Goal: Task Accomplishment & Management: Manage account settings

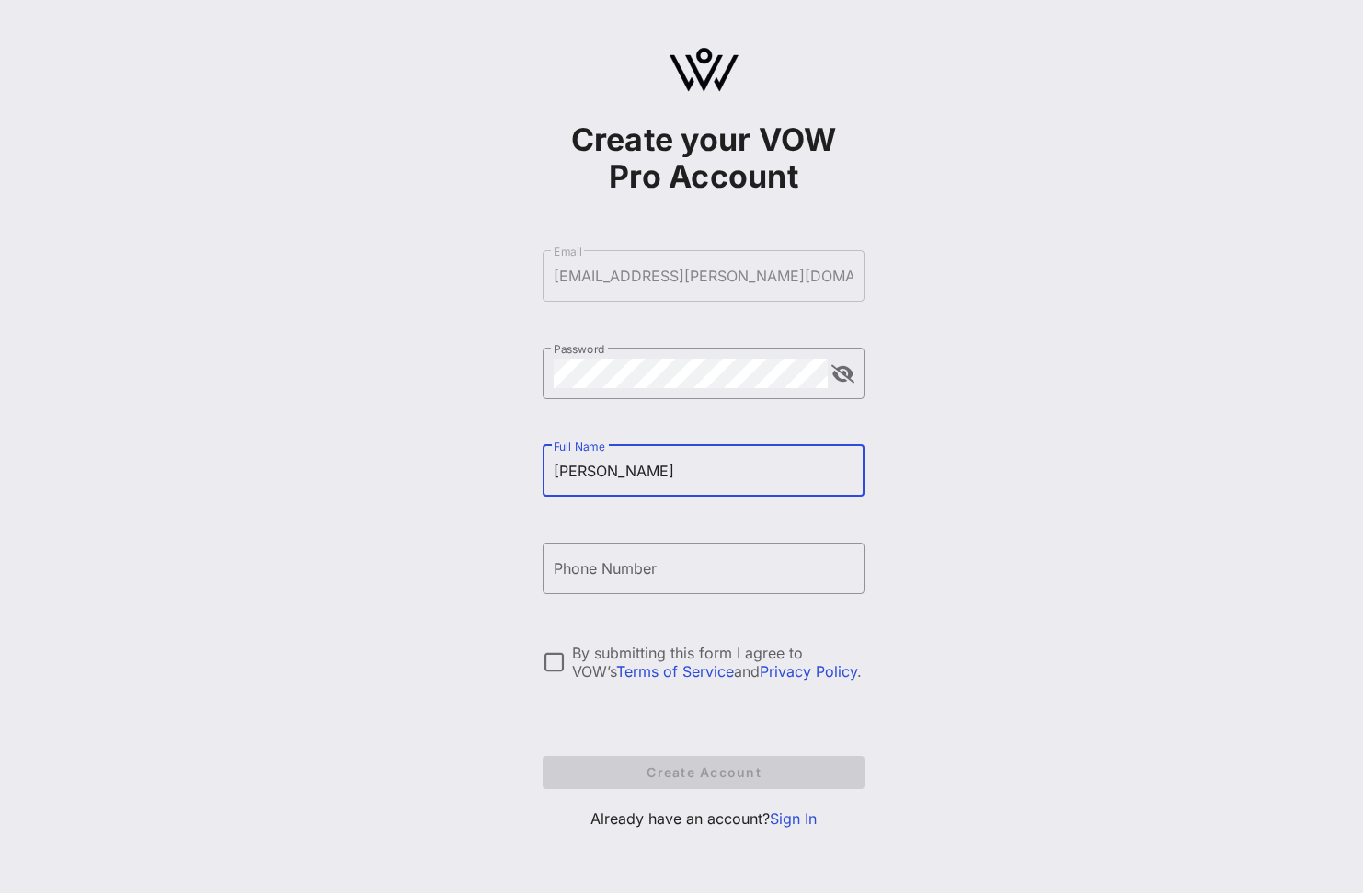
type input "[PERSON_NAME]"
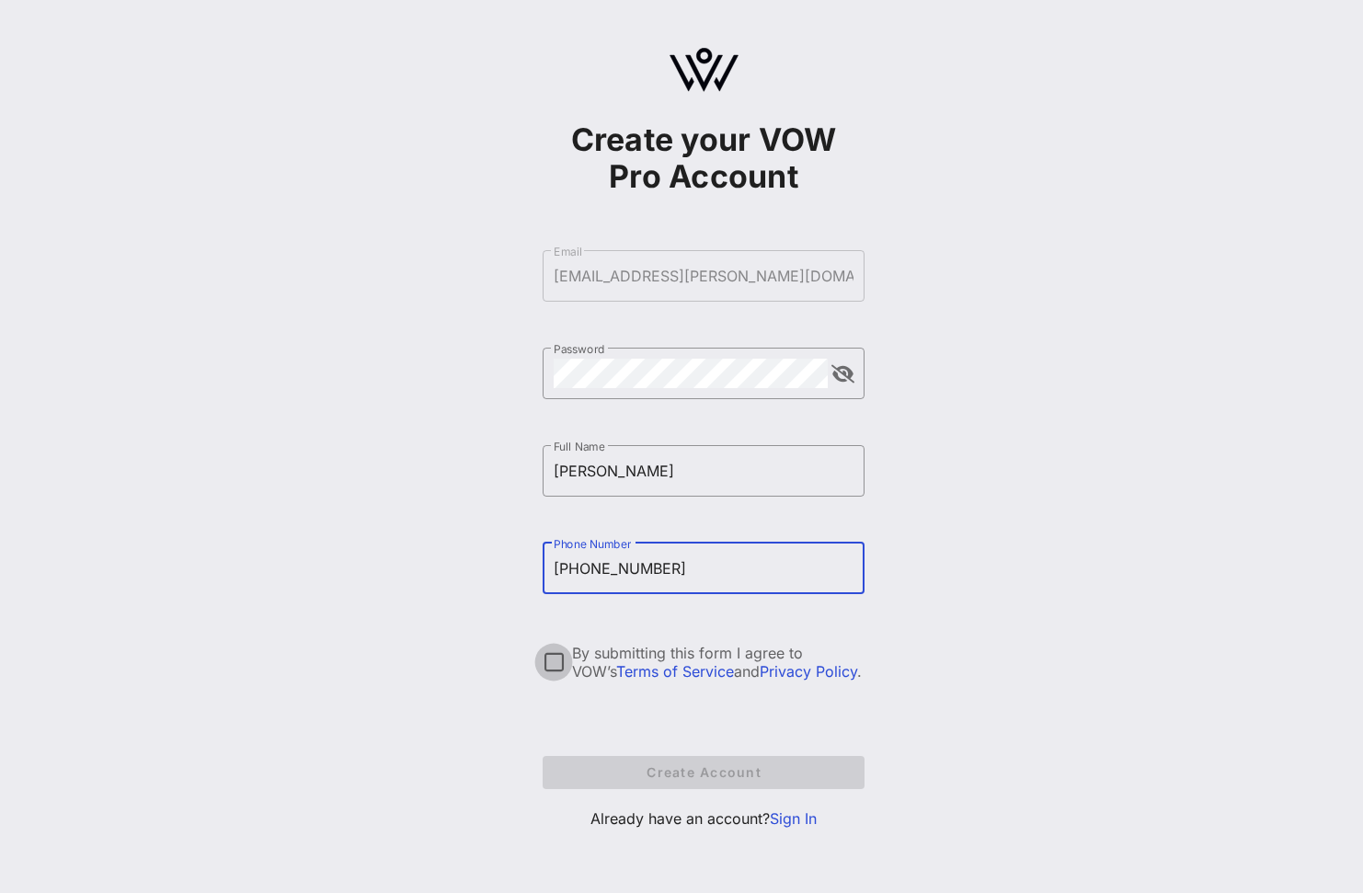
type input "[PHONE_NUMBER]"
click at [550, 665] on div at bounding box center [553, 662] width 31 height 31
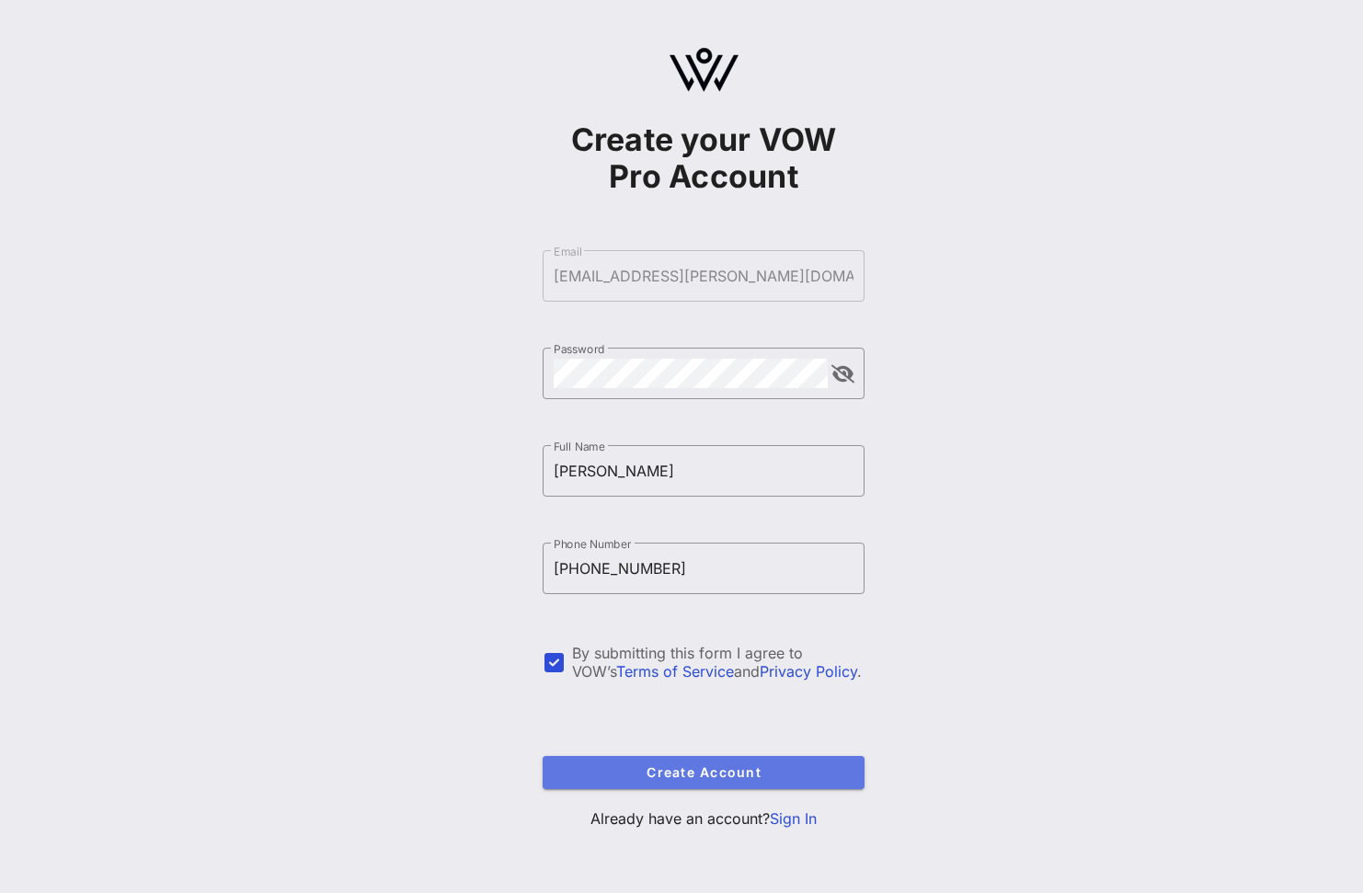
click at [696, 773] on span "Create Account" at bounding box center [703, 772] width 292 height 16
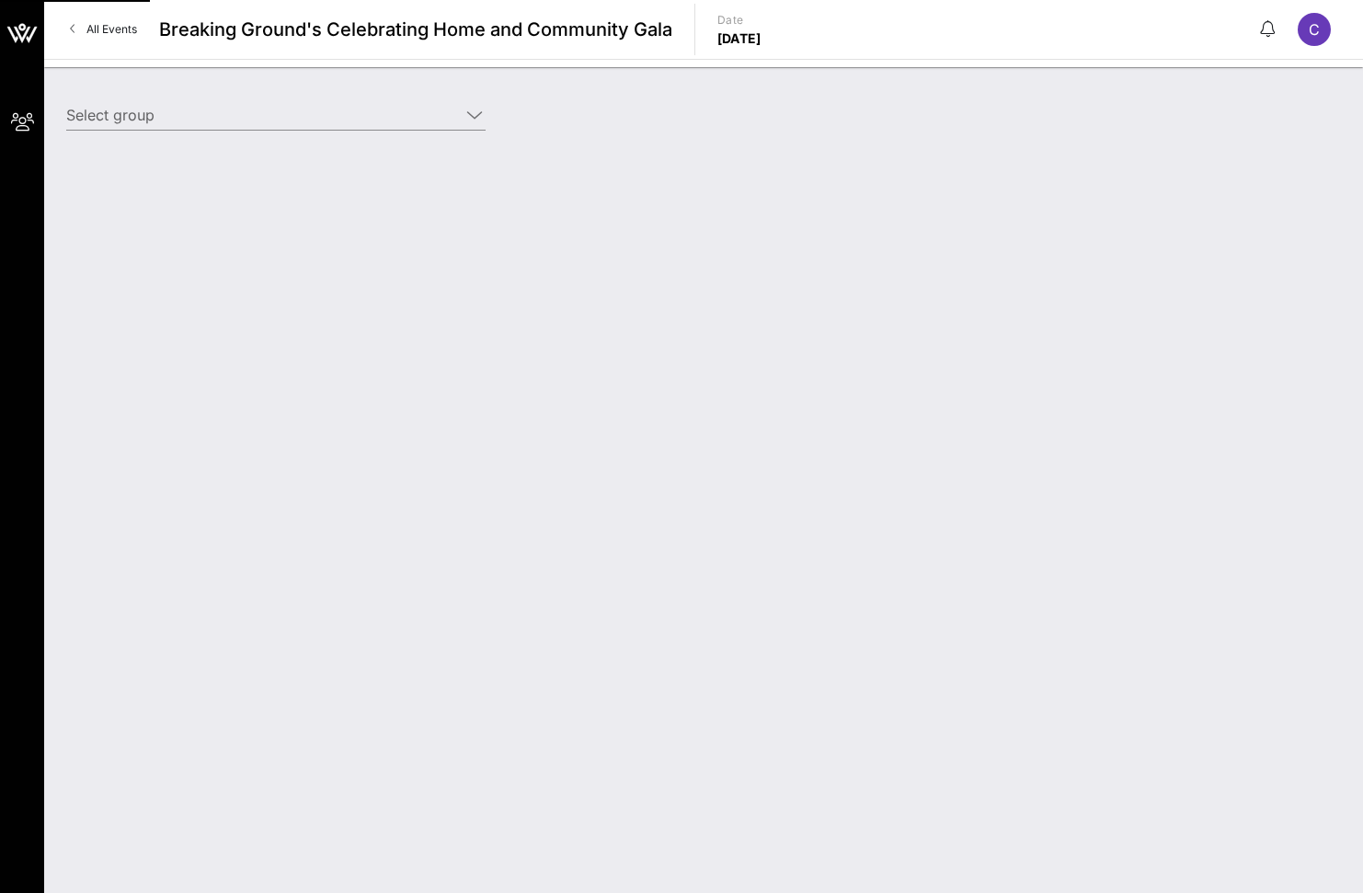
type input "Citadel (Builder) [[PERSON_NAME], [PERSON_NAME][EMAIL_ADDRESS][PERSON_NAME][DOM…"
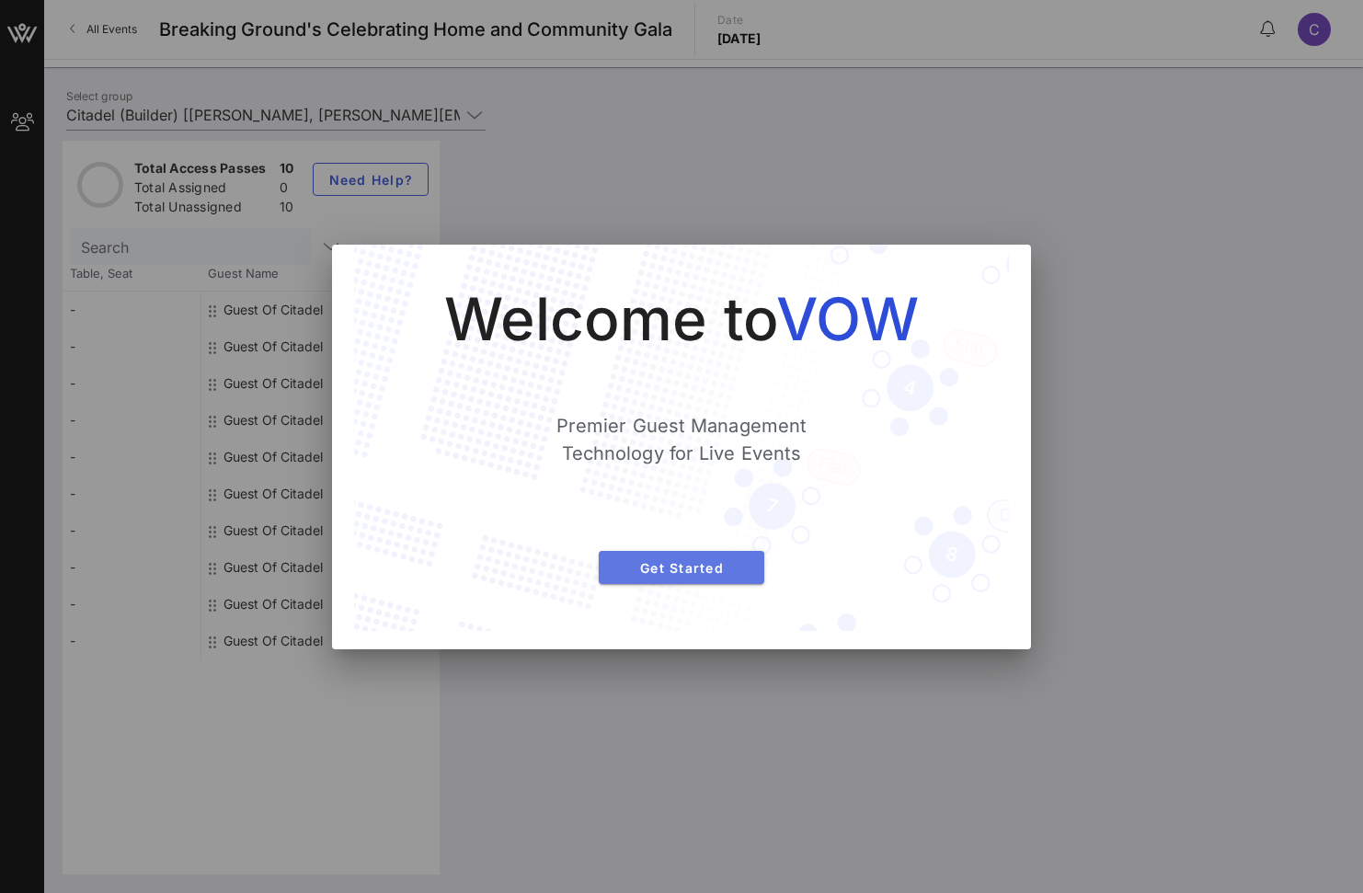
click at [736, 555] on button "Get Started" at bounding box center [682, 567] width 166 height 33
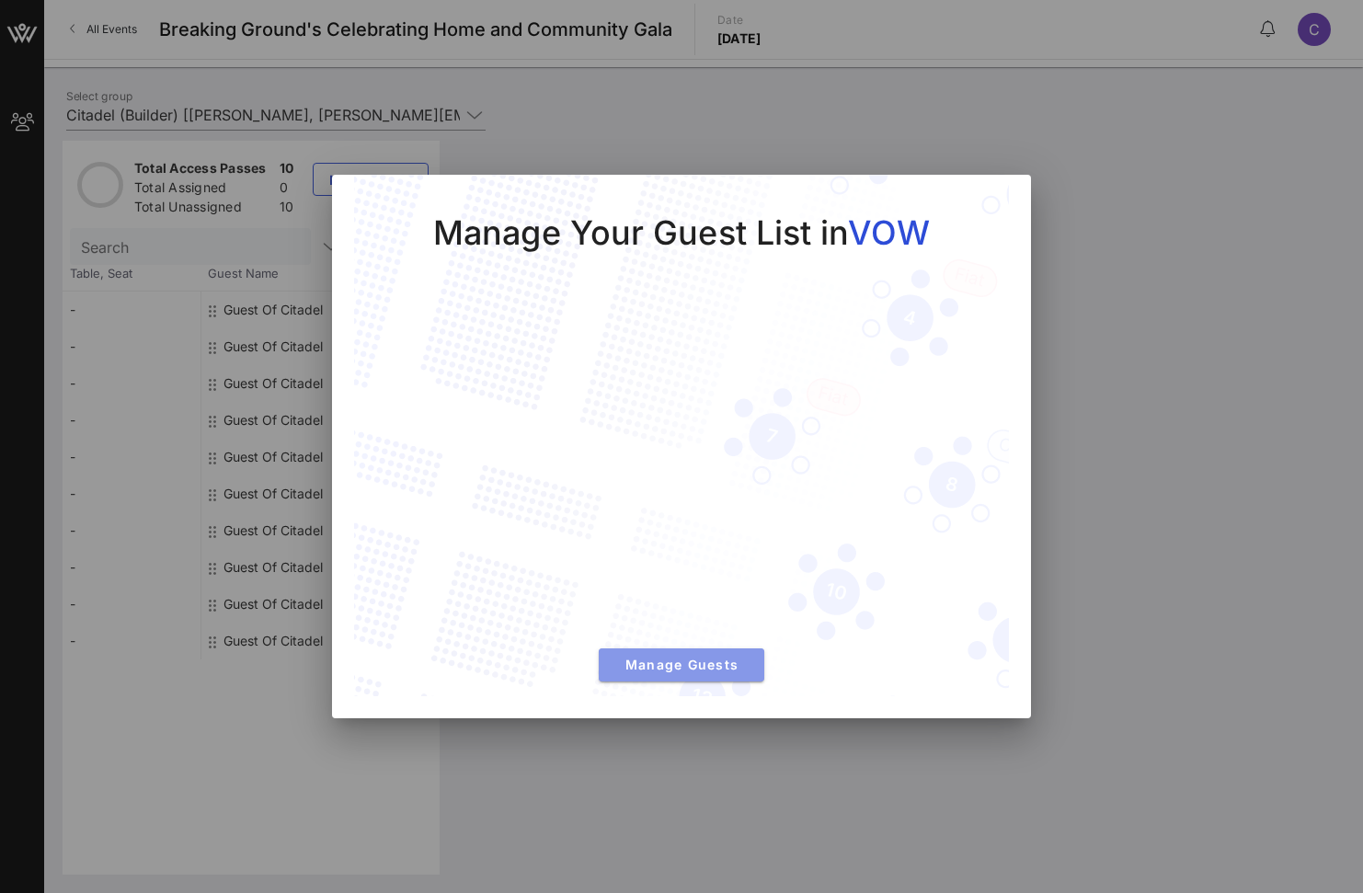
click at [705, 664] on span "Manage Guests" at bounding box center [681, 665] width 136 height 16
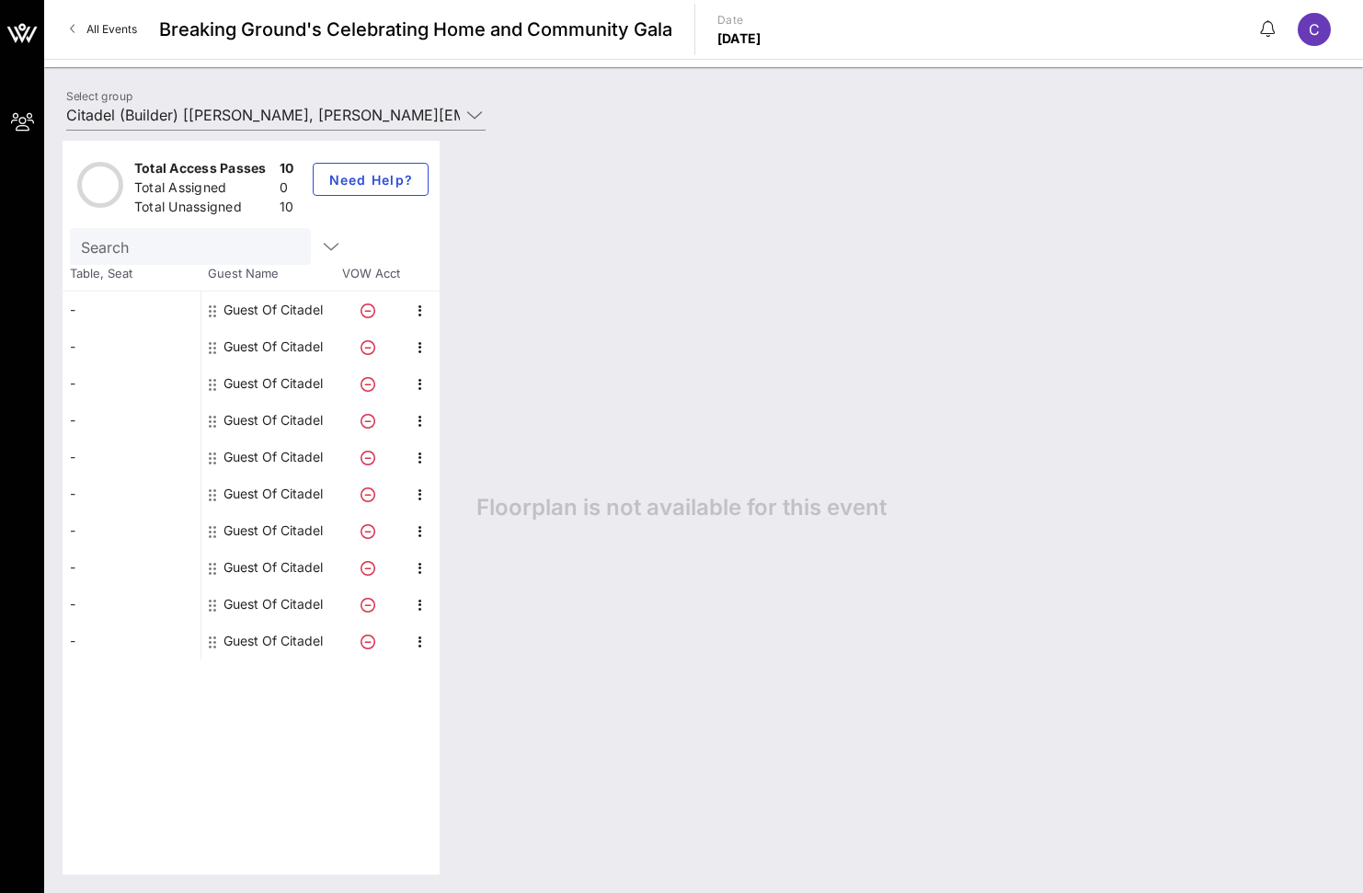
click at [290, 309] on div "Guest Of Citadel" at bounding box center [272, 310] width 99 height 37
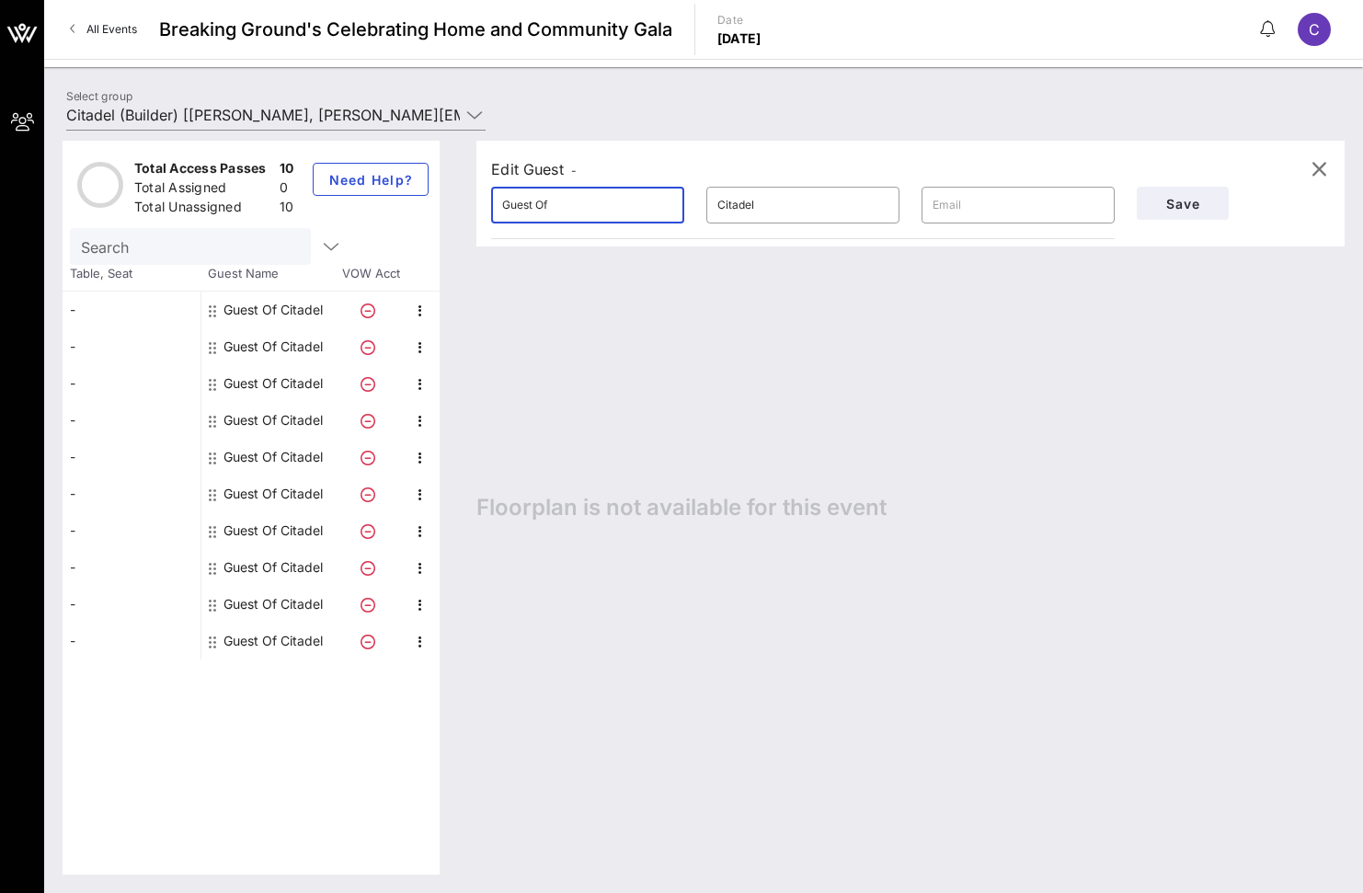
click at [591, 216] on input "Guest Of" at bounding box center [587, 204] width 171 height 29
click at [1082, 399] on div "Edit Guest - ​ Guest Of ​ Citadel ​ Save Floorplan is not available for this ev…" at bounding box center [901, 508] width 887 height 734
click at [571, 211] on input "Guest Of" at bounding box center [587, 204] width 171 height 29
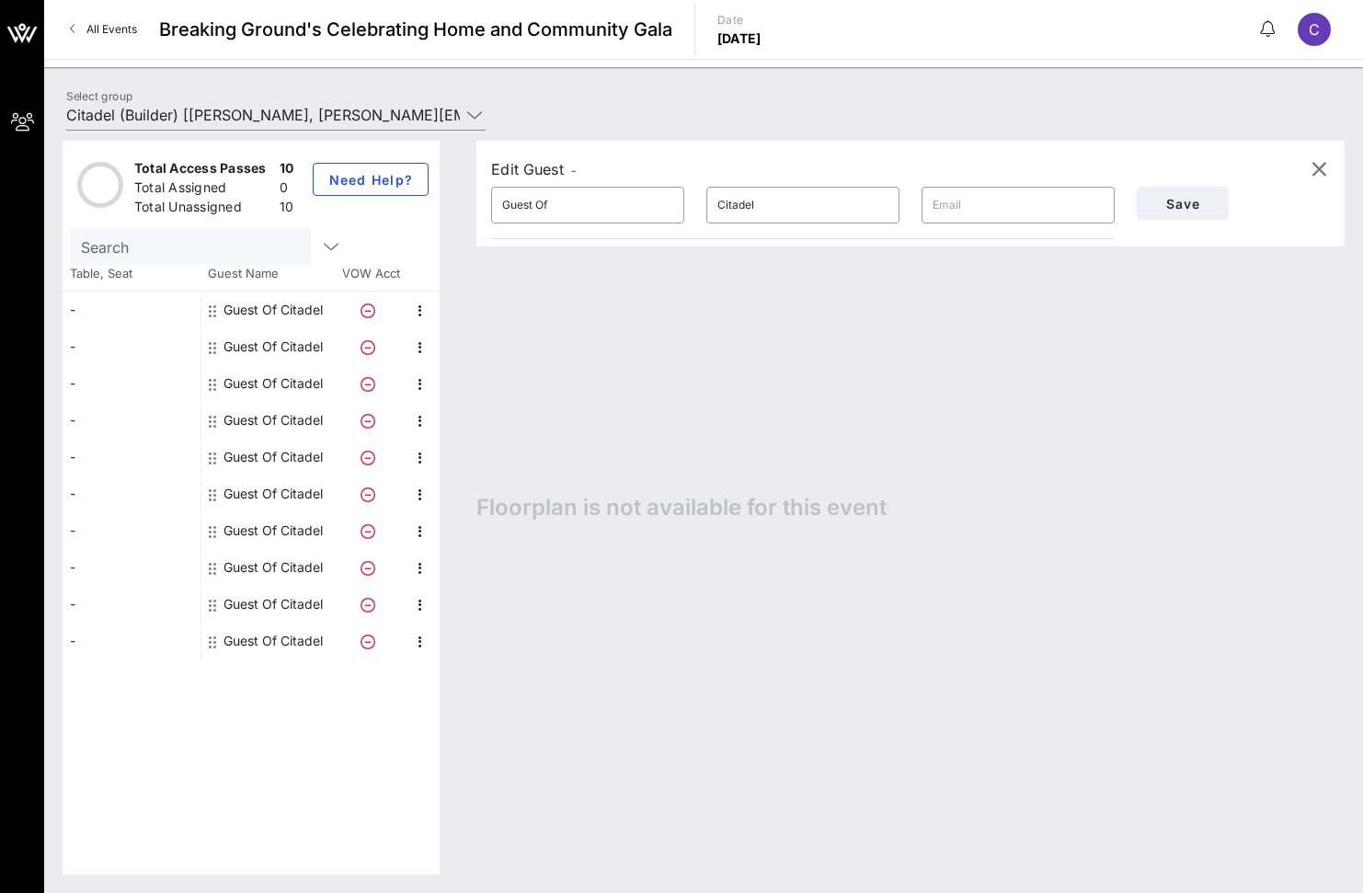
click at [661, 384] on div "Edit Guest - ​ Guest Of ​ Citadel ​ Save Floorplan is not available for this ev…" at bounding box center [901, 508] width 887 height 734
click at [538, 208] on input "Guest Of" at bounding box center [587, 204] width 171 height 29
type input "[PERSON_NAME]"
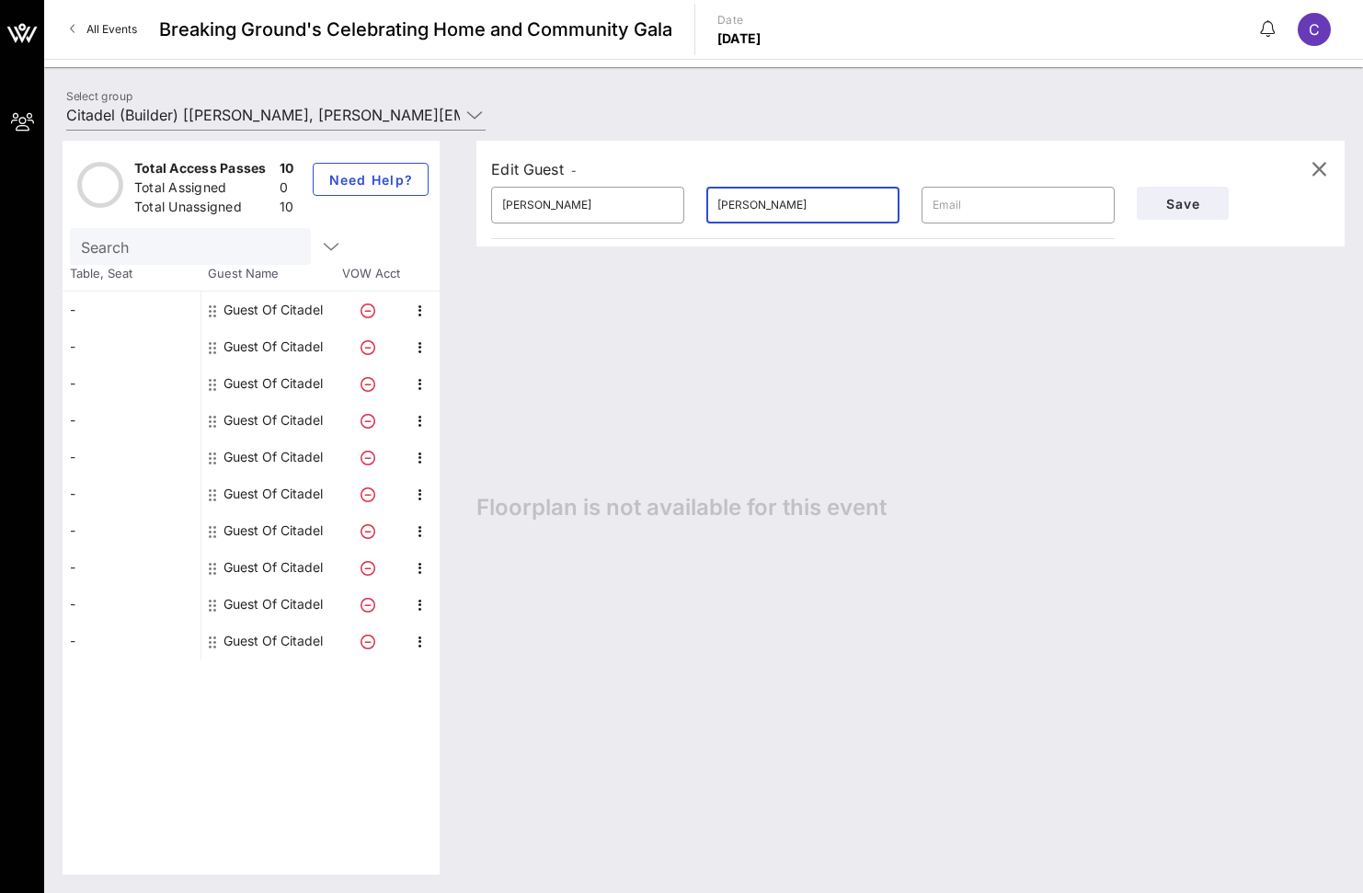
type input "[PERSON_NAME]"
click at [1065, 208] on input "text" at bounding box center [1018, 204] width 171 height 29
paste input "[PERSON_NAME][EMAIL_ADDRESS][PERSON_NAME][DOMAIN_NAME]"
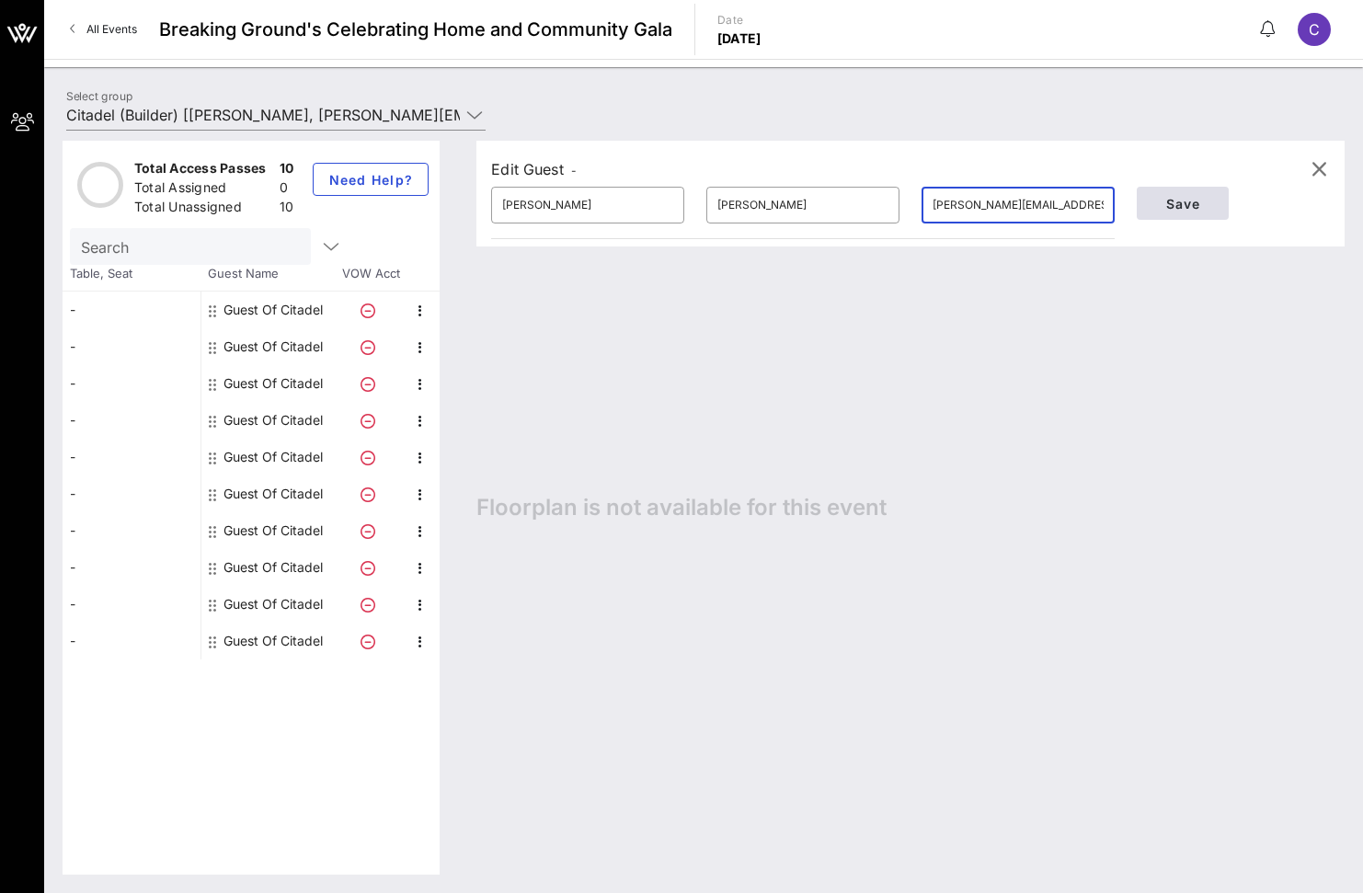
type input "[PERSON_NAME][EMAIL_ADDRESS][PERSON_NAME][DOMAIN_NAME]"
click at [1162, 192] on button "Save" at bounding box center [1183, 203] width 92 height 33
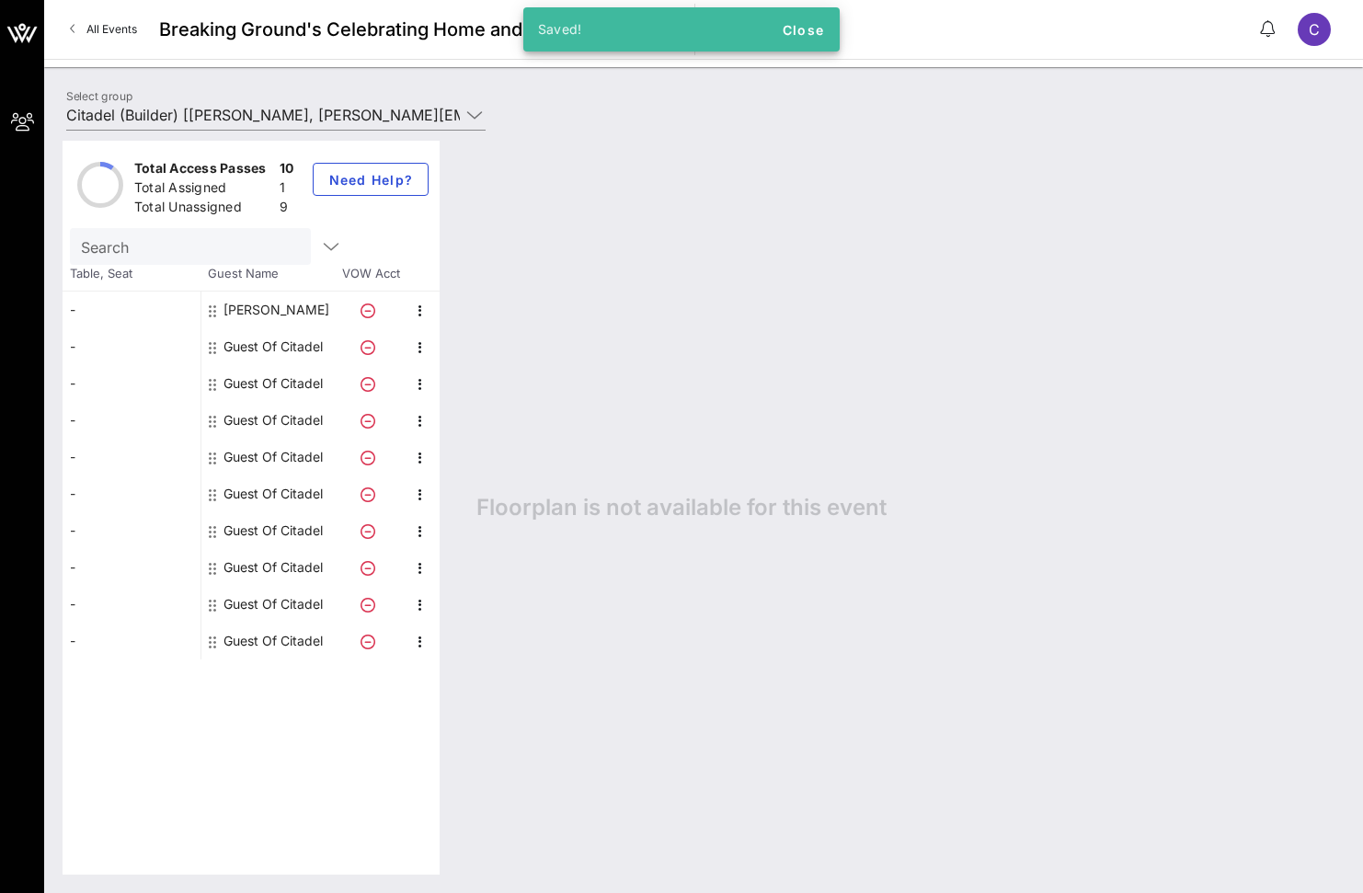
click at [292, 343] on div "Guest Of Citadel" at bounding box center [272, 346] width 99 height 37
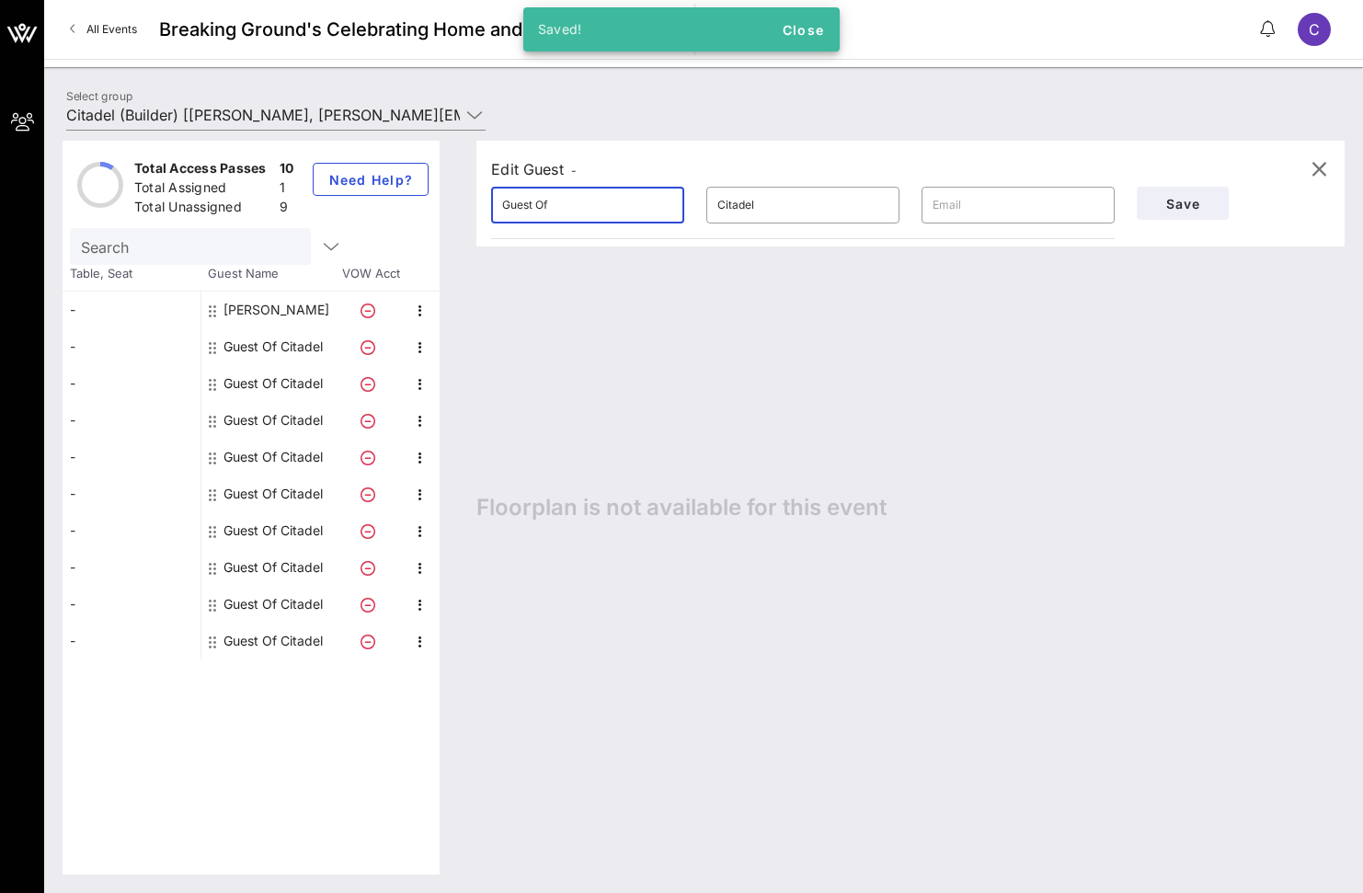
click at [610, 219] on input "Guest Of" at bounding box center [587, 204] width 171 height 29
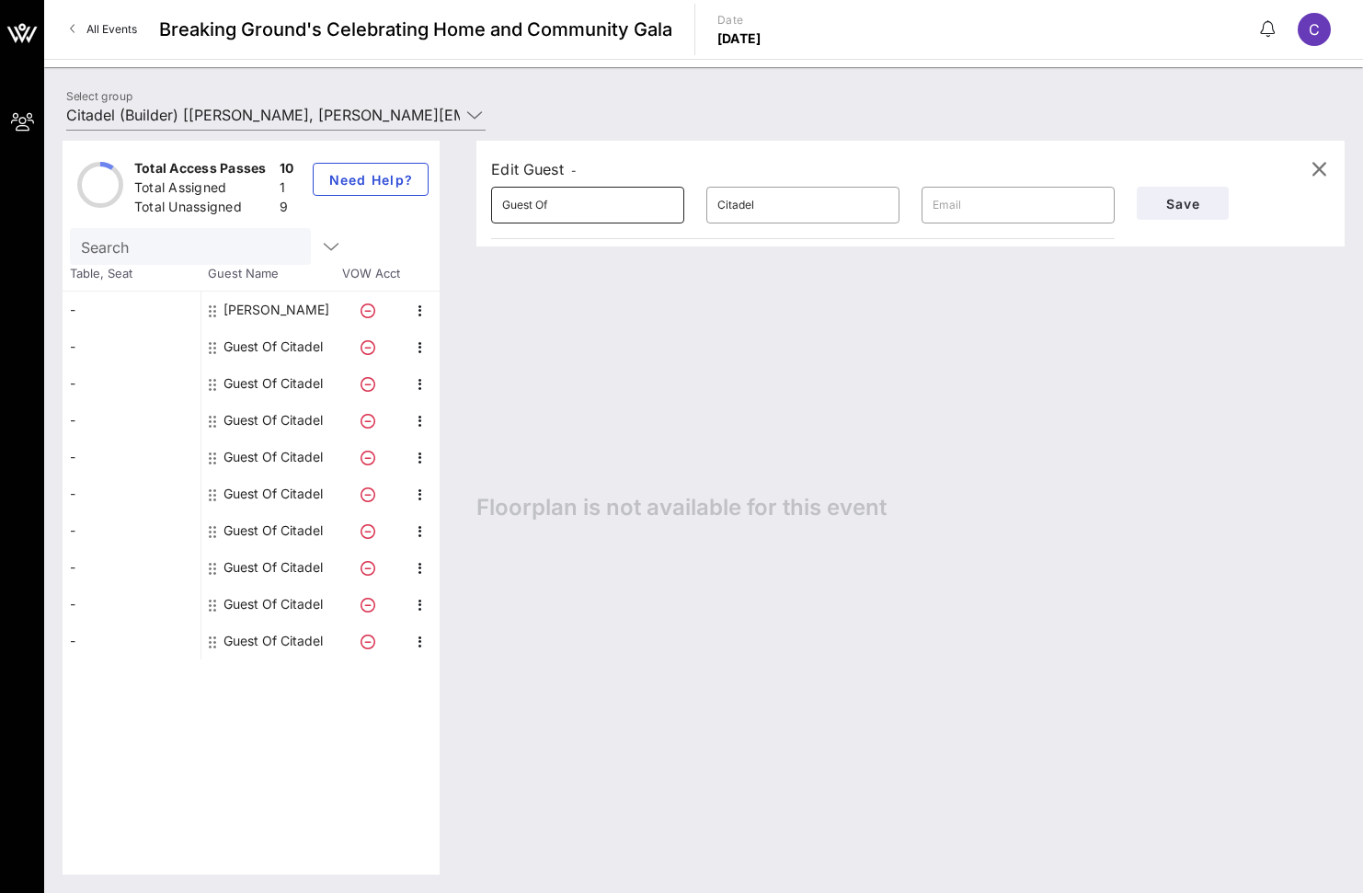
click at [545, 206] on input "Guest Of" at bounding box center [587, 204] width 171 height 29
type input "[PERSON_NAME]"
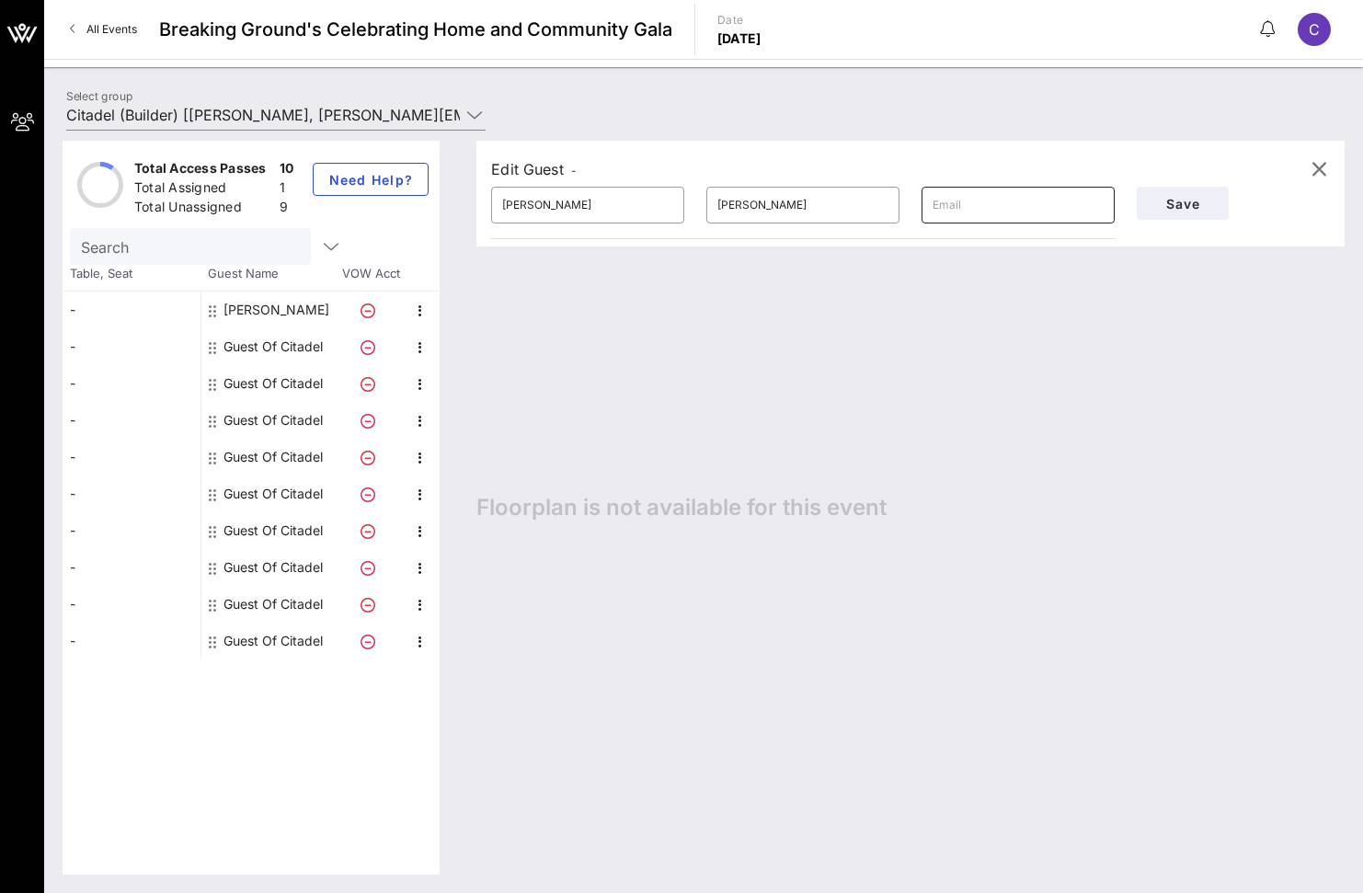
click at [1038, 206] on input "text" at bounding box center [1018, 204] width 171 height 29
paste input "[PERSON_NAME][EMAIL_ADDRESS][PERSON_NAME][DOMAIN_NAME]"
type input "[PERSON_NAME][EMAIL_ADDRESS][PERSON_NAME][DOMAIN_NAME]"
click at [1202, 204] on span "Save" at bounding box center [1182, 204] width 63 height 16
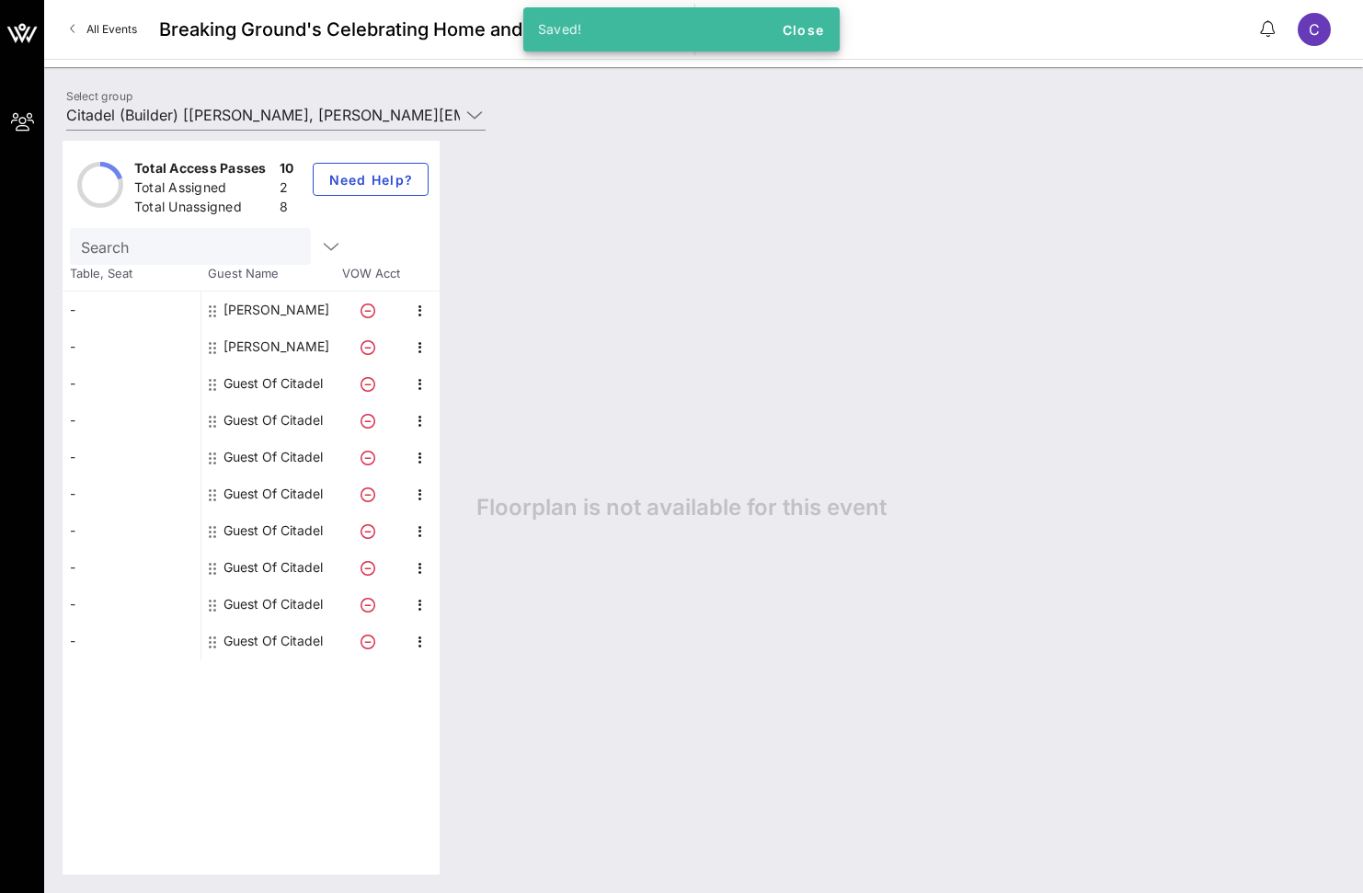
click at [287, 381] on div "Guest Of Citadel" at bounding box center [272, 383] width 99 height 37
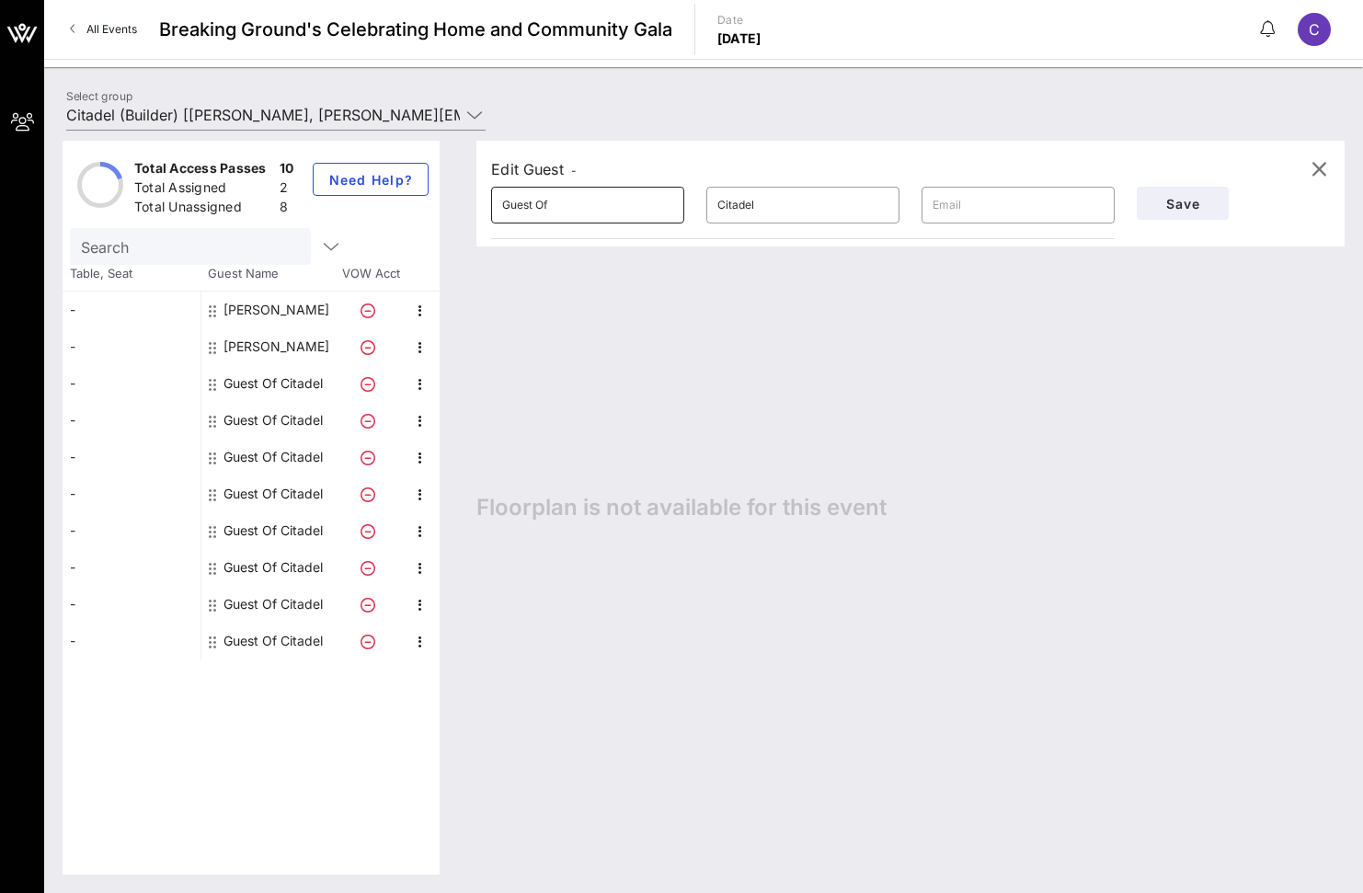
click at [583, 203] on input "Guest Of" at bounding box center [587, 204] width 171 height 29
click at [584, 203] on input "Guest Of" at bounding box center [587, 204] width 171 height 29
type input "[PERSON_NAME]"
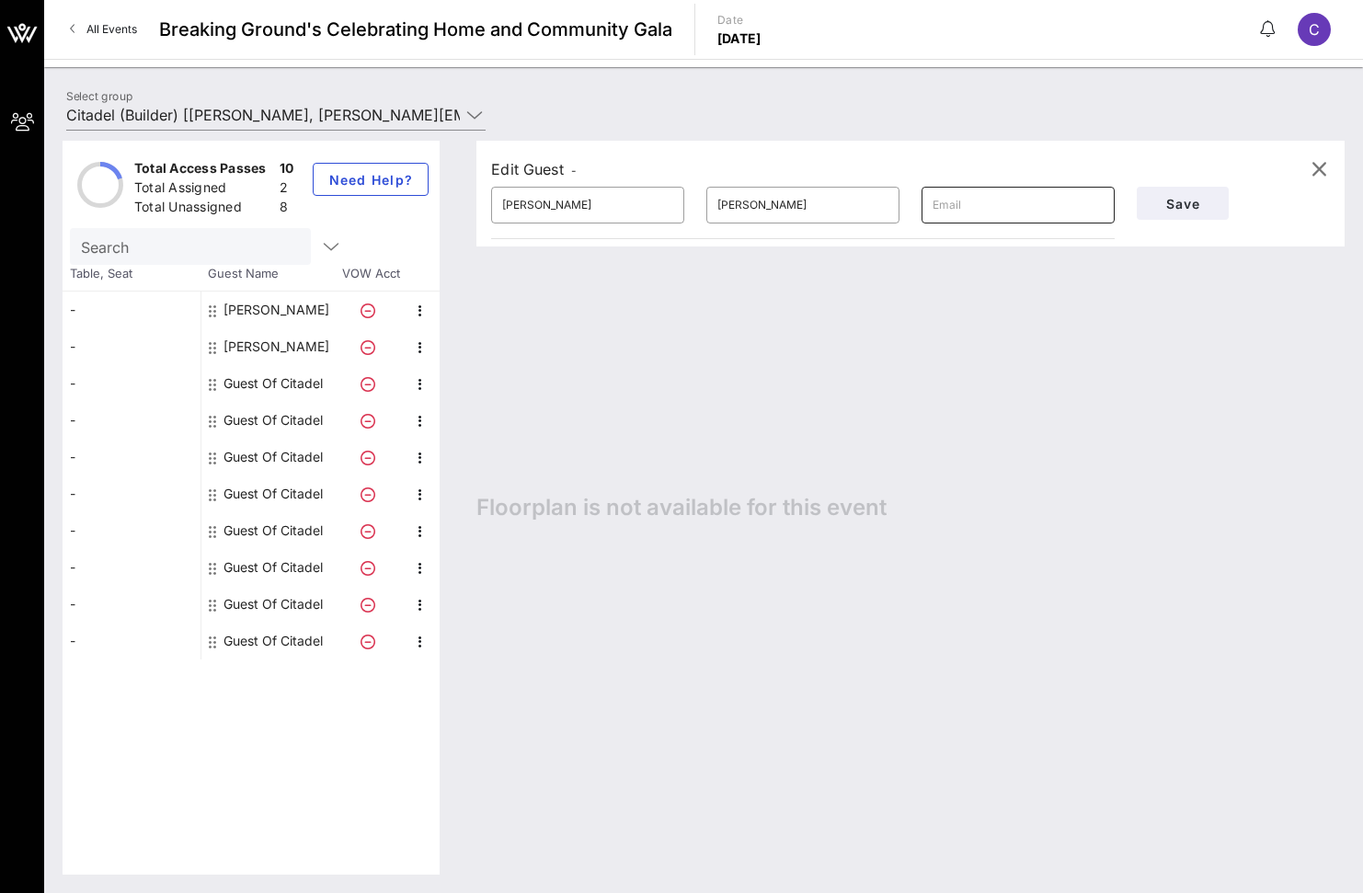
click at [1018, 215] on input "text" at bounding box center [1018, 204] width 171 height 29
paste input "[PERSON_NAME][EMAIL_ADDRESS][PERSON_NAME][DOMAIN_NAME]"
type input "[PERSON_NAME][EMAIL_ADDRESS][PERSON_NAME][DOMAIN_NAME]"
click at [1168, 212] on button "Save" at bounding box center [1183, 203] width 92 height 33
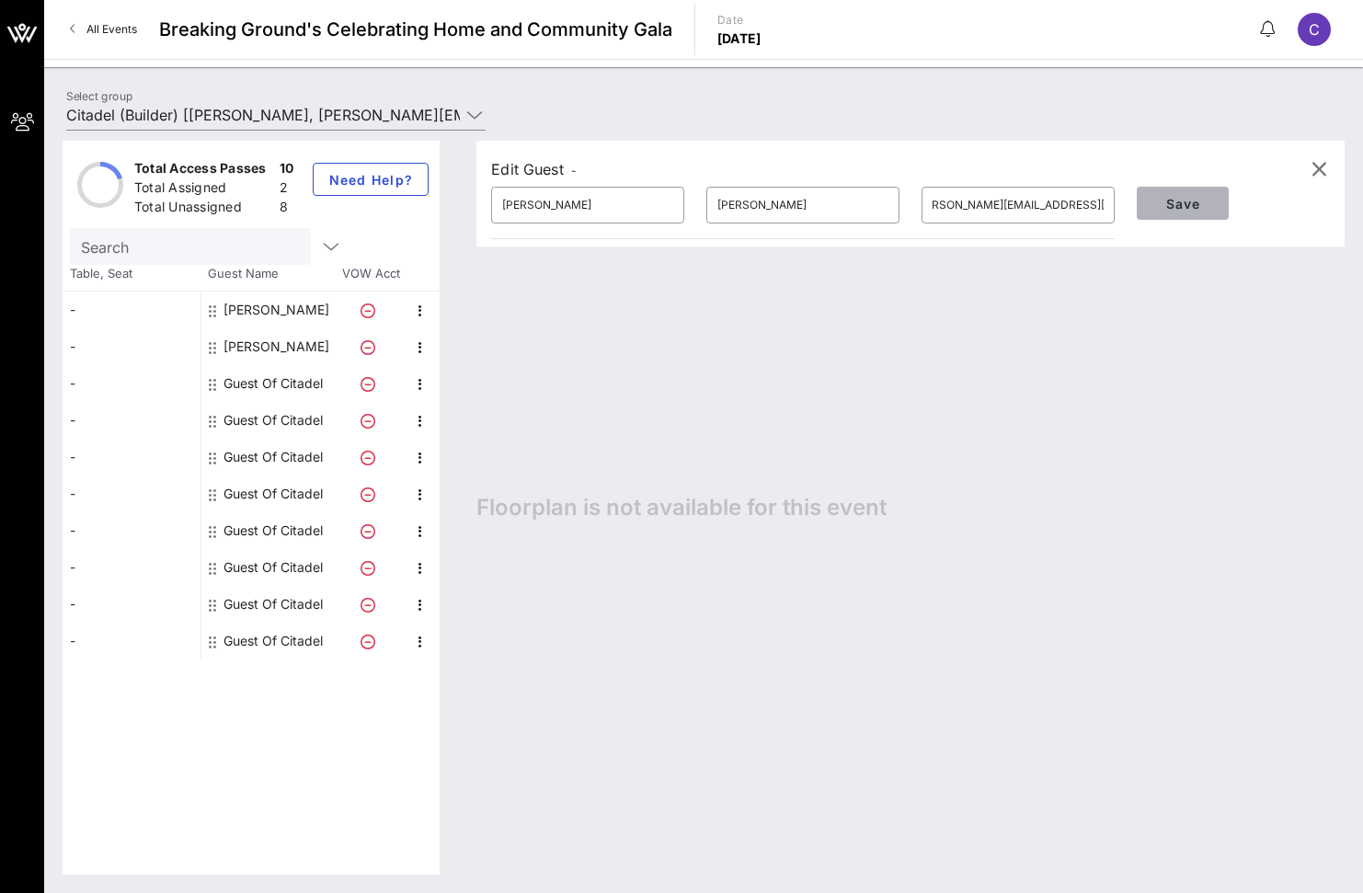
scroll to position [0, 0]
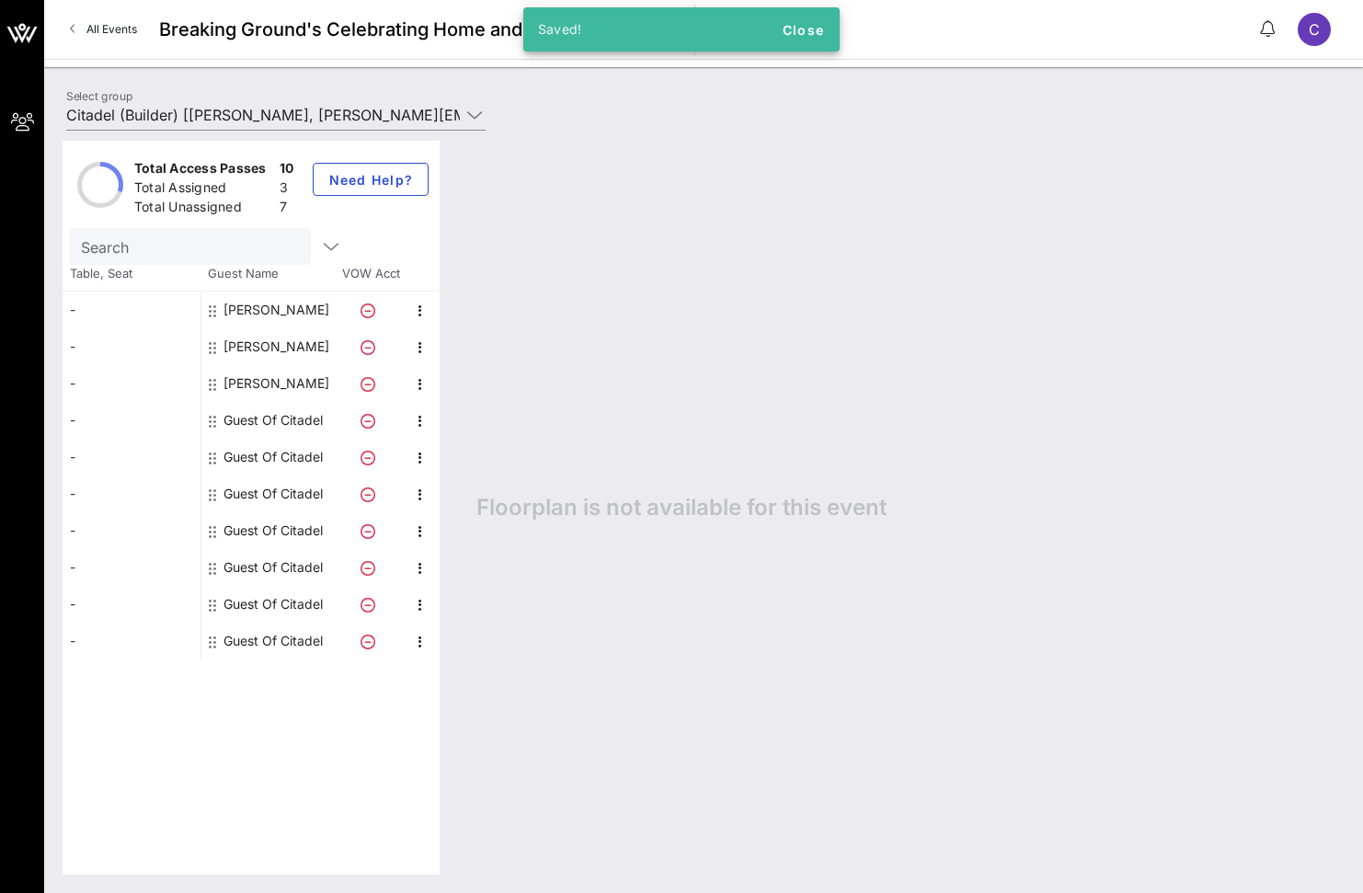
click at [266, 422] on div "Guest Of Citadel" at bounding box center [272, 420] width 99 height 37
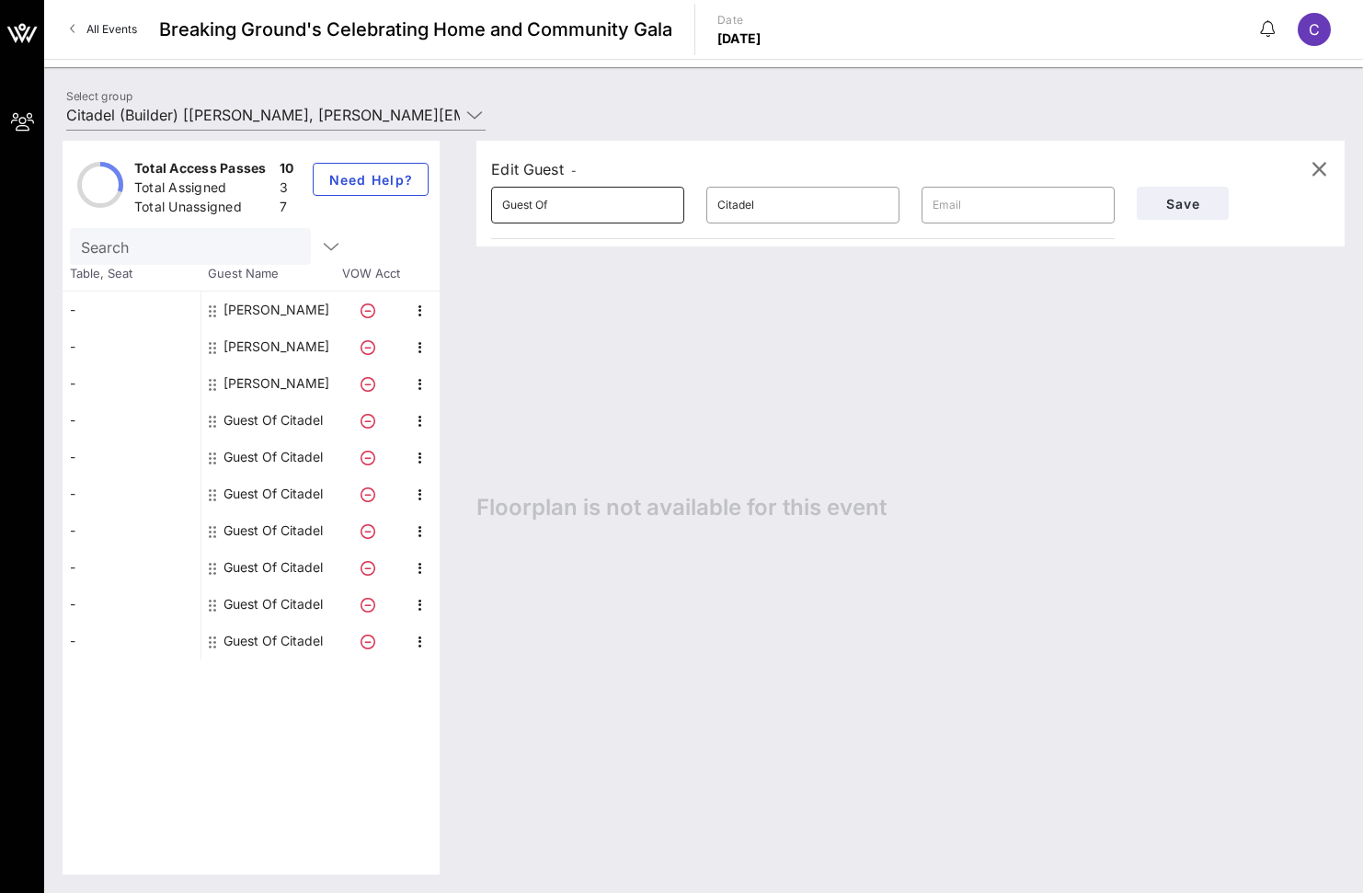
click at [595, 203] on input "Guest Of" at bounding box center [587, 204] width 171 height 29
type input "[PERSON_NAME]"
click at [774, 213] on input "Citadel" at bounding box center [802, 204] width 171 height 29
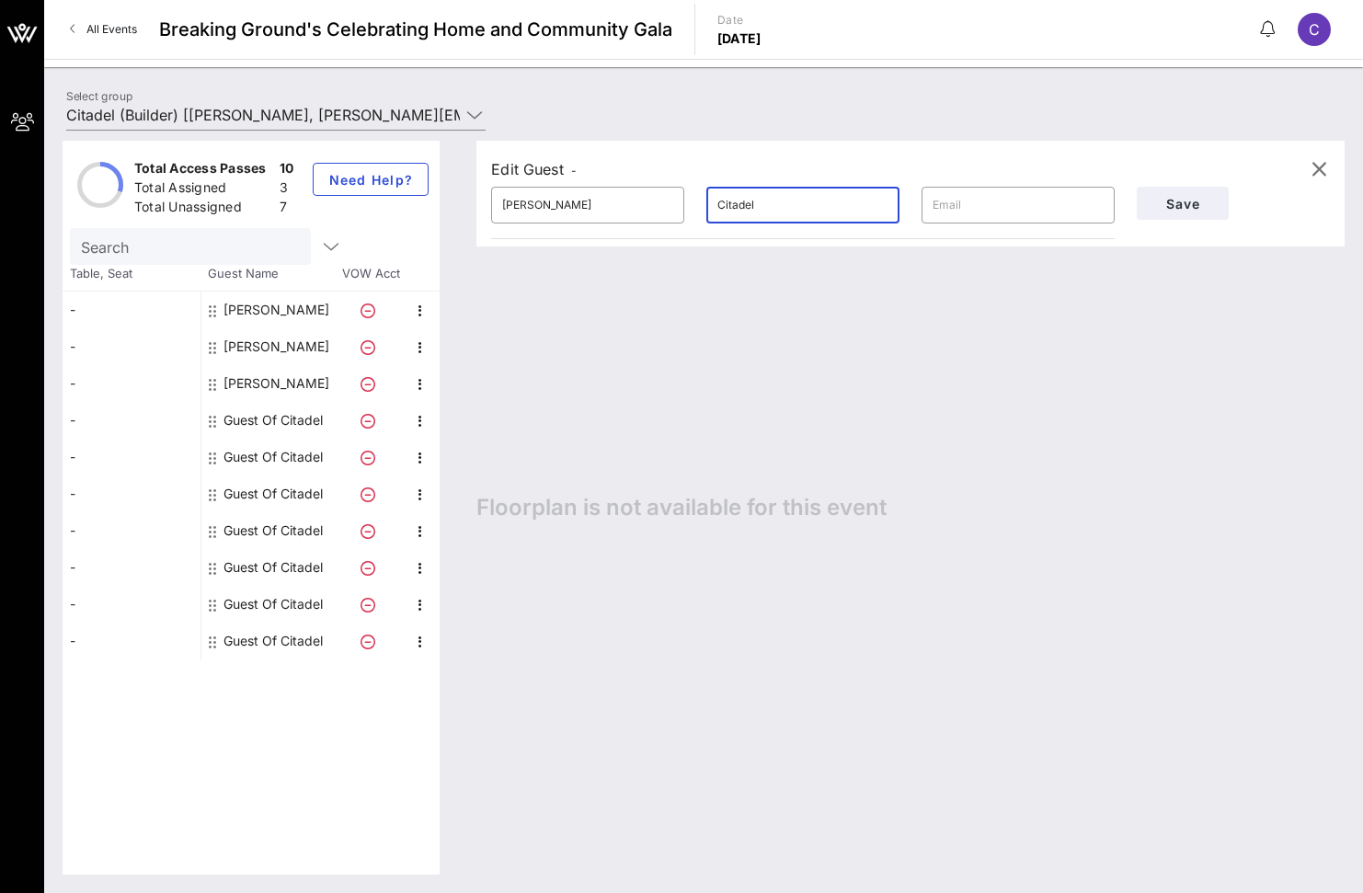
click at [774, 213] on input "Citadel" at bounding box center [802, 204] width 171 height 29
paste input "[PERSON_NAME]"
type input "[PERSON_NAME]"
click at [971, 205] on input "text" at bounding box center [1018, 204] width 171 height 29
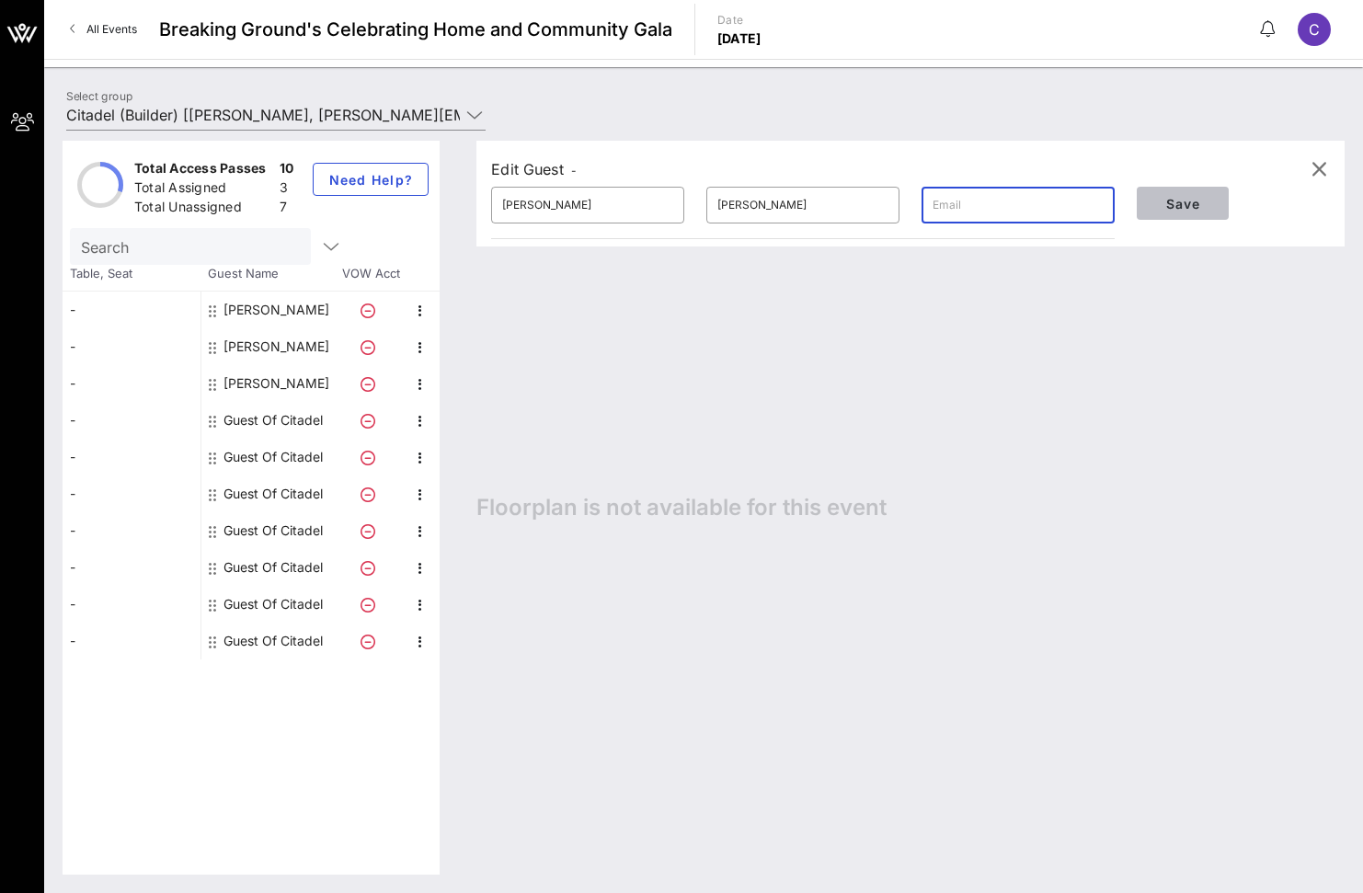
click at [1188, 202] on span "Save" at bounding box center [1182, 204] width 63 height 16
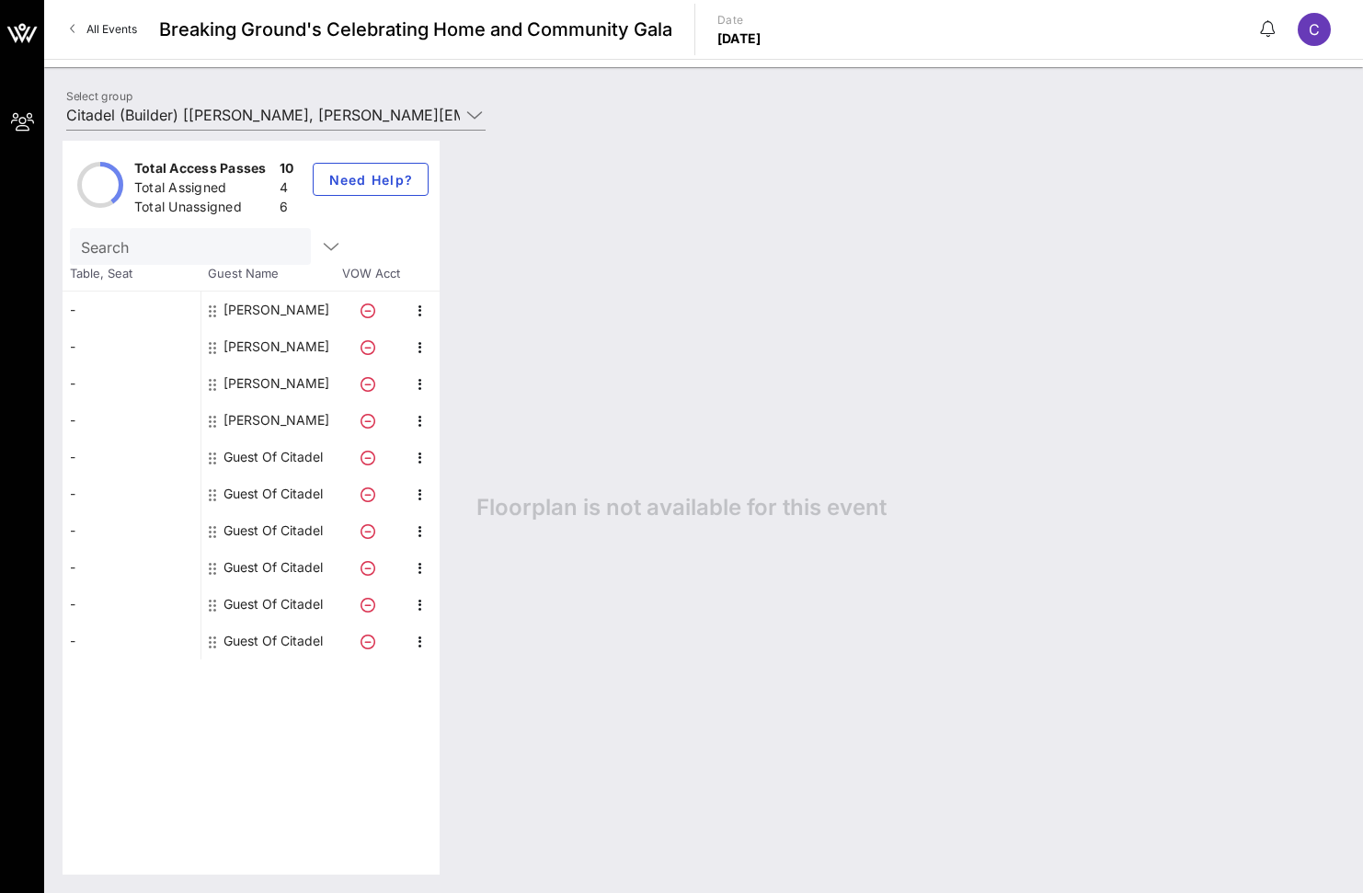
click at [242, 456] on div "Guest Of Citadel" at bounding box center [272, 457] width 99 height 37
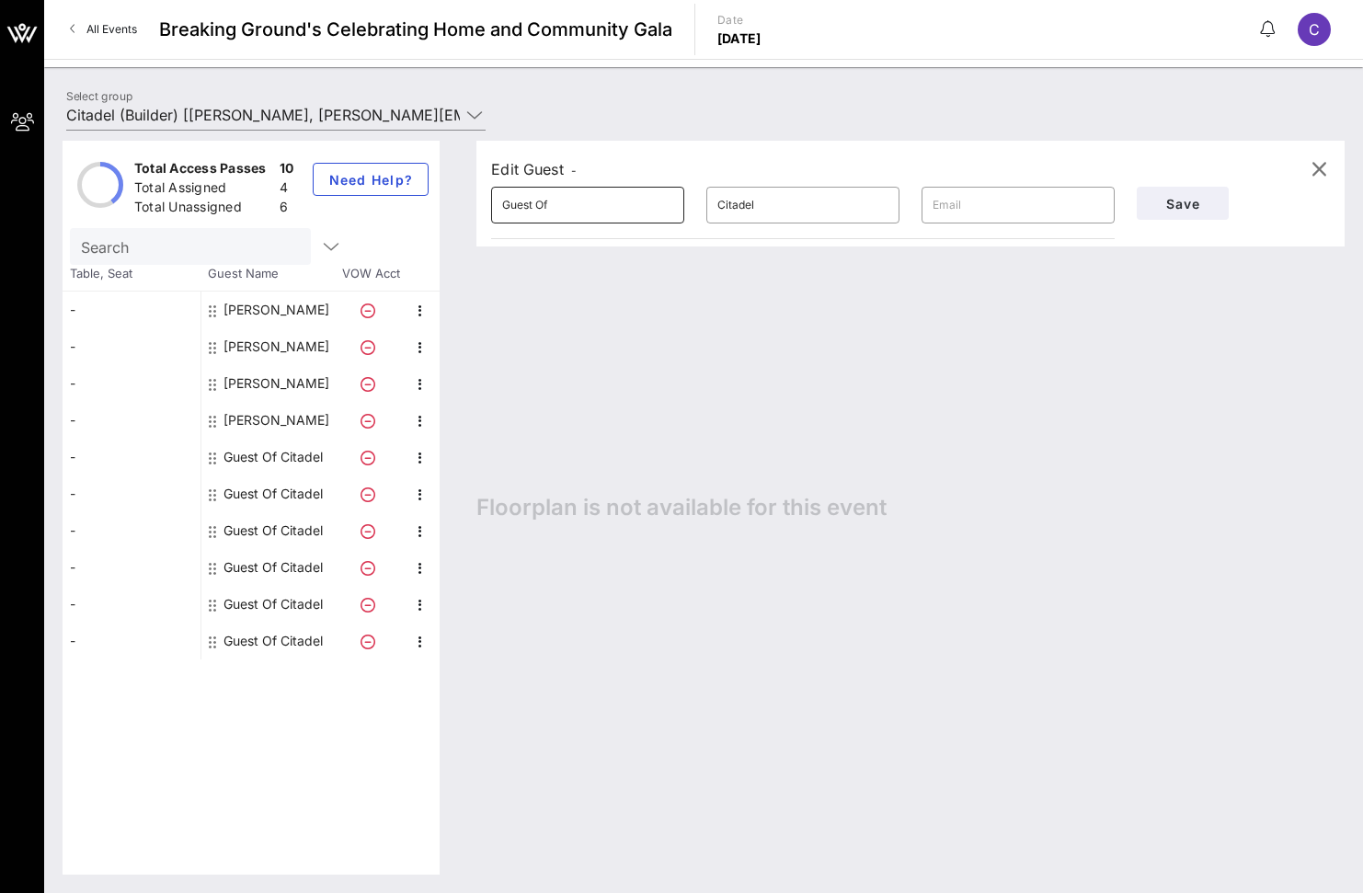
click at [559, 213] on input "Guest Of" at bounding box center [587, 204] width 171 height 29
type input "[PERSON_NAME]"
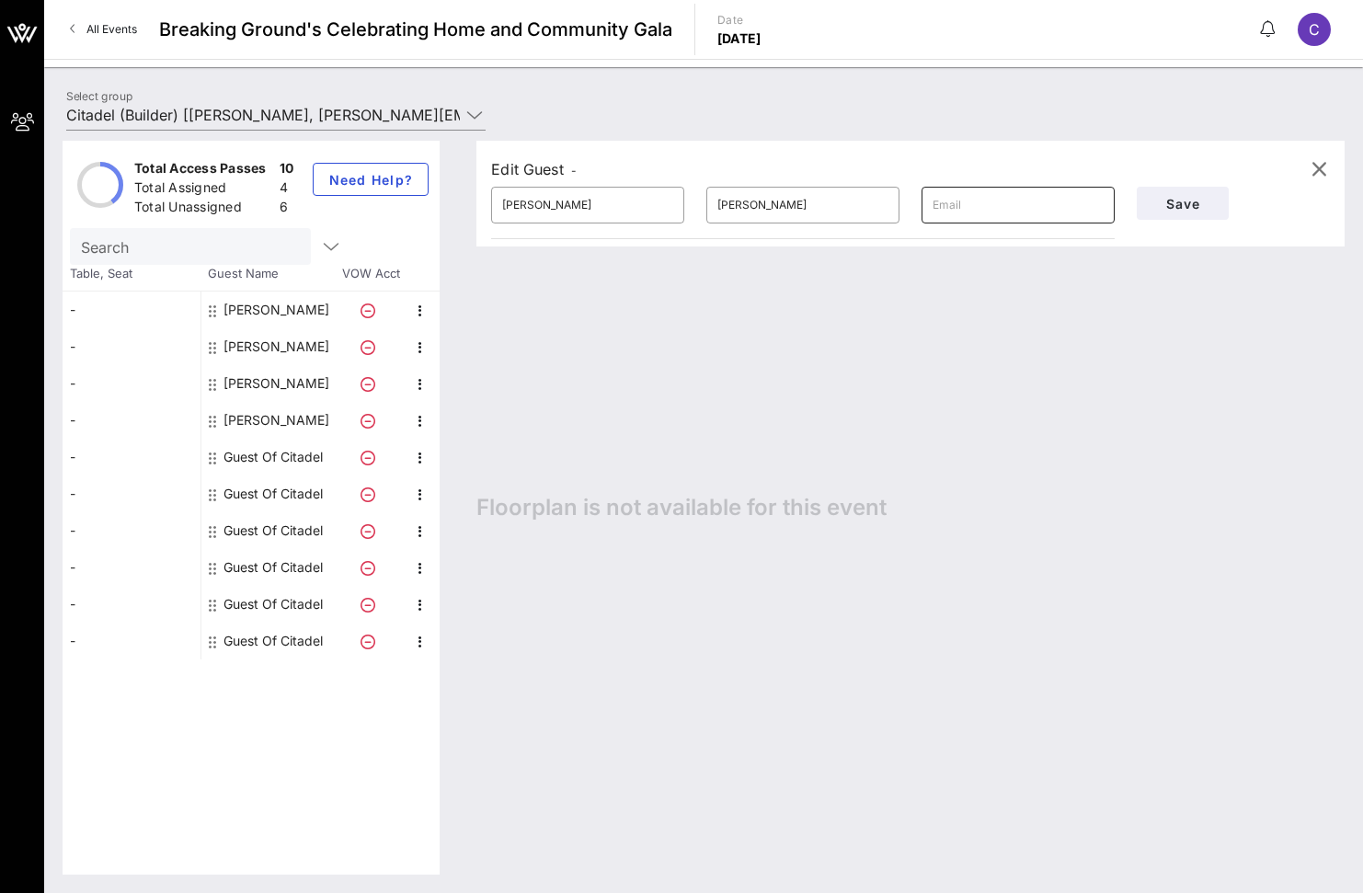
click at [1046, 208] on input "text" at bounding box center [1018, 204] width 171 height 29
paste input "[PERSON_NAME][EMAIL_ADDRESS][PERSON_NAME][DOMAIN_NAME]"
type input "[PERSON_NAME][EMAIL_ADDRESS][PERSON_NAME][DOMAIN_NAME]"
click at [1201, 211] on span "Save" at bounding box center [1182, 204] width 63 height 16
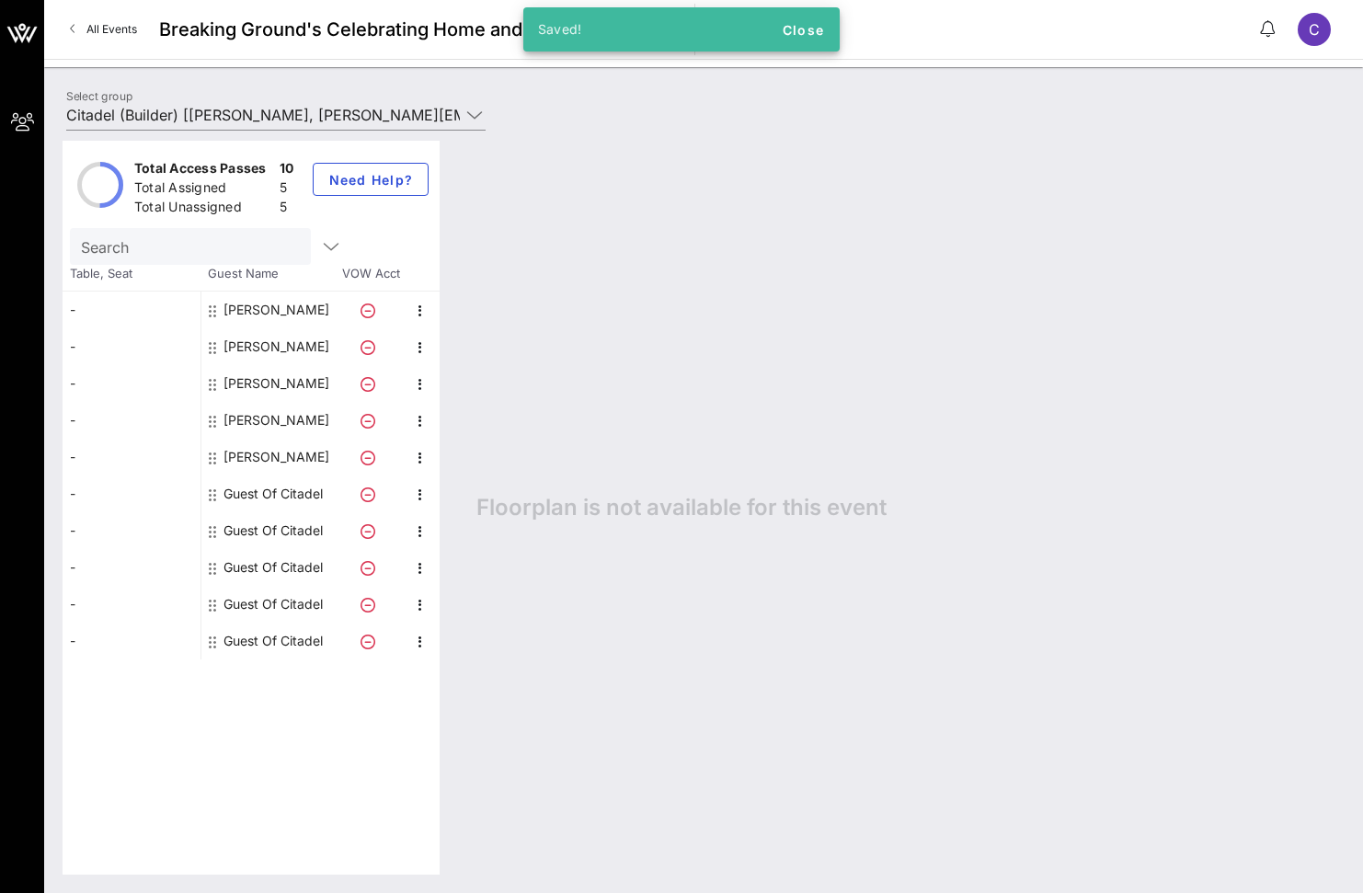
click at [1176, 385] on div "Floorplan is not available for this event" at bounding box center [901, 508] width 887 height 734
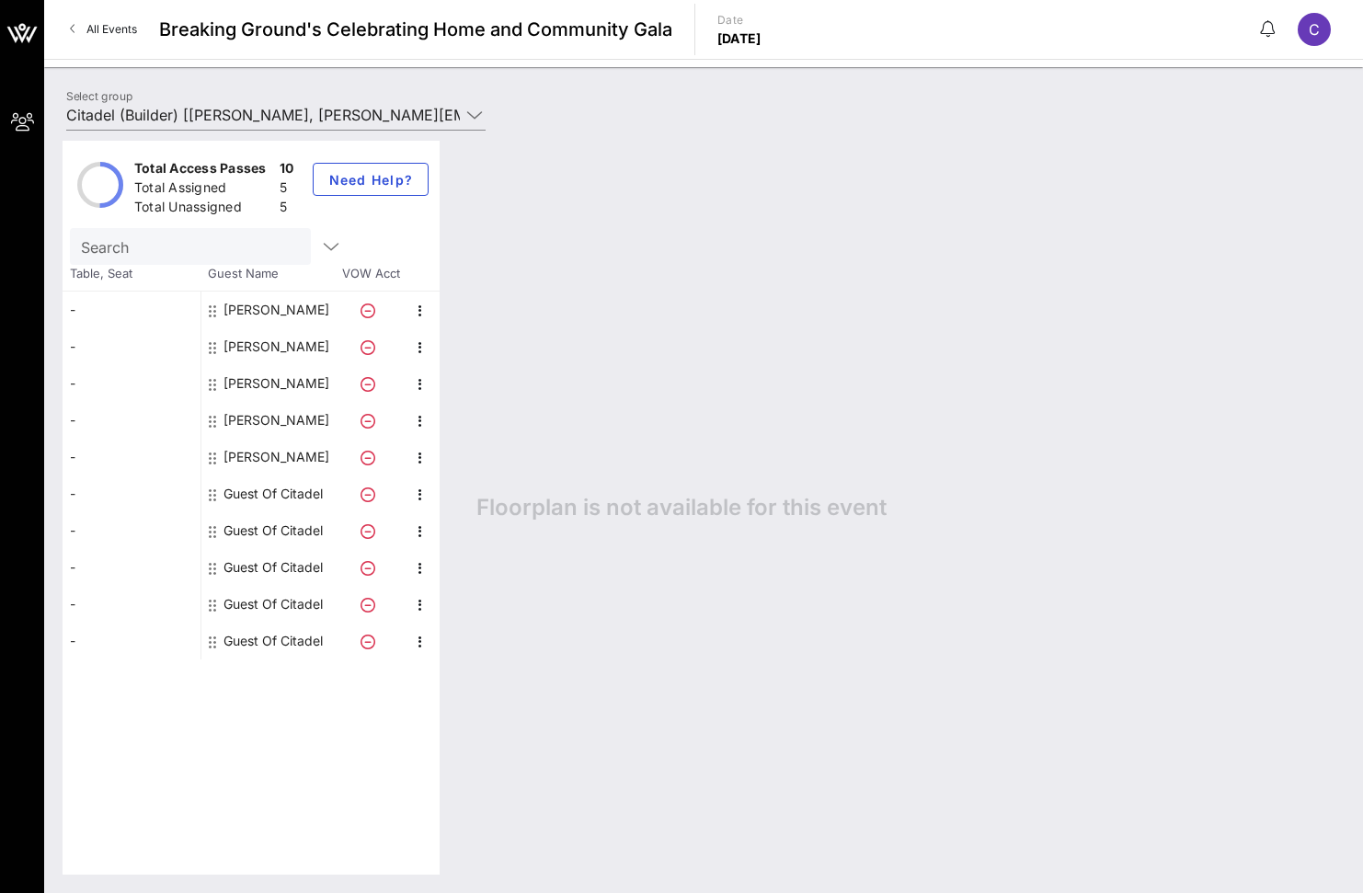
click at [273, 487] on div "Guest Of Citadel" at bounding box center [272, 493] width 99 height 37
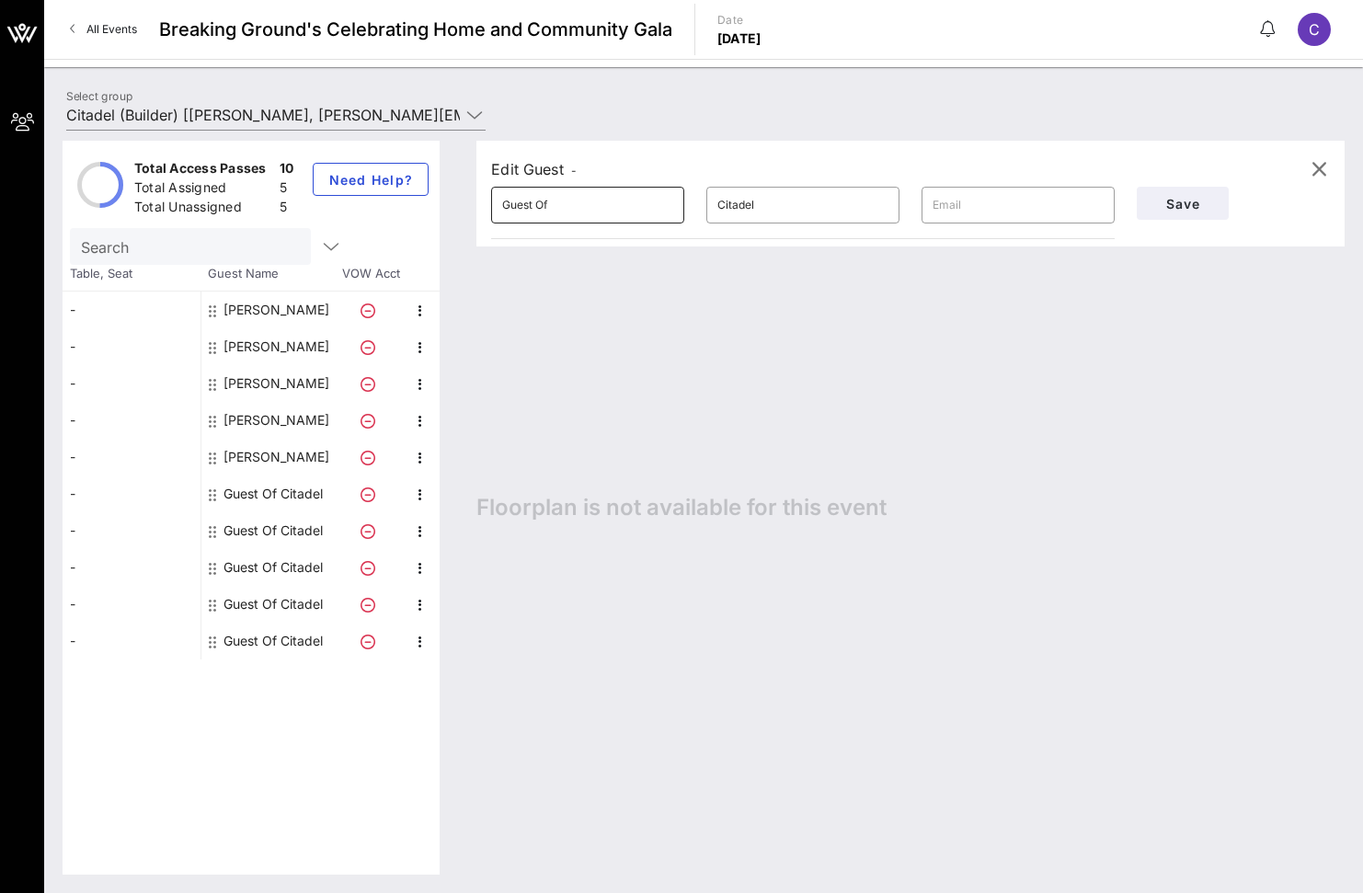
click at [594, 208] on input "Guest Of" at bounding box center [587, 204] width 171 height 29
type input "[PERSON_NAME]"
click at [808, 212] on input "Citadel" at bounding box center [802, 204] width 171 height 29
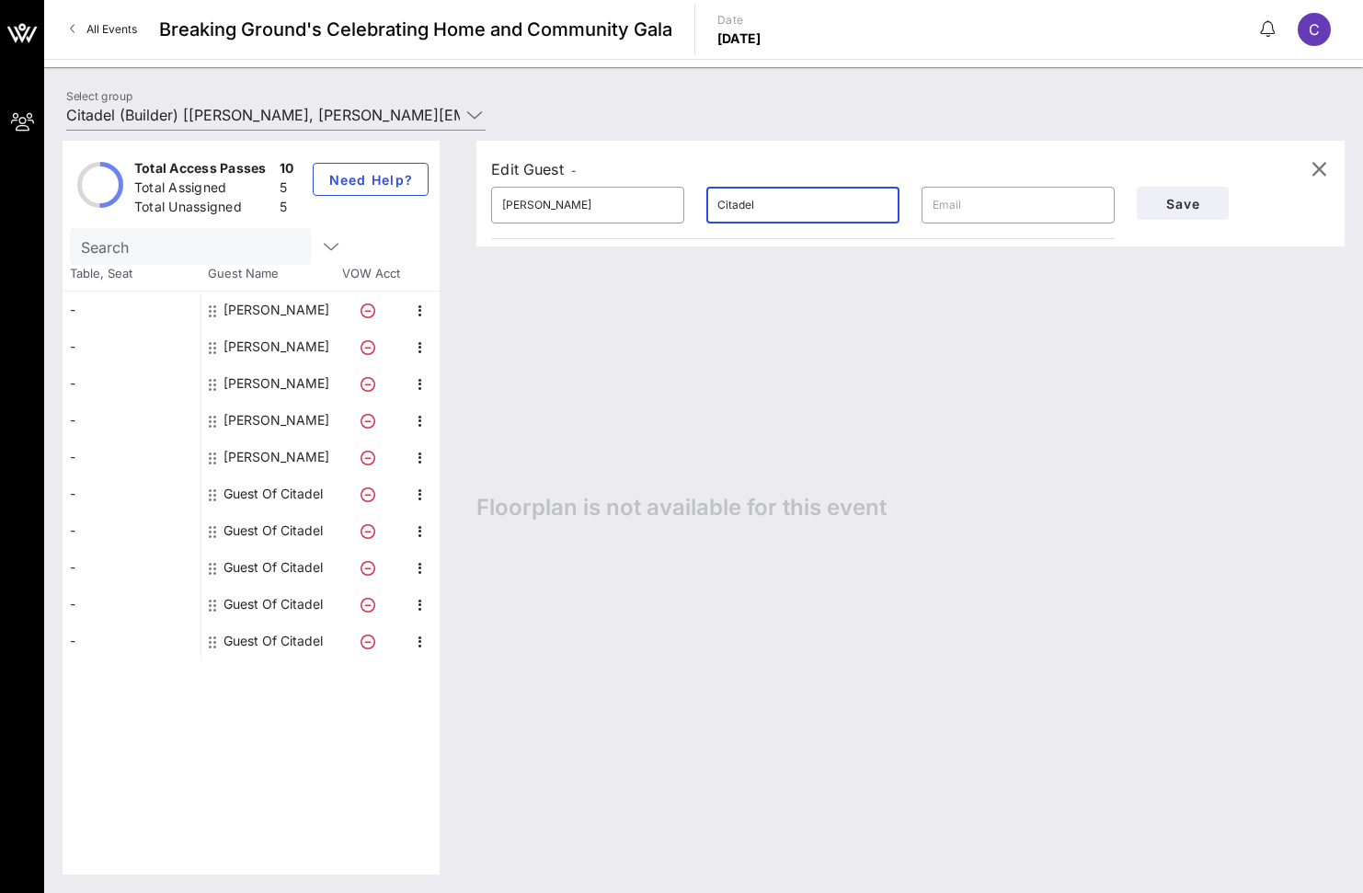
click at [808, 212] on input "Citadel" at bounding box center [802, 204] width 171 height 29
paste input "[PERSON_NAME]"
type input "[PERSON_NAME]"
click at [1096, 210] on input "text" at bounding box center [1018, 204] width 171 height 29
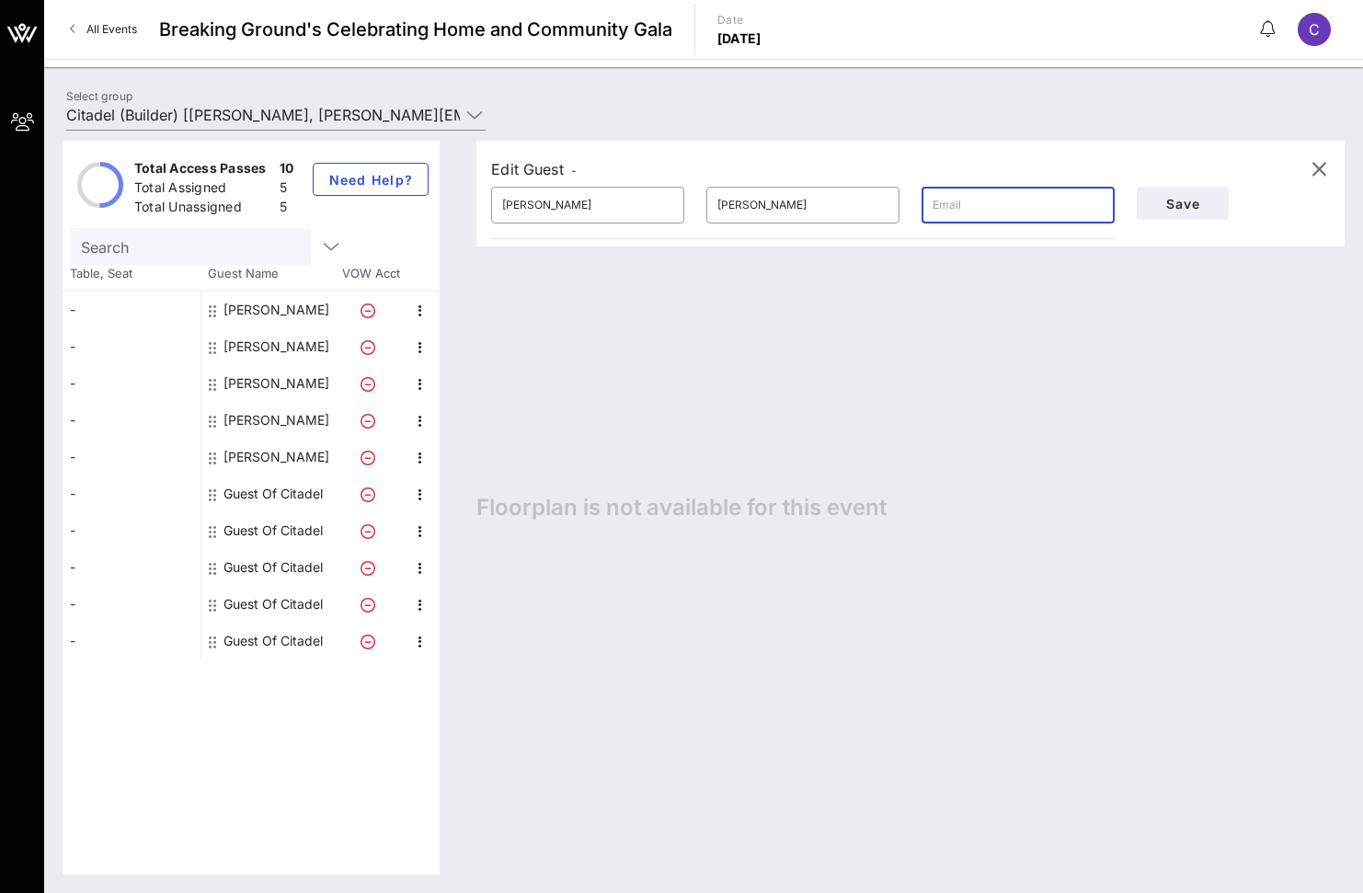
paste input "[PERSON_NAME][EMAIL_ADDRESS][PERSON_NAME][DOMAIN_NAME]"
type input "[PERSON_NAME][EMAIL_ADDRESS][PERSON_NAME][DOMAIN_NAME]"
click at [1148, 220] on div "Save" at bounding box center [1233, 203] width 215 height 55
click at [1161, 212] on button "Save" at bounding box center [1183, 203] width 92 height 33
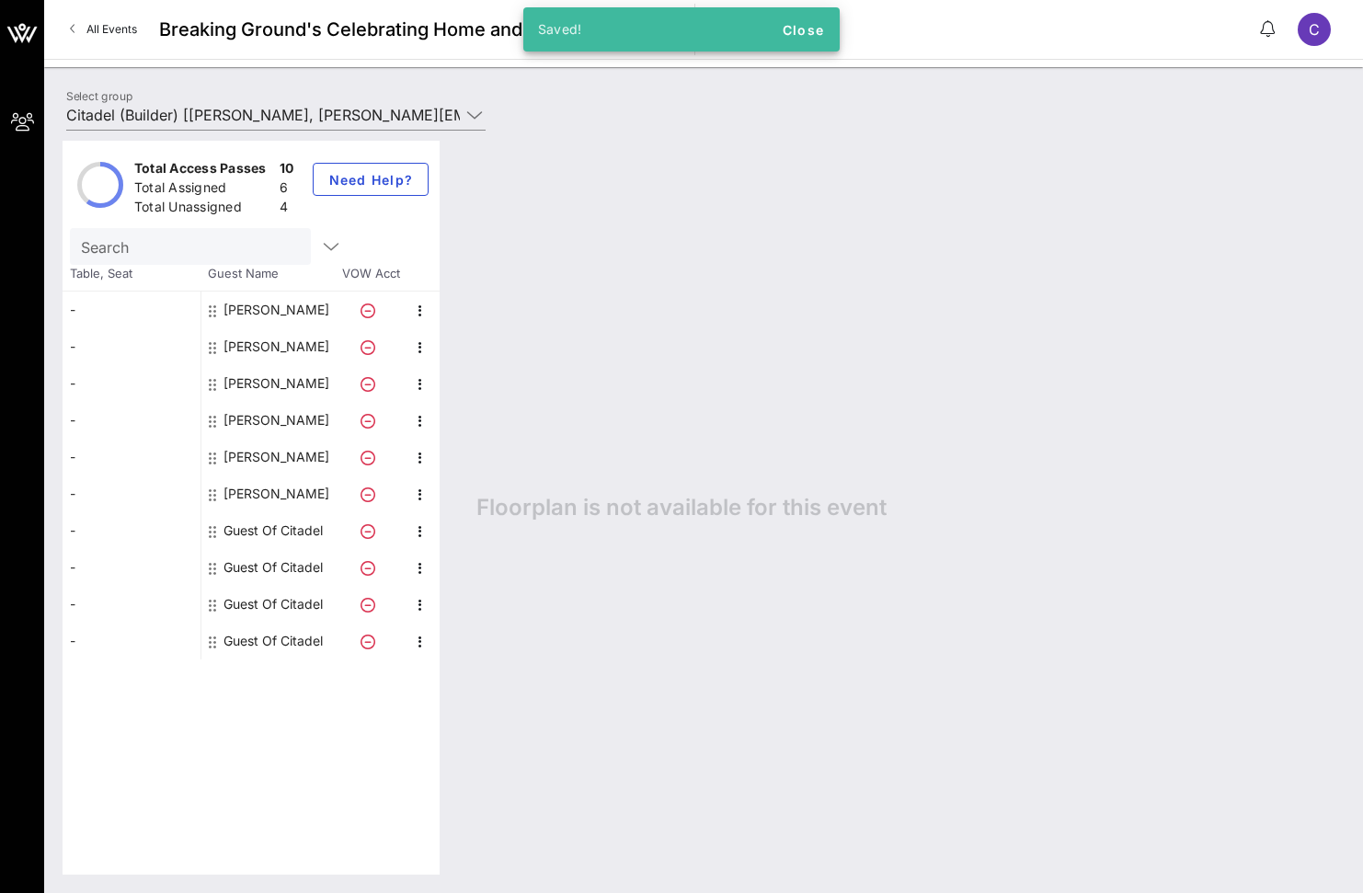
click at [264, 528] on div "Guest Of Citadel" at bounding box center [272, 530] width 99 height 37
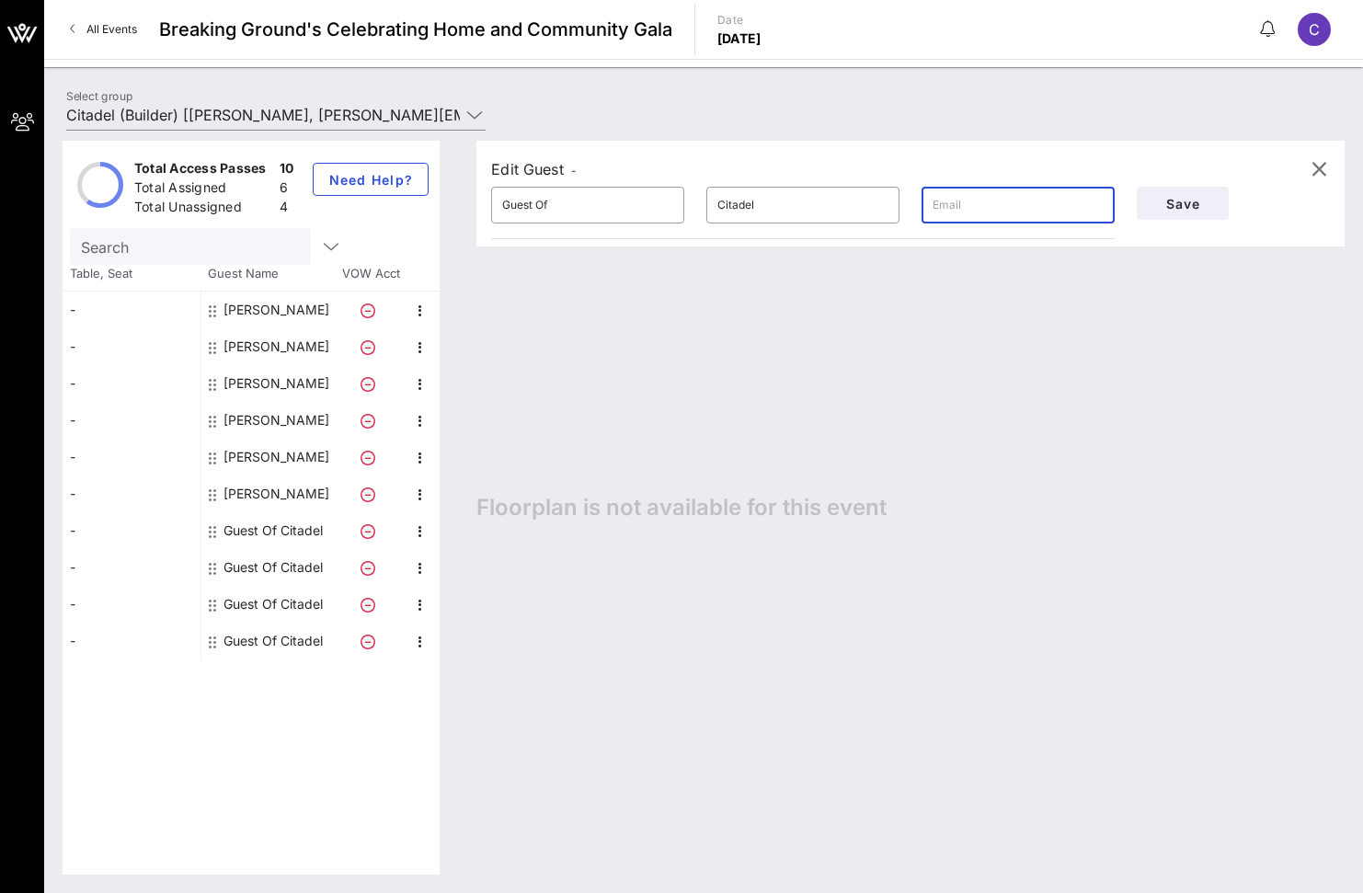
click at [963, 213] on input "text" at bounding box center [1018, 204] width 171 height 29
paste input "[PERSON_NAME][EMAIL_ADDRESS][PERSON_NAME][DOMAIN_NAME]"
type input "[PERSON_NAME][EMAIL_ADDRESS][PERSON_NAME][DOMAIN_NAME]"
click at [613, 198] on input "Guest Of" at bounding box center [587, 204] width 171 height 29
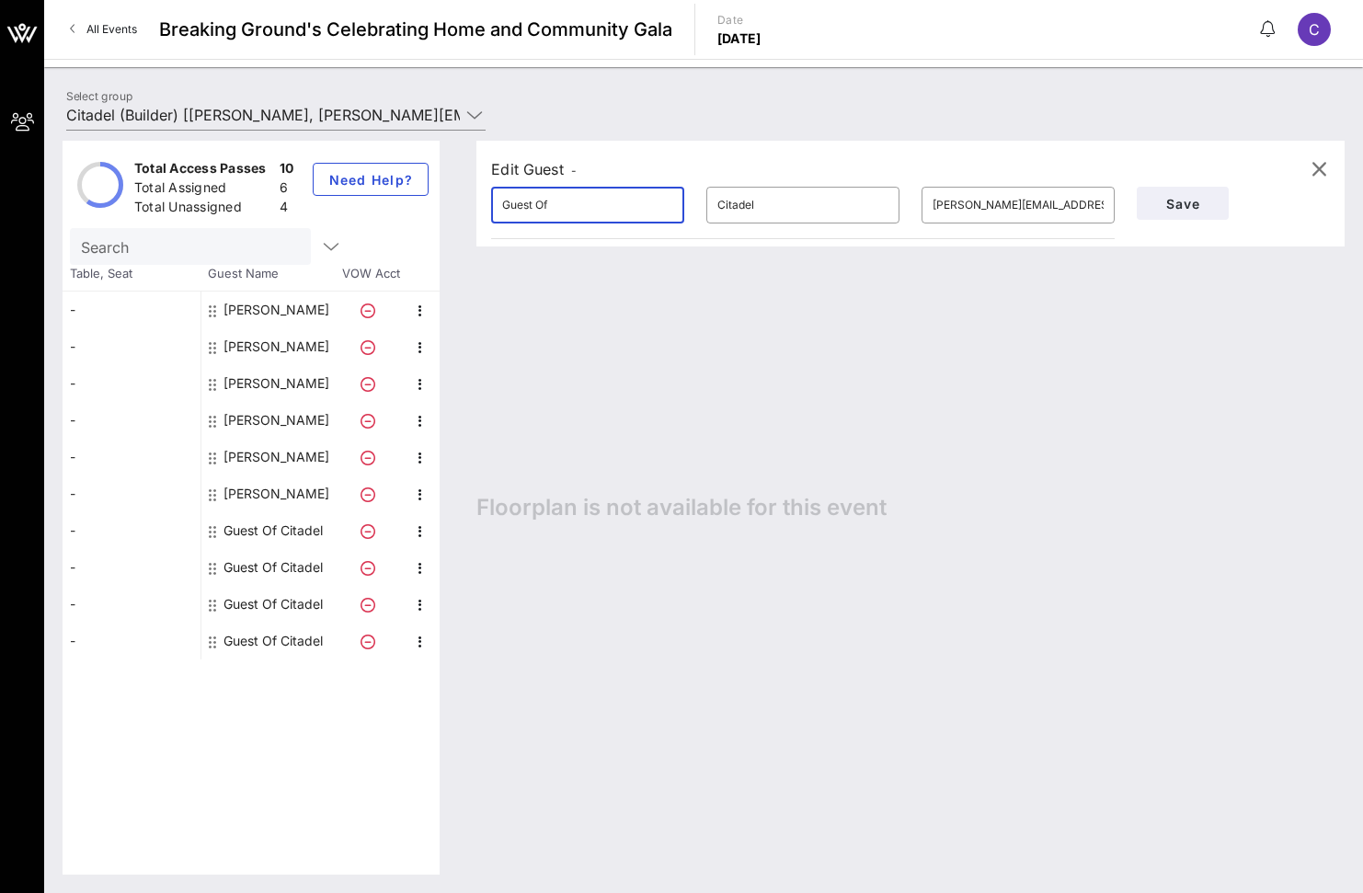
click at [613, 198] on input "Guest Of" at bounding box center [587, 204] width 171 height 29
type input "[PERSON_NAME]"
click at [751, 206] on input "Citadel" at bounding box center [802, 204] width 171 height 29
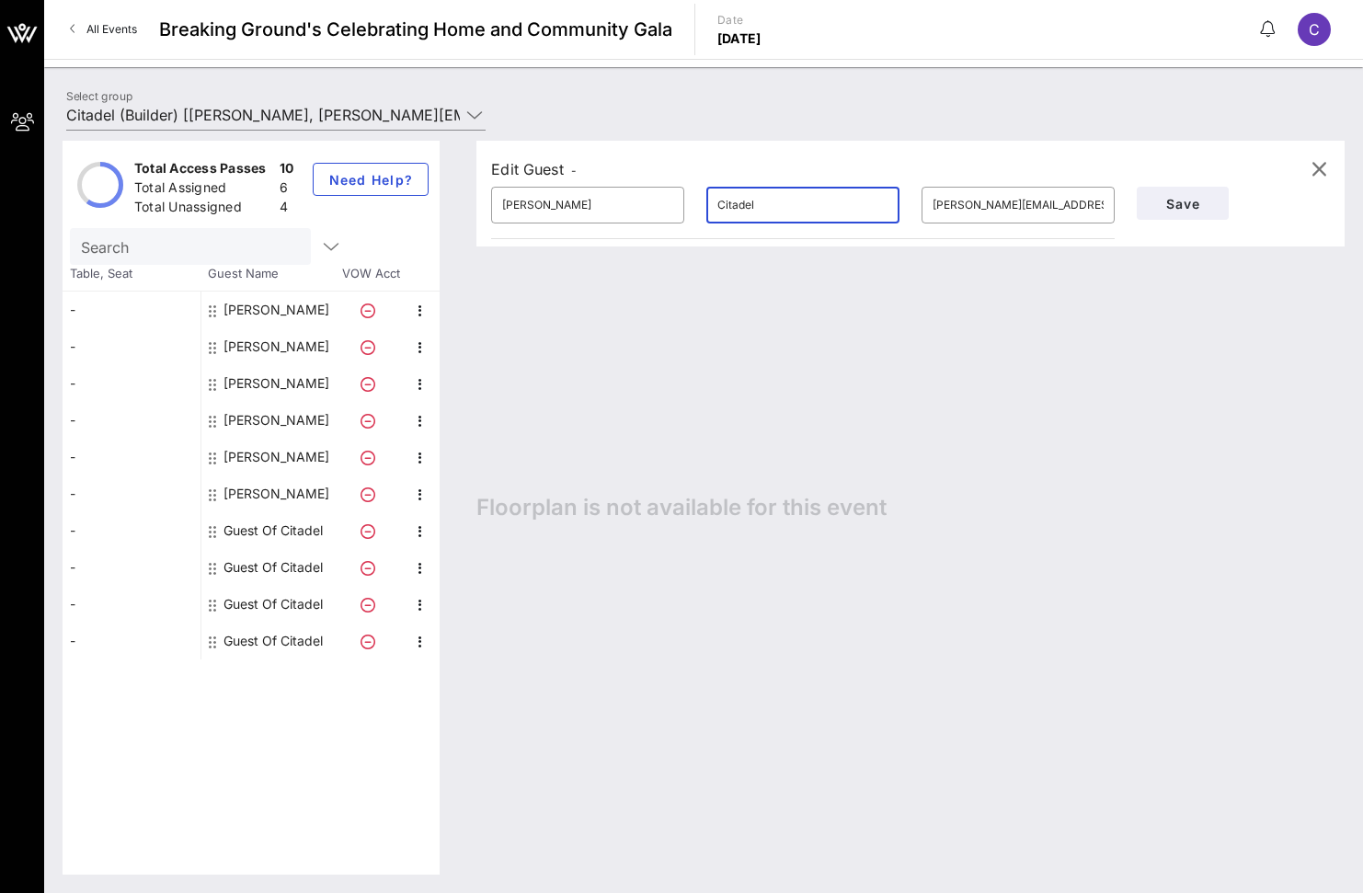
paste input "[PERSON_NAME]"
type input "[PERSON_NAME]"
click at [1169, 211] on span "Save" at bounding box center [1182, 204] width 63 height 16
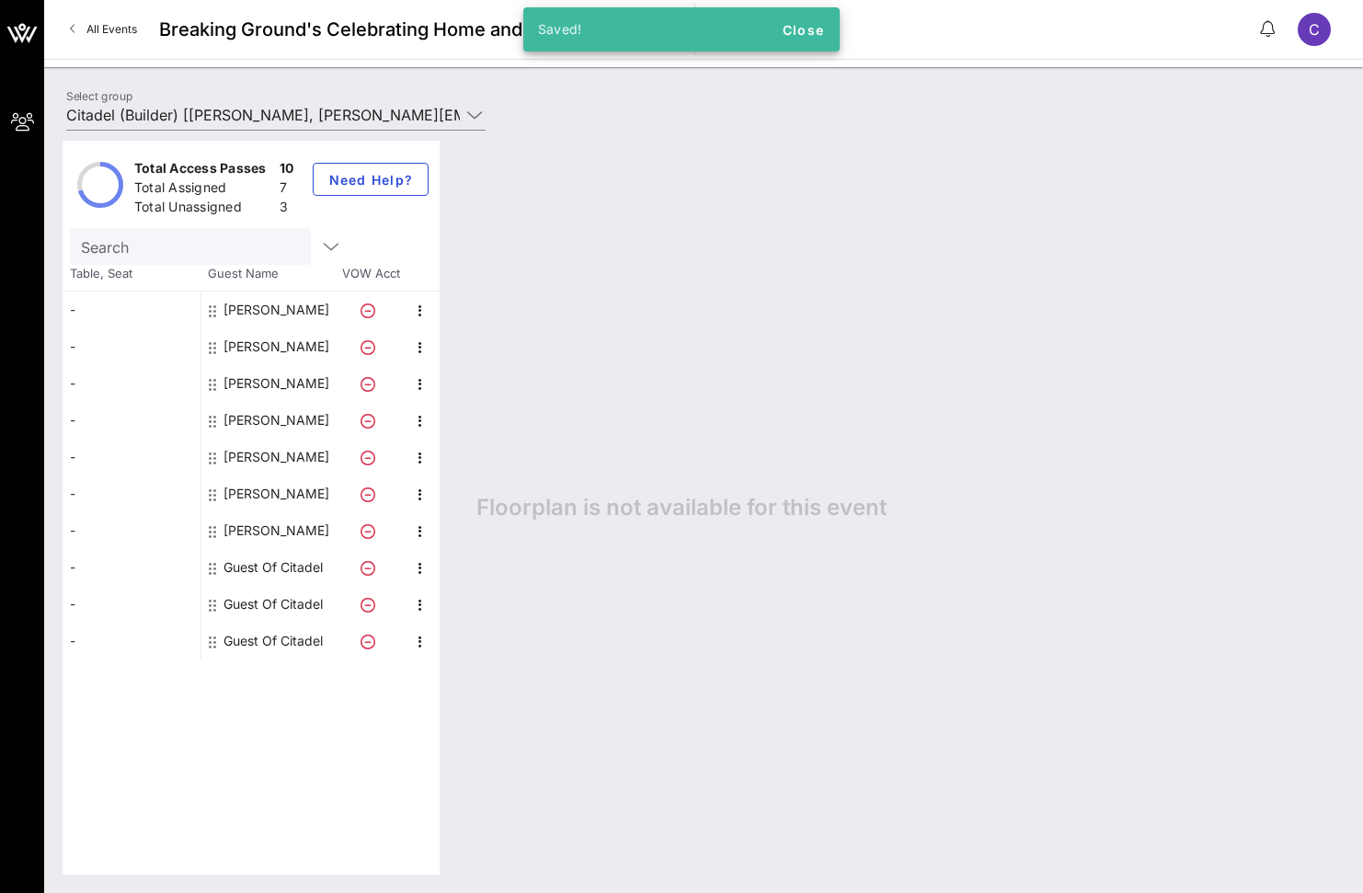
click at [280, 567] on div "Guest Of Citadel" at bounding box center [272, 567] width 99 height 37
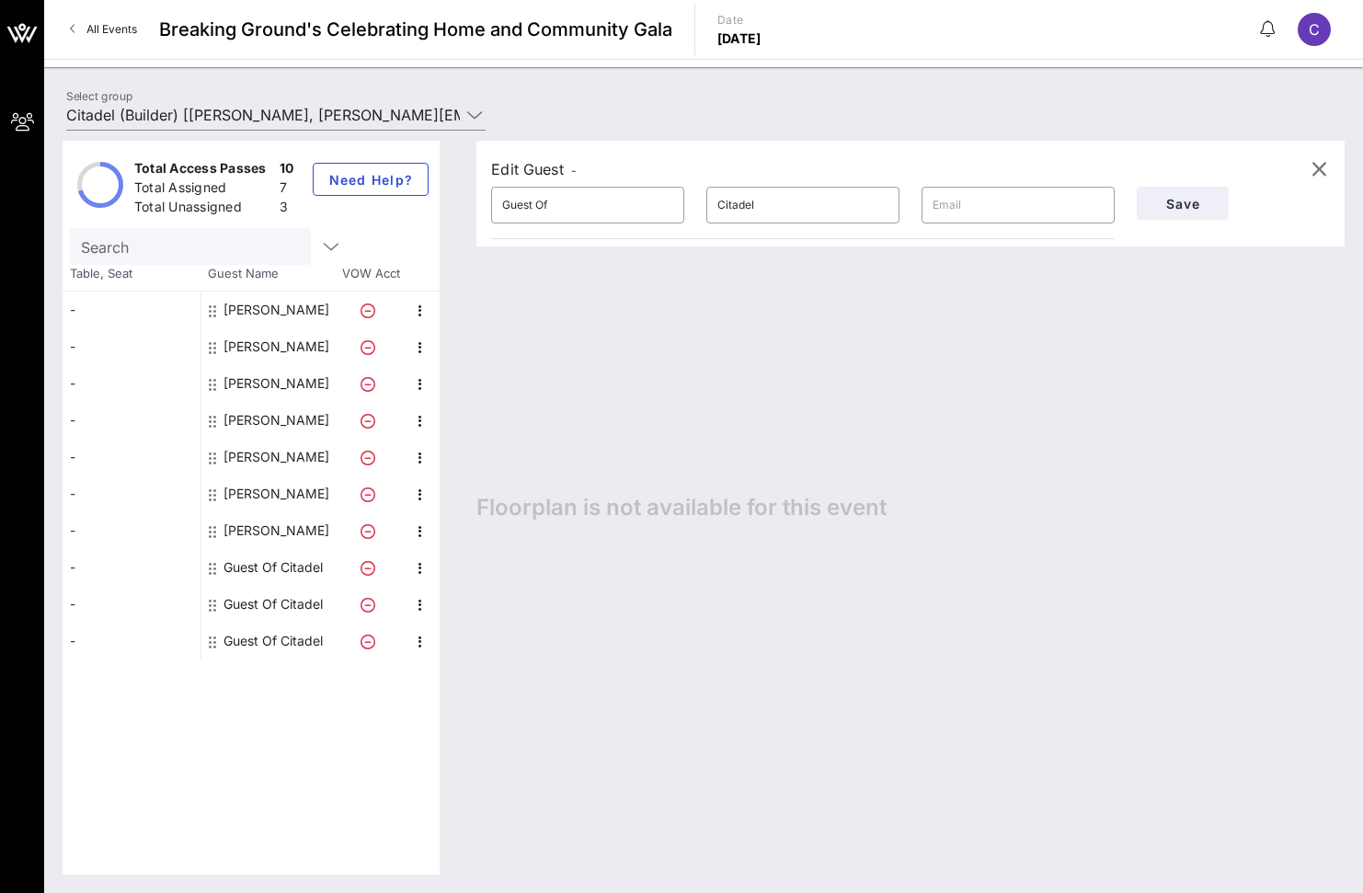
click at [998, 731] on div "Edit Guest - ​ Guest Of ​ Citadel ​ Save Floorplan is not available for this ev…" at bounding box center [901, 508] width 887 height 734
click at [536, 191] on input "Guest Of" at bounding box center [587, 204] width 171 height 29
click at [537, 191] on input "Guest Of" at bounding box center [587, 204] width 171 height 29
type input "[PERSON_NAME]"
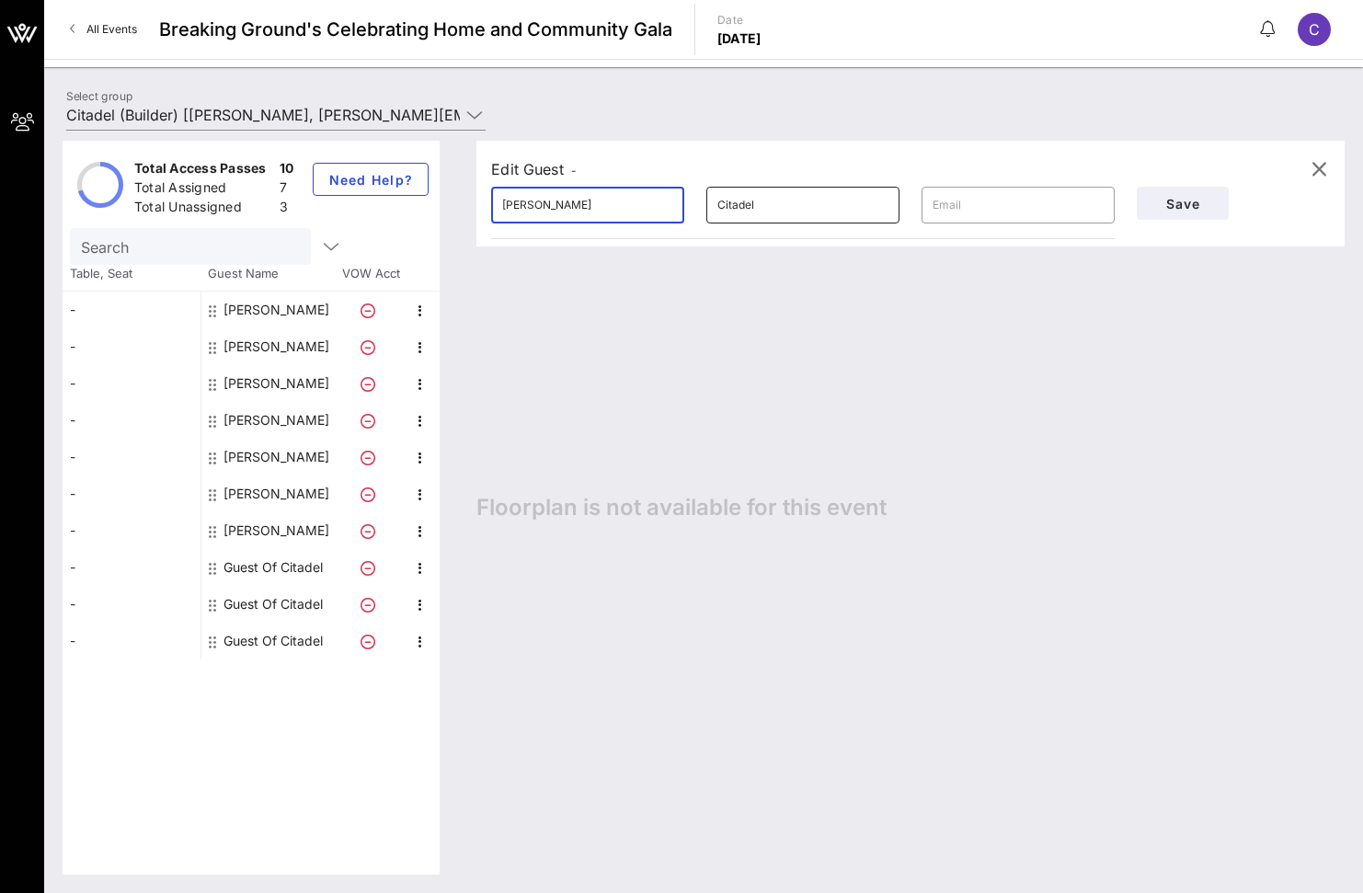
click at [718, 190] on input "Citadel" at bounding box center [802, 204] width 171 height 29
type input "[PERSON_NAME]"
click at [1048, 212] on input "text" at bounding box center [1018, 204] width 171 height 29
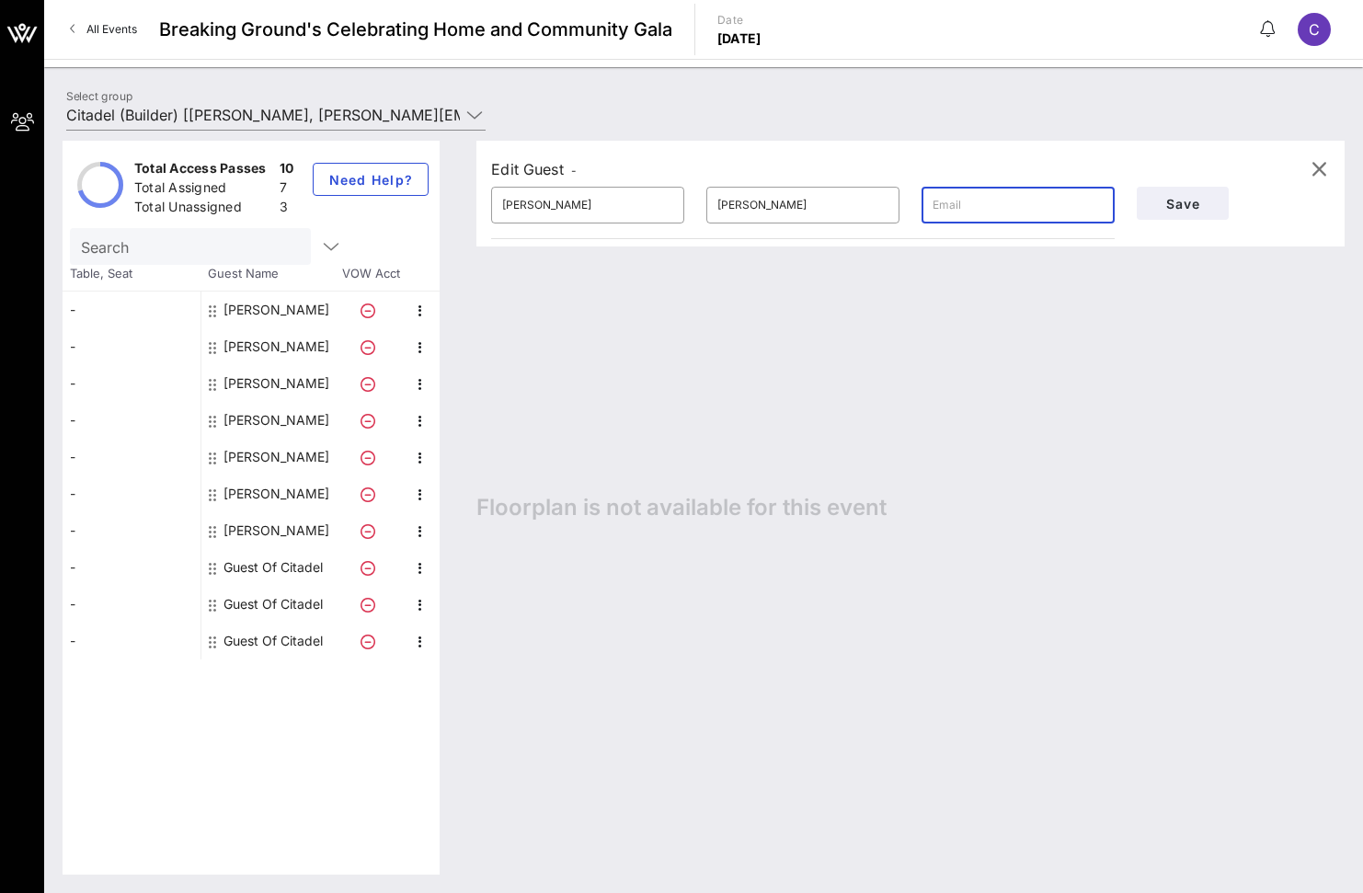
paste input "[PERSON_NAME][EMAIL_ADDRESS][PERSON_NAME][DOMAIN_NAME]"
type input "[PERSON_NAME][EMAIL_ADDRESS][PERSON_NAME][DOMAIN_NAME]"
click at [1184, 201] on span "Save" at bounding box center [1182, 204] width 63 height 16
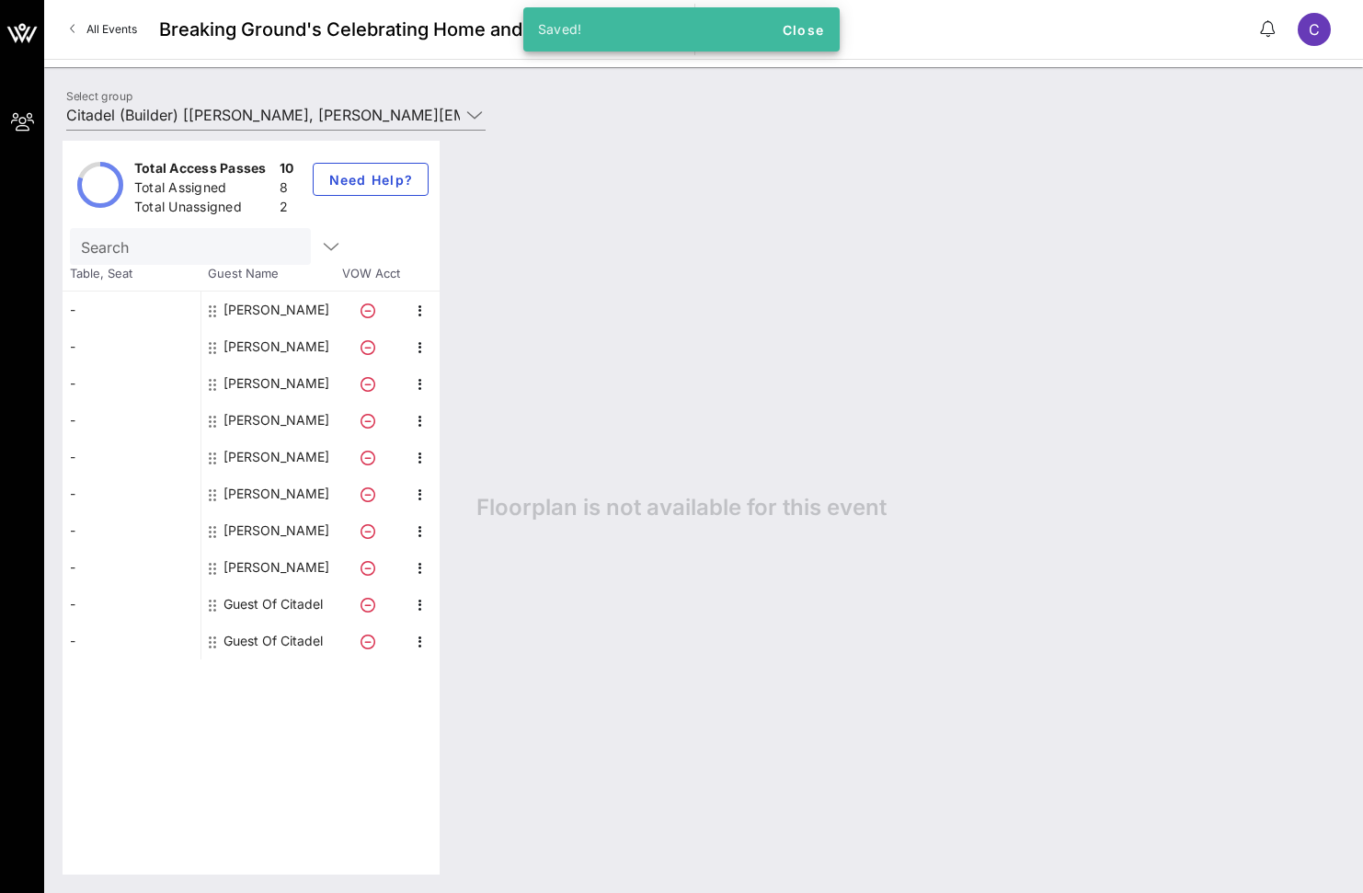
click at [271, 602] on div "Guest Of Citadel" at bounding box center [272, 604] width 99 height 37
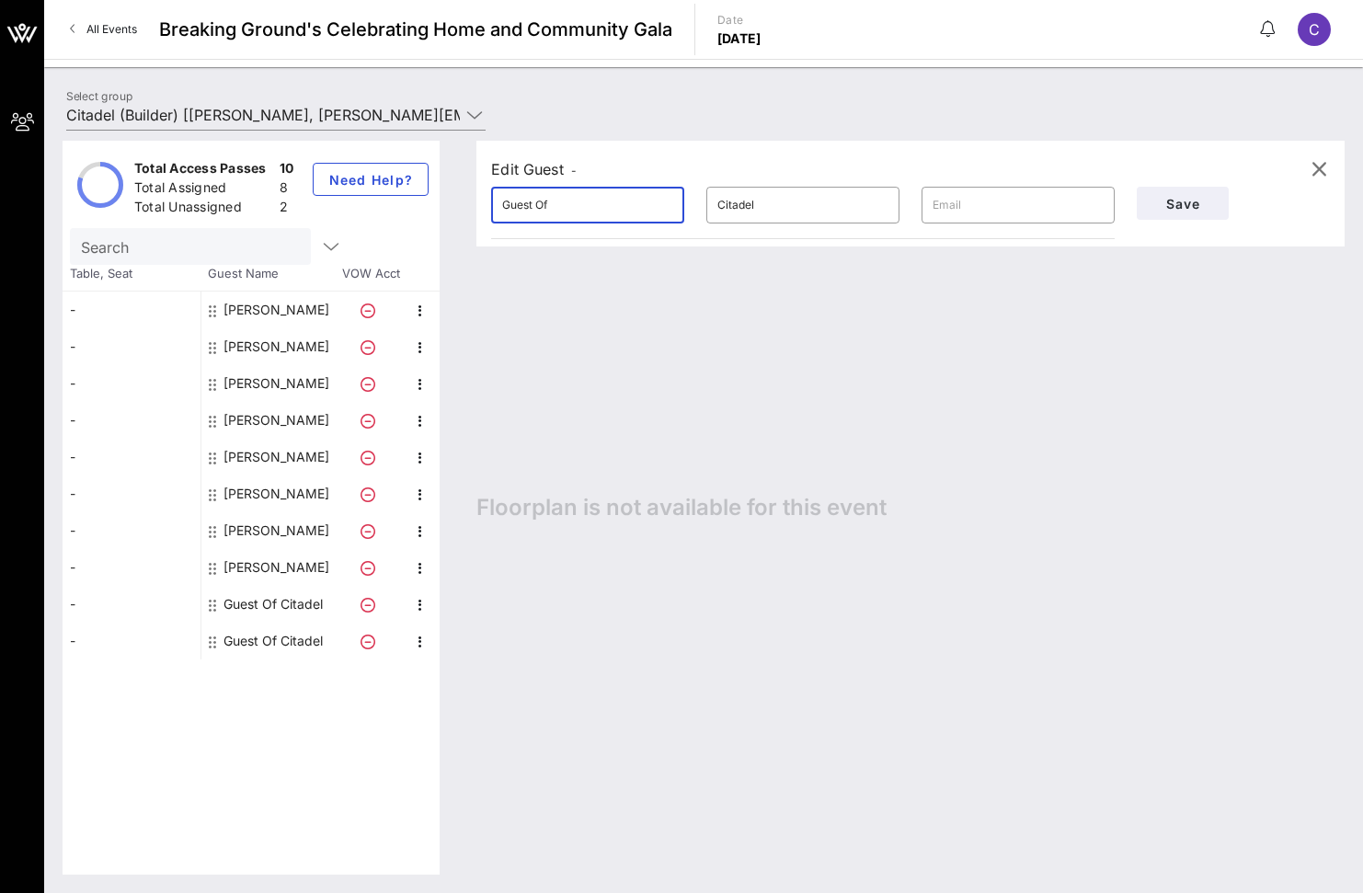
click at [615, 213] on input "Guest Of" at bounding box center [587, 204] width 171 height 29
type input "[PERSON_NAME]"
click at [802, 220] on div "Citadel" at bounding box center [802, 205] width 171 height 37
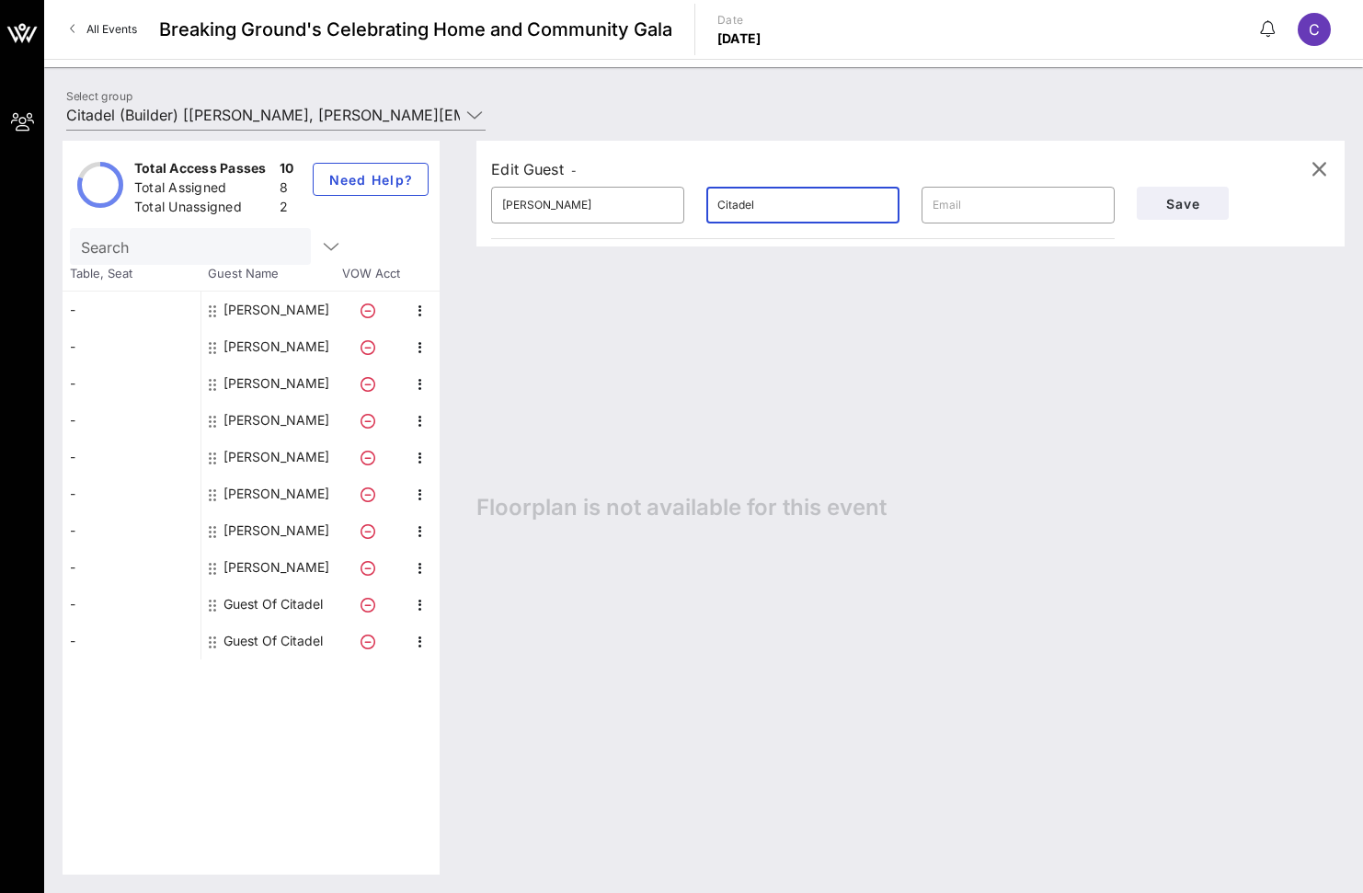
click at [802, 220] on div "Citadel" at bounding box center [802, 205] width 171 height 37
click at [801, 206] on input "Citadel" at bounding box center [802, 204] width 171 height 29
paste input "Butterick"
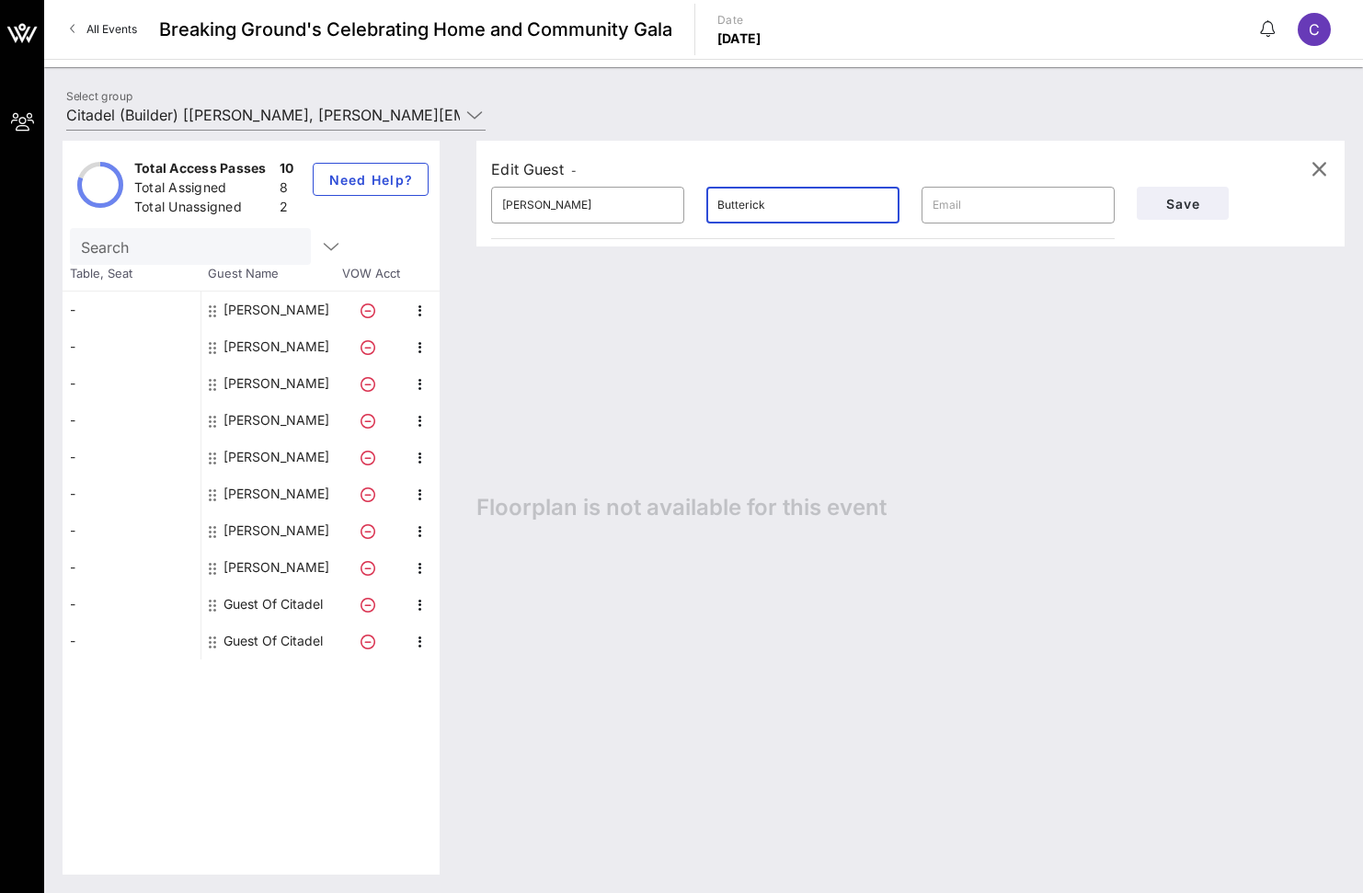
type input "Butterick"
click at [1067, 206] on input "text" at bounding box center [1018, 204] width 171 height 29
paste input "[PERSON_NAME][EMAIL_ADDRESS][DOMAIN_NAME]"
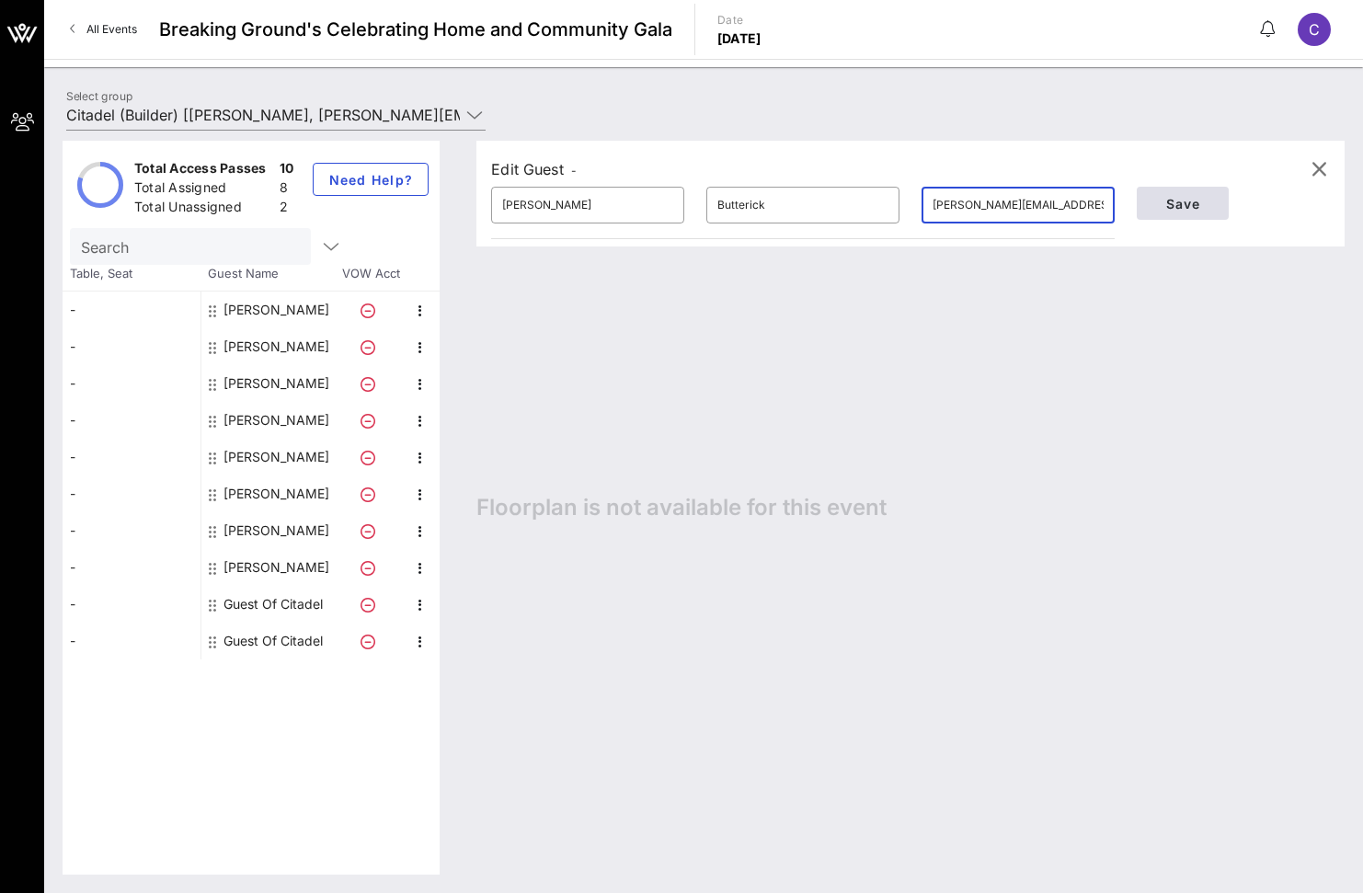
type input "[PERSON_NAME][EMAIL_ADDRESS][DOMAIN_NAME]"
click at [1172, 218] on button "Save" at bounding box center [1183, 203] width 92 height 33
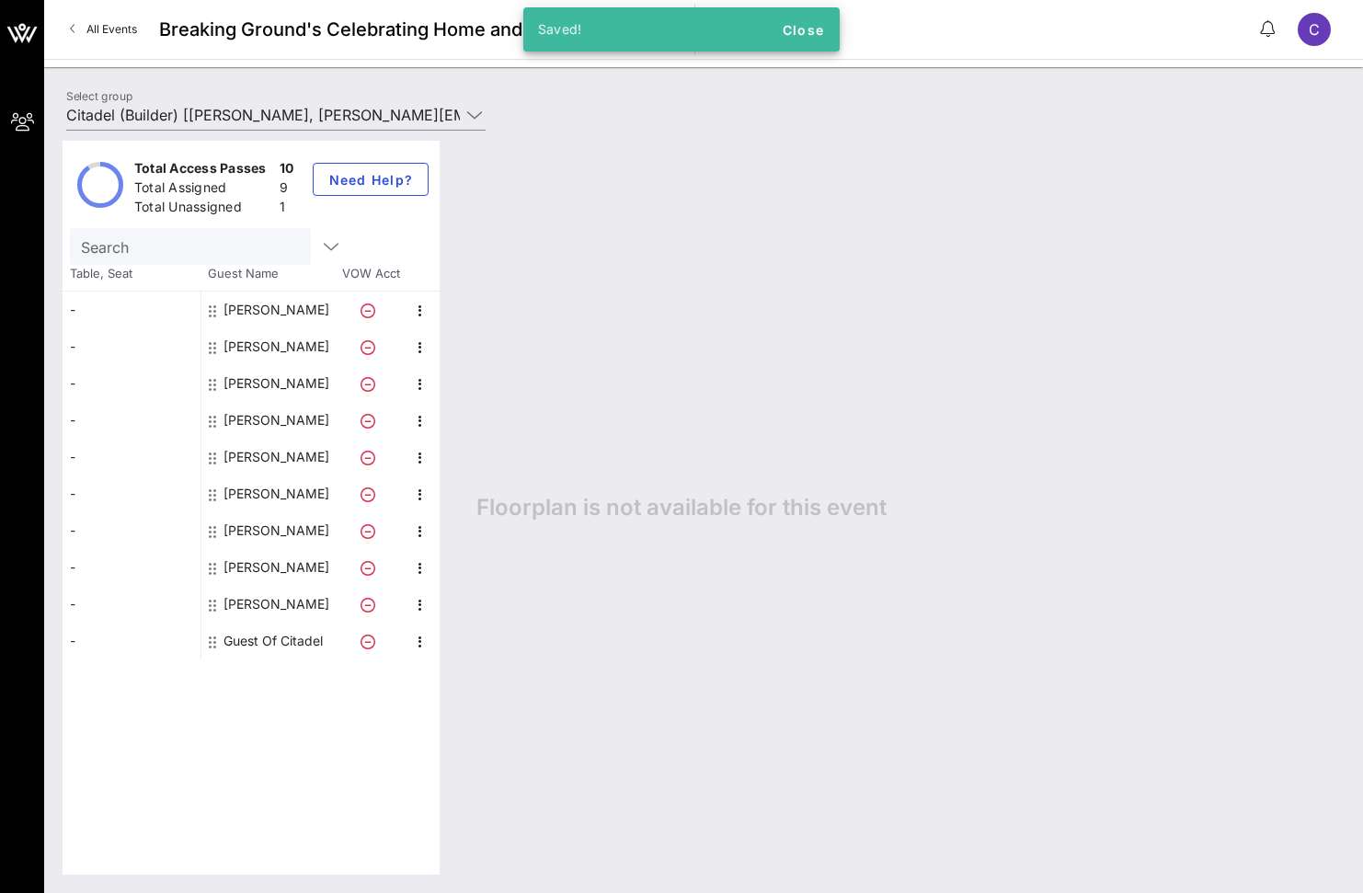
click at [289, 644] on div "Guest Of Citadel" at bounding box center [272, 641] width 99 height 37
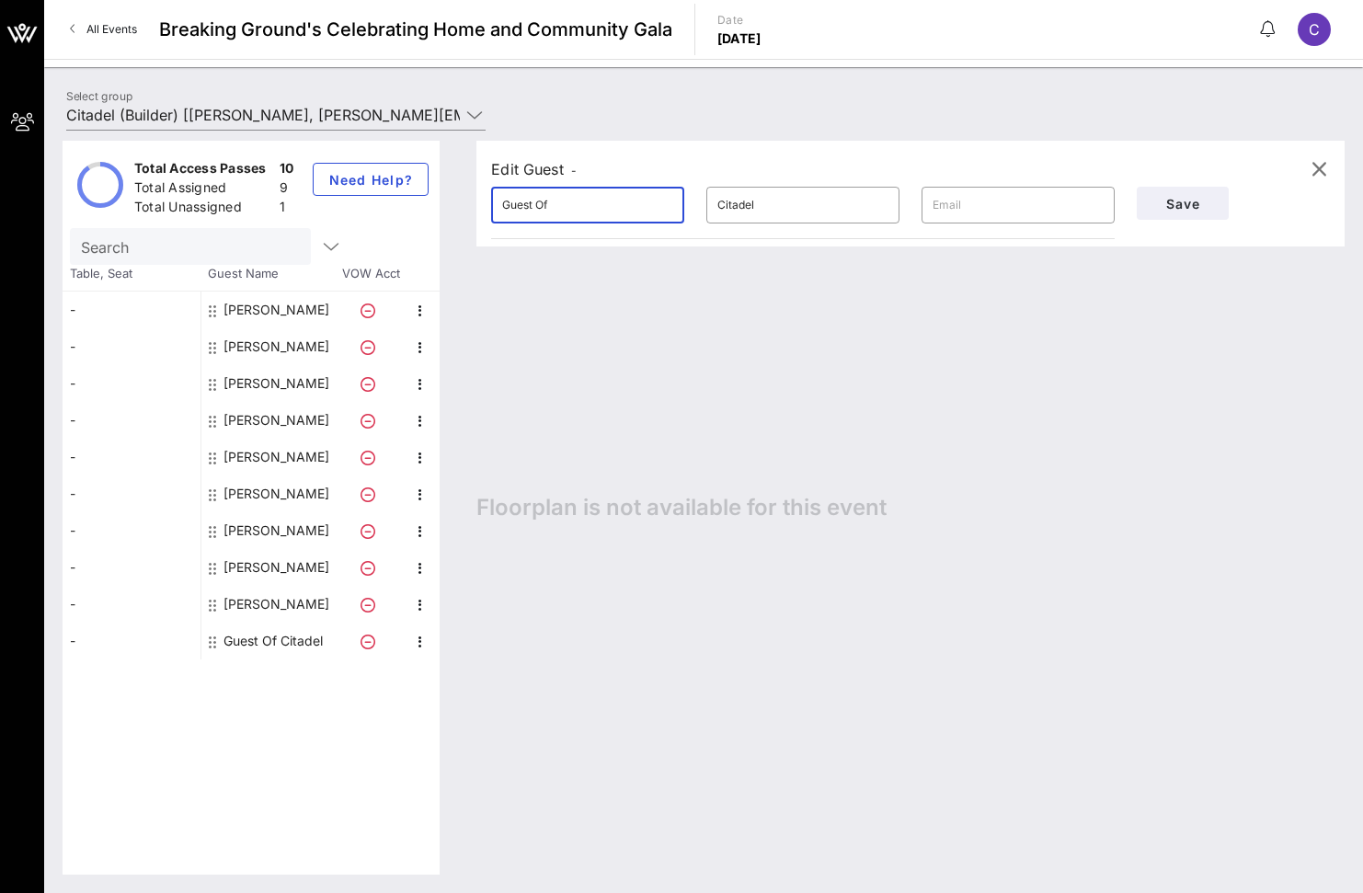
click at [643, 195] on input "Guest Of" at bounding box center [587, 204] width 171 height 29
type input "[PERSON_NAME]"
type input "Ur"
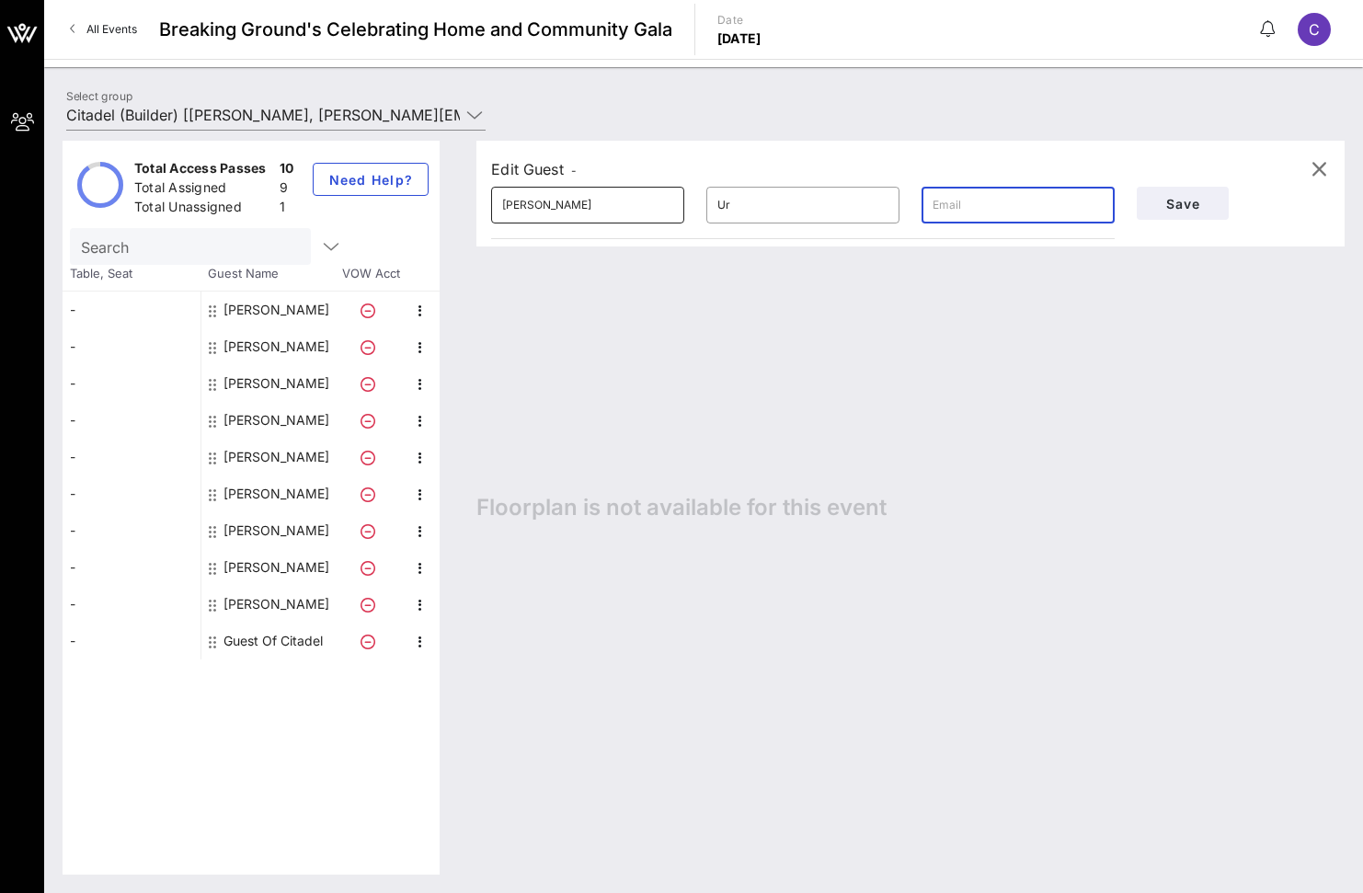
paste input "[PERSON_NAME][EMAIL_ADDRESS][DOMAIN_NAME]"
type input "[PERSON_NAME][EMAIL_ADDRESS][DOMAIN_NAME]"
click at [1216, 214] on button "Save" at bounding box center [1183, 203] width 92 height 33
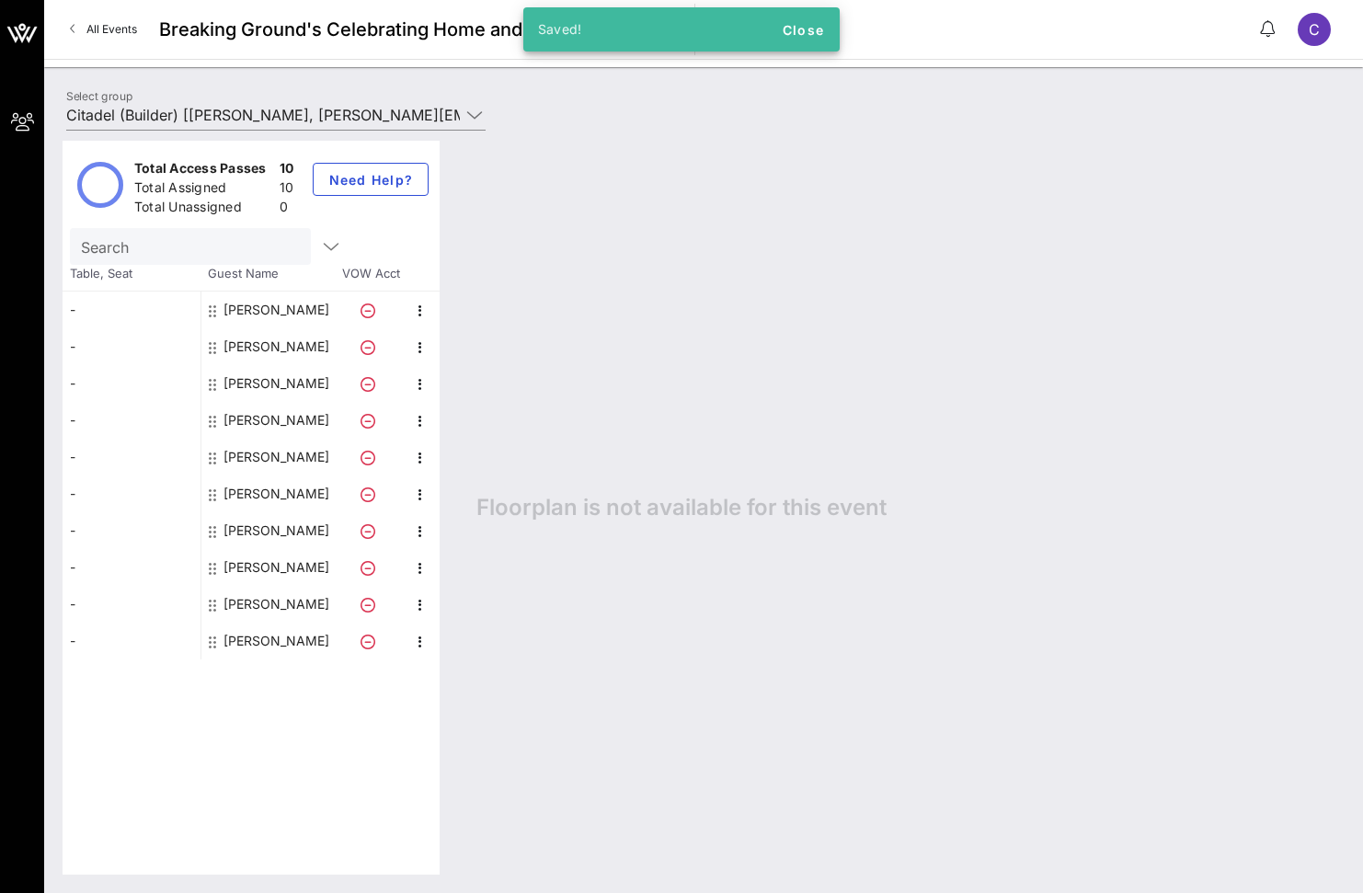
click at [1152, 540] on div "Floorplan is not available for this event" at bounding box center [901, 508] width 887 height 734
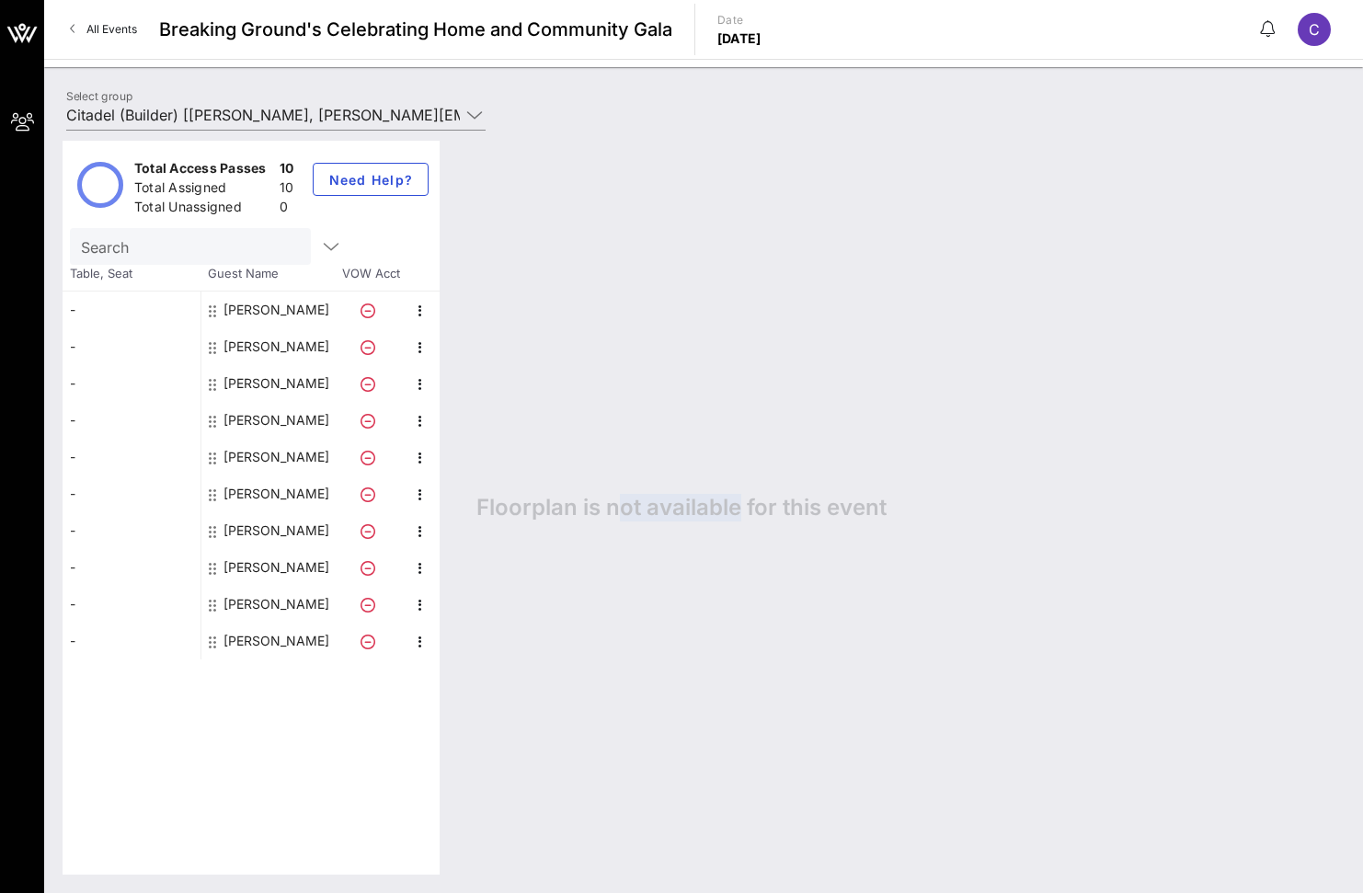
drag, startPoint x: 615, startPoint y: 510, endPoint x: 735, endPoint y: 503, distance: 119.7
click at [735, 503] on span "Floorplan is not available for this event" at bounding box center [681, 508] width 410 height 28
drag, startPoint x: 703, startPoint y: 520, endPoint x: 703, endPoint y: 530, distance: 10.1
click at [703, 530] on div "Floorplan is not available for this event" at bounding box center [901, 508] width 887 height 734
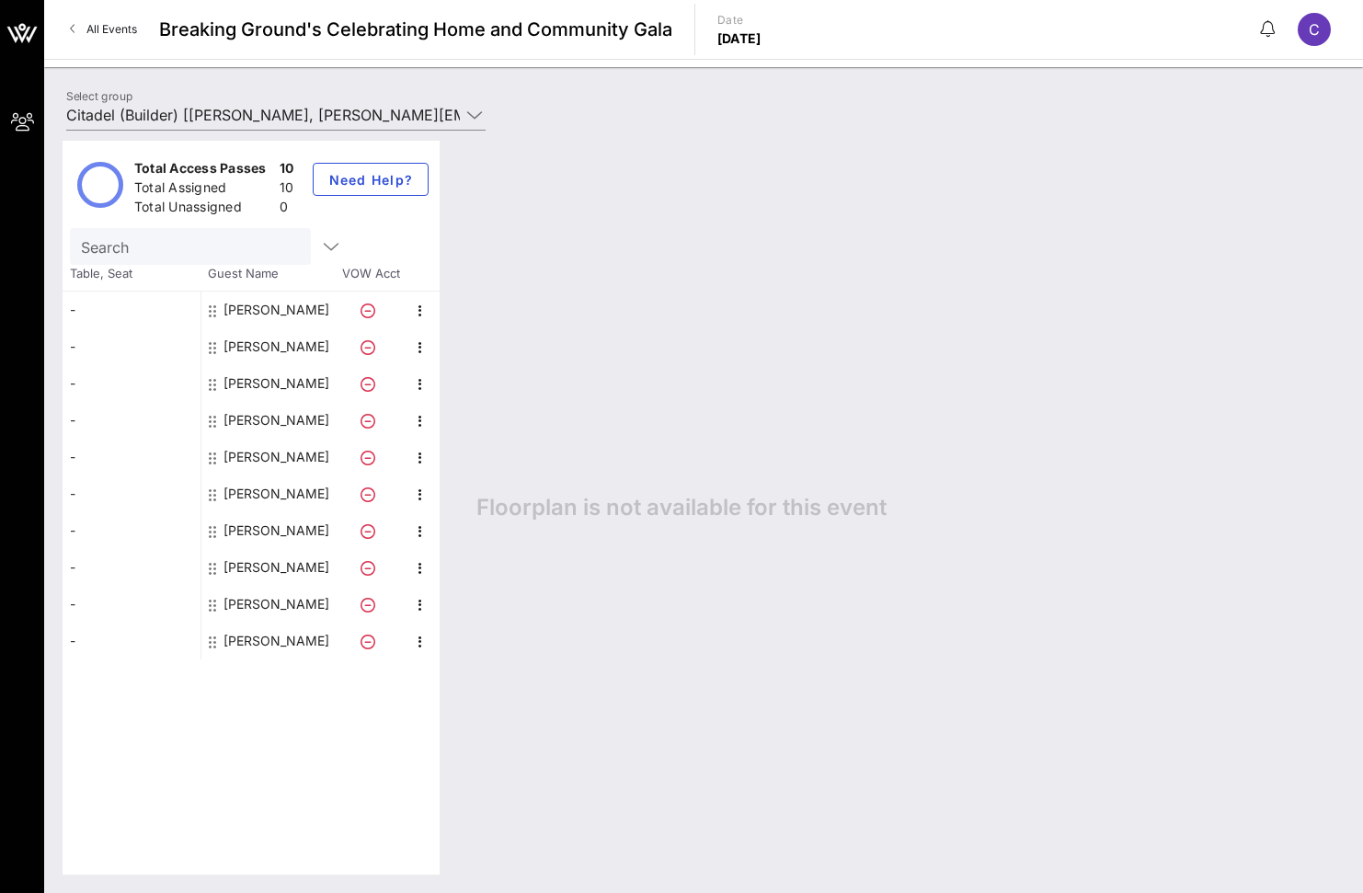
click at [704, 514] on span "Floorplan is not available for this event" at bounding box center [681, 508] width 410 height 28
click at [712, 572] on div "Floorplan is not available for this event" at bounding box center [901, 508] width 887 height 734
drag, startPoint x: 550, startPoint y: 501, endPoint x: 883, endPoint y: 508, distance: 333.0
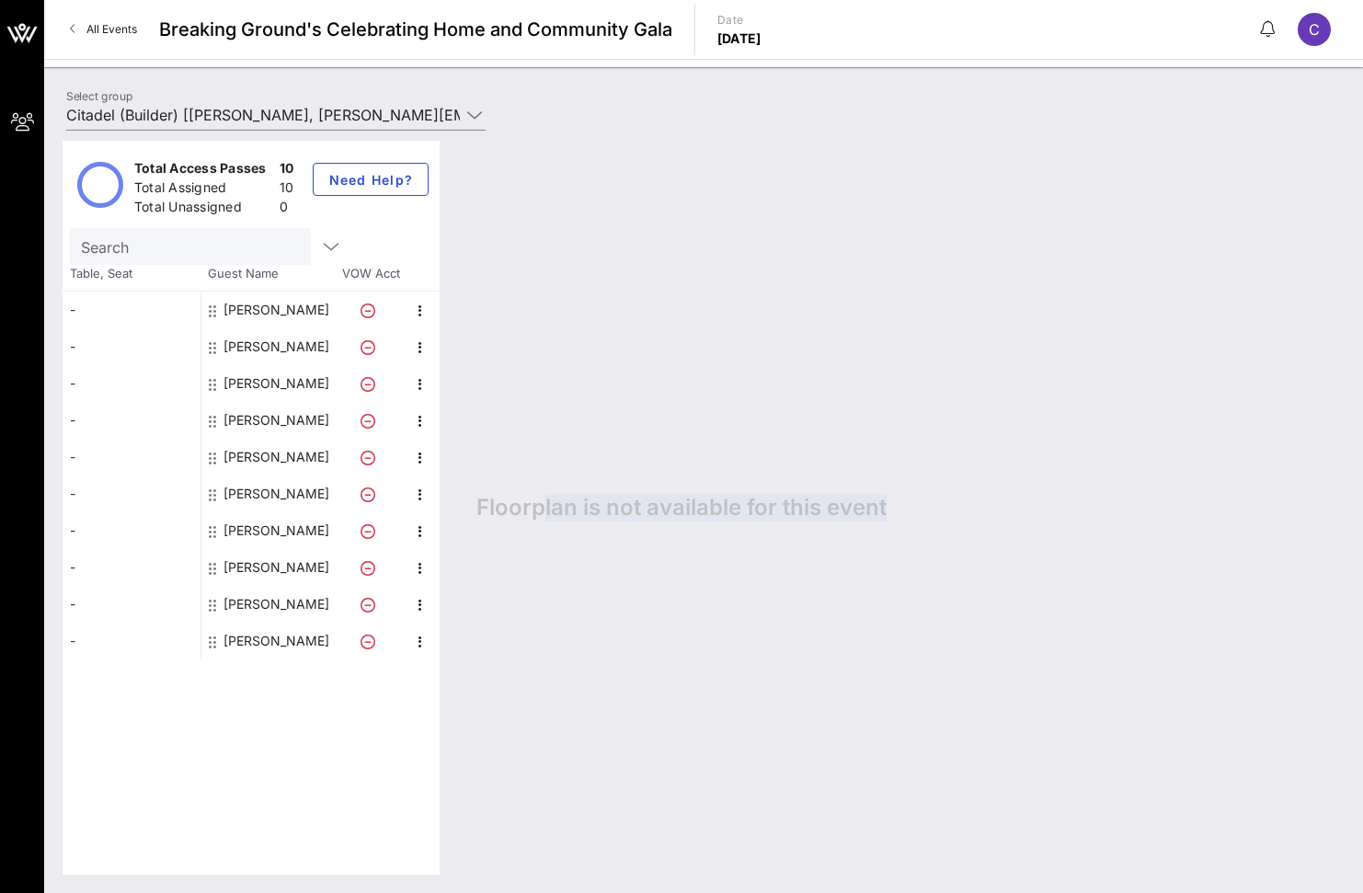
click at [883, 508] on span "Floorplan is not available for this event" at bounding box center [681, 508] width 410 height 28
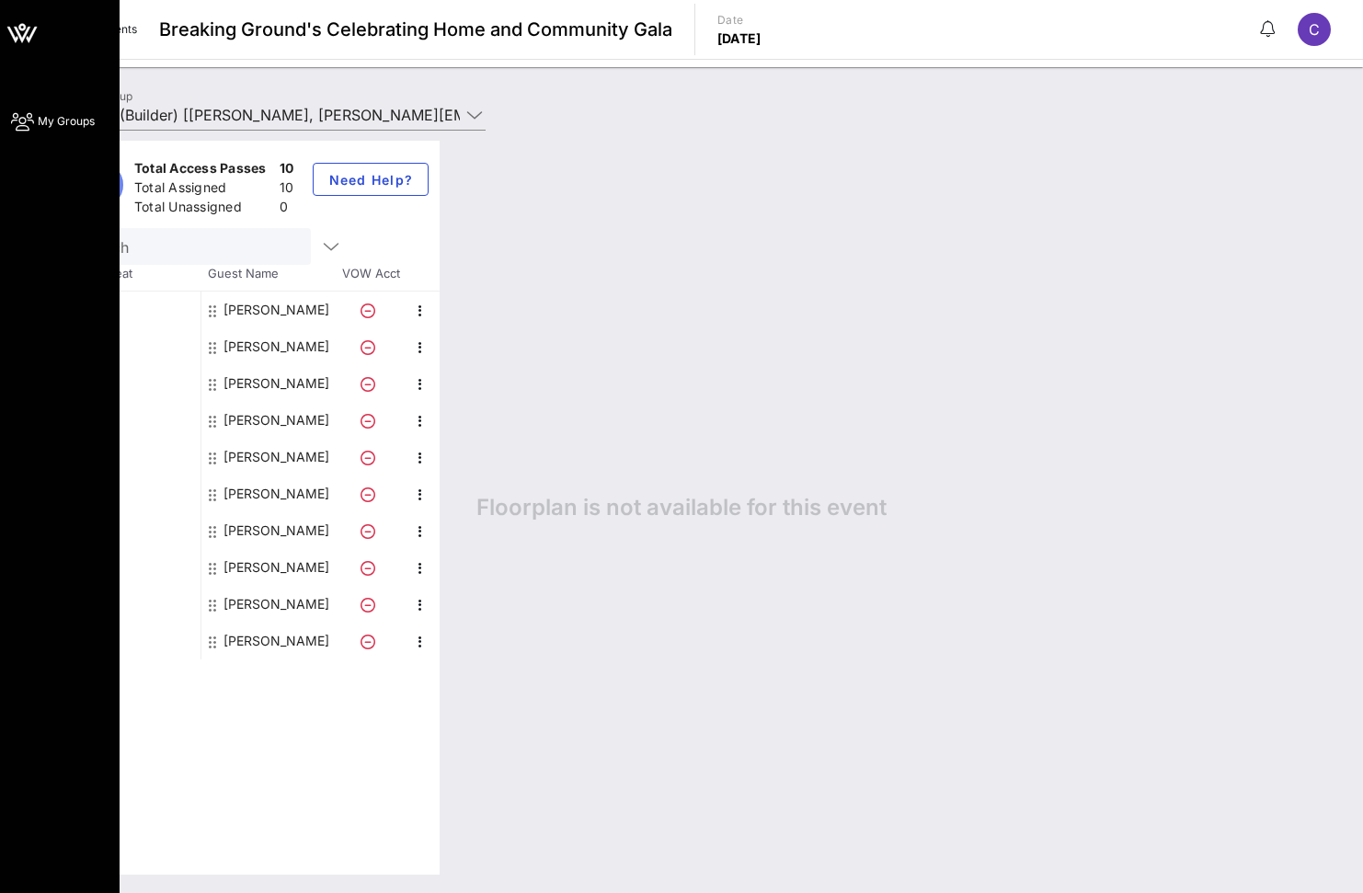
click at [31, 799] on div "My Groups" at bounding box center [60, 446] width 120 height 893
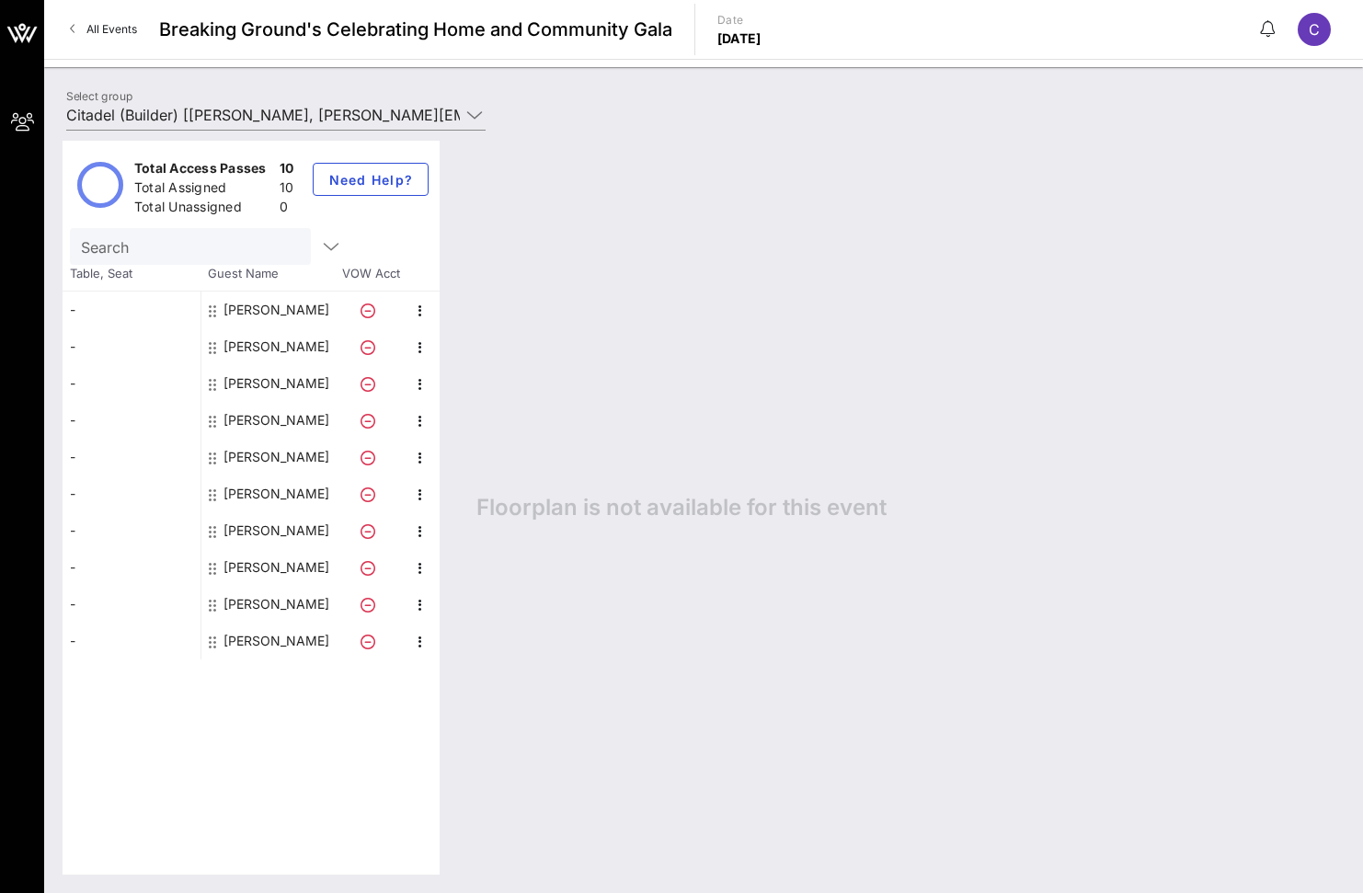
click at [564, 596] on div "Floorplan is not available for this event" at bounding box center [901, 508] width 887 height 734
click at [304, 706] on div "Total Access Passes 10 Total Assigned 10 Total Unassigned 0 Need Help? Search T…" at bounding box center [251, 508] width 377 height 734
drag, startPoint x: 475, startPoint y: 503, endPoint x: 922, endPoint y: 502, distance: 447.0
click at [922, 502] on div "Floorplan is not available for this event" at bounding box center [901, 508] width 887 height 734
drag, startPoint x: 922, startPoint y: 502, endPoint x: 659, endPoint y: 501, distance: 264.0
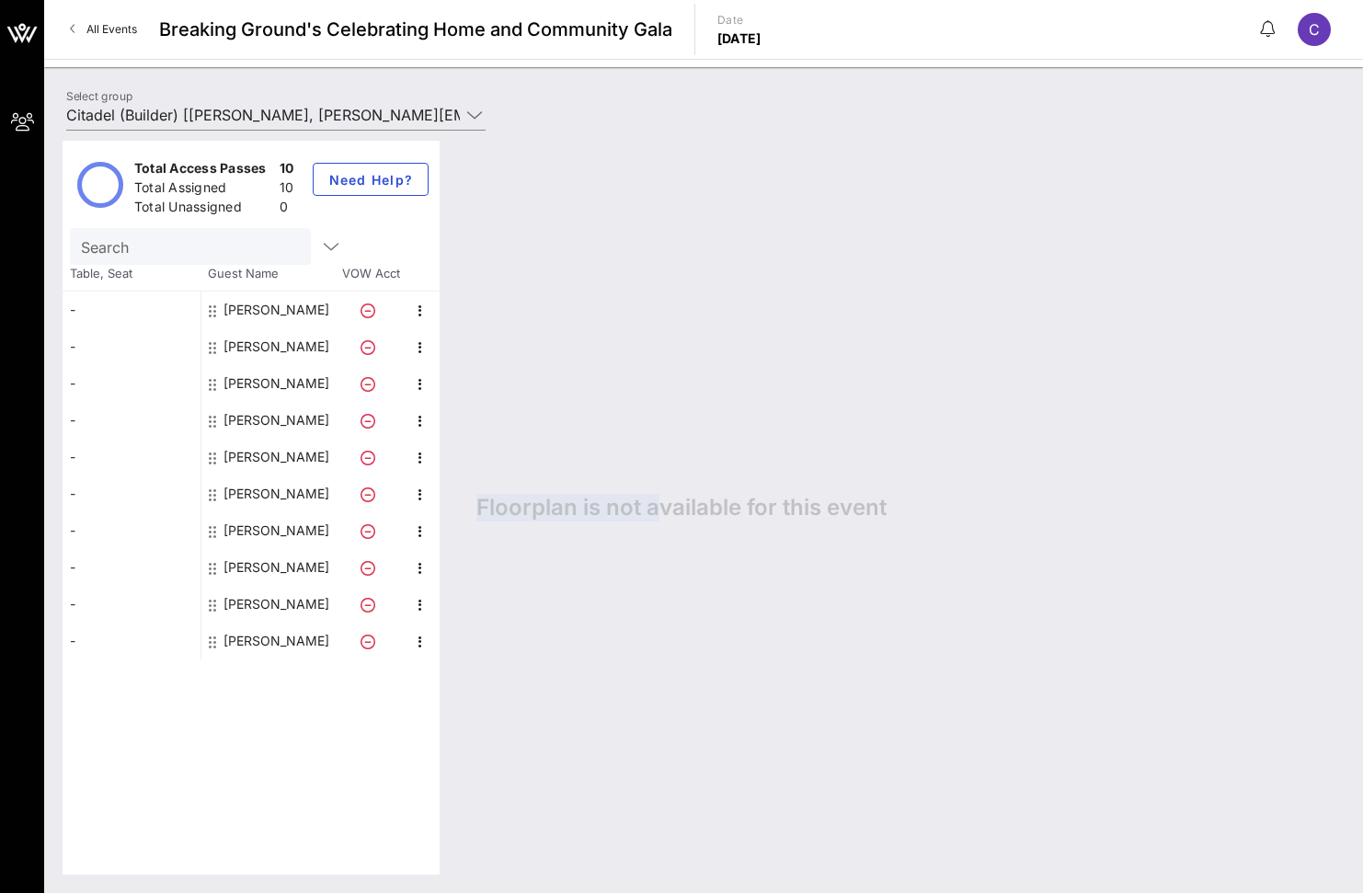
click at [659, 501] on div "Floorplan is not available for this event" at bounding box center [901, 508] width 887 height 734
click at [659, 501] on span "Floorplan is not available for this event" at bounding box center [681, 508] width 410 height 28
click at [721, 505] on span "Floorplan is not available for this event" at bounding box center [681, 508] width 410 height 28
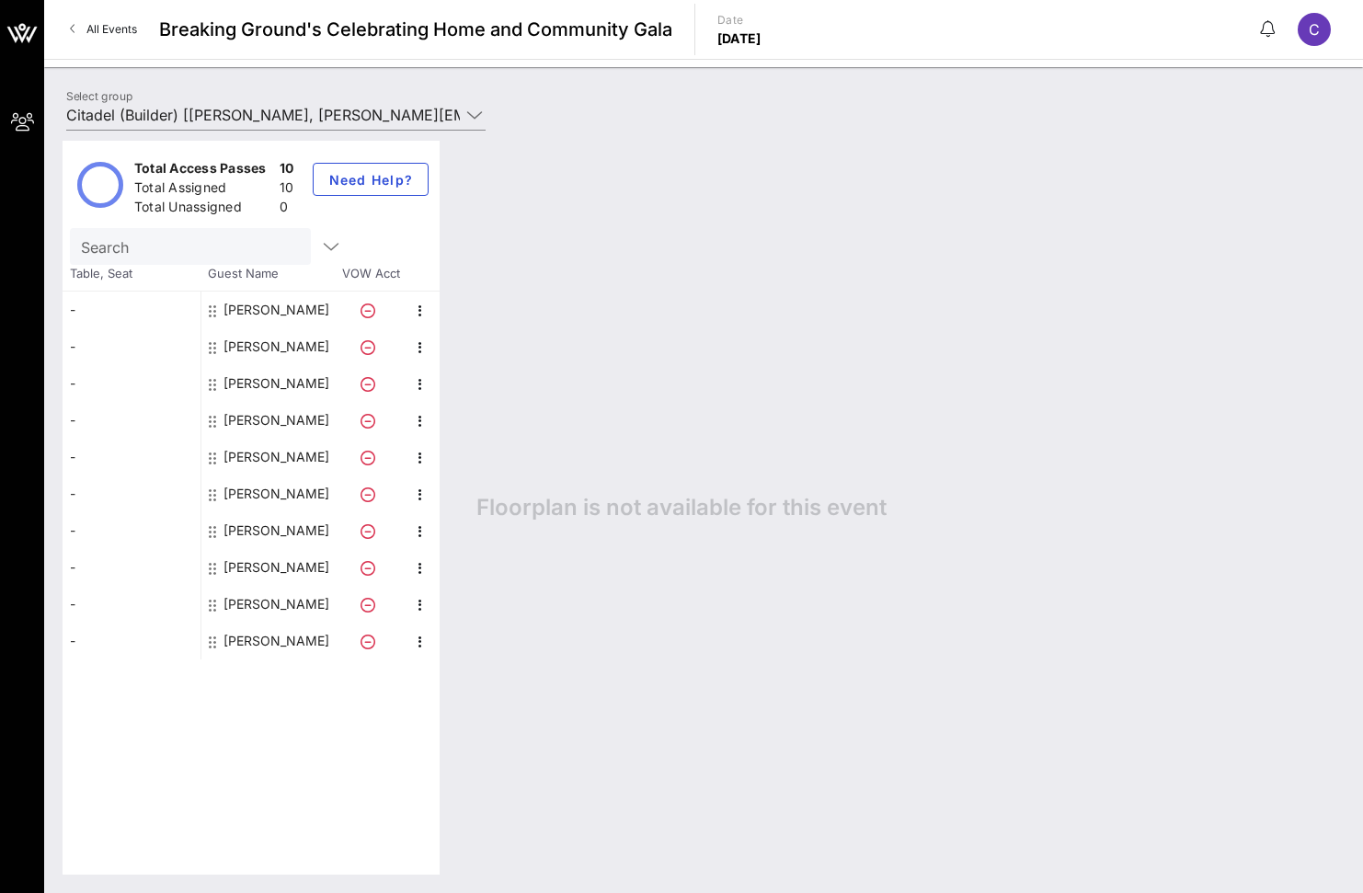
click at [897, 505] on div "Floorplan is not available for this event" at bounding box center [901, 508] width 887 height 734
drag, startPoint x: 897, startPoint y: 508, endPoint x: 554, endPoint y: 502, distance: 343.1
click at [554, 502] on div "Floorplan is not available for this event" at bounding box center [901, 508] width 887 height 734
click at [554, 502] on span "Floorplan is not available for this event" at bounding box center [681, 508] width 410 height 28
drag, startPoint x: 473, startPoint y: 504, endPoint x: 883, endPoint y: 509, distance: 410.2
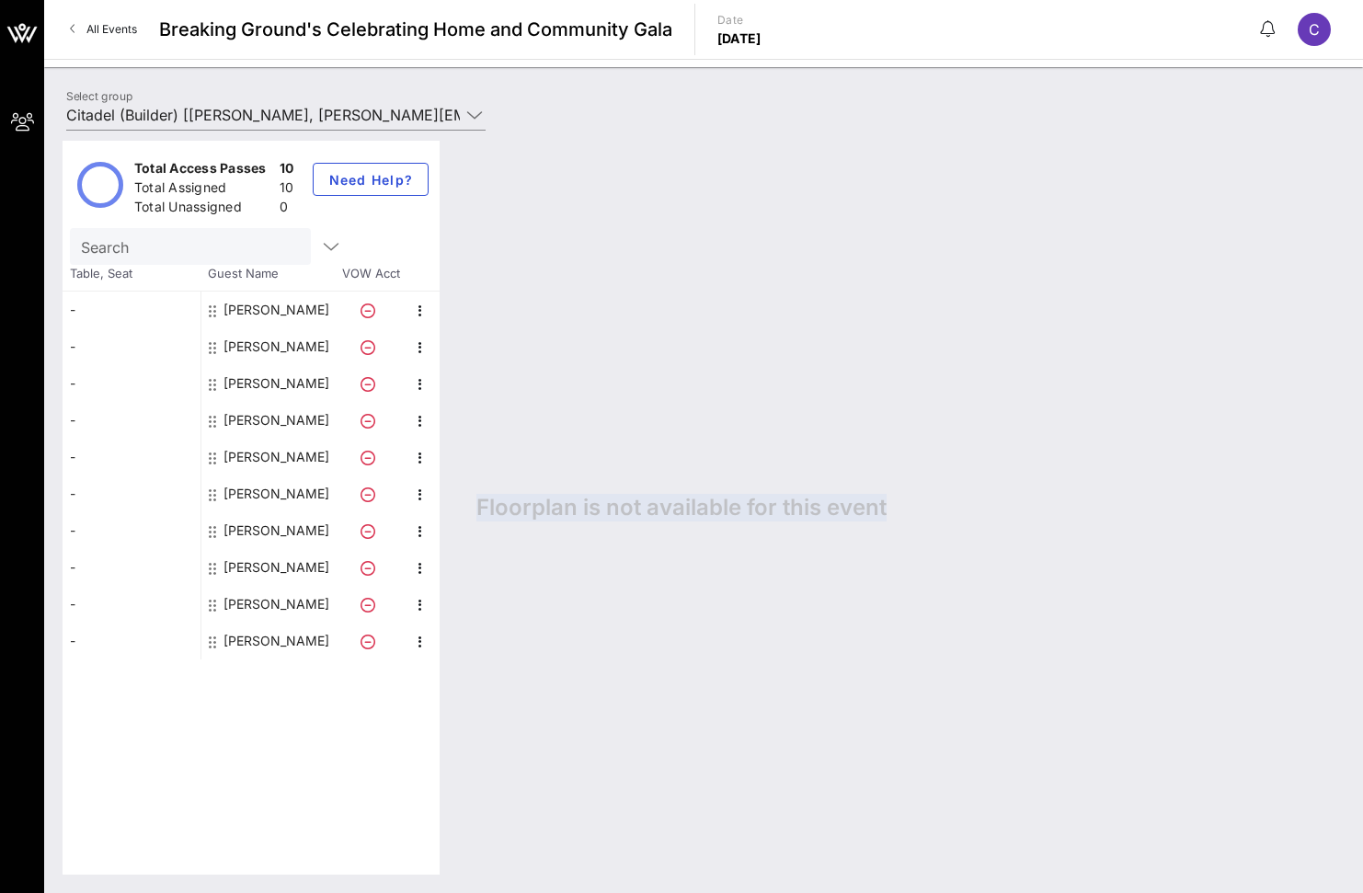
click at [883, 509] on div "Floorplan is not available for this event" at bounding box center [901, 508] width 887 height 734
click at [883, 509] on span "Floorplan is not available for this event" at bounding box center [681, 508] width 410 height 28
drag, startPoint x: 883, startPoint y: 509, endPoint x: 474, endPoint y: 502, distance: 409.3
click at [474, 502] on div "Floorplan is not available for this event" at bounding box center [901, 508] width 887 height 734
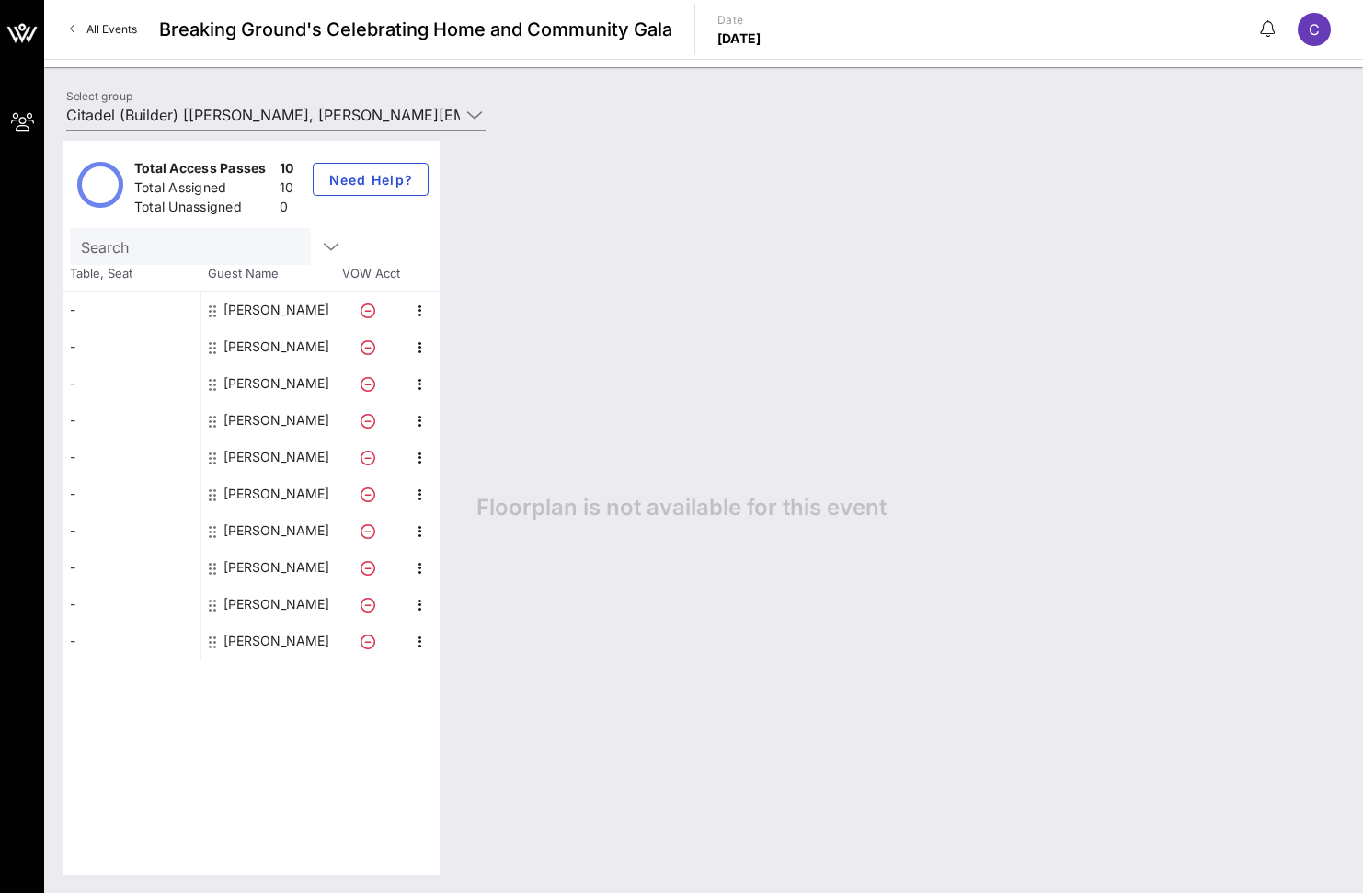
click at [623, 631] on div "Floorplan is not available for this event" at bounding box center [901, 508] width 887 height 734
click at [283, 490] on div "[PERSON_NAME]" at bounding box center [276, 493] width 106 height 37
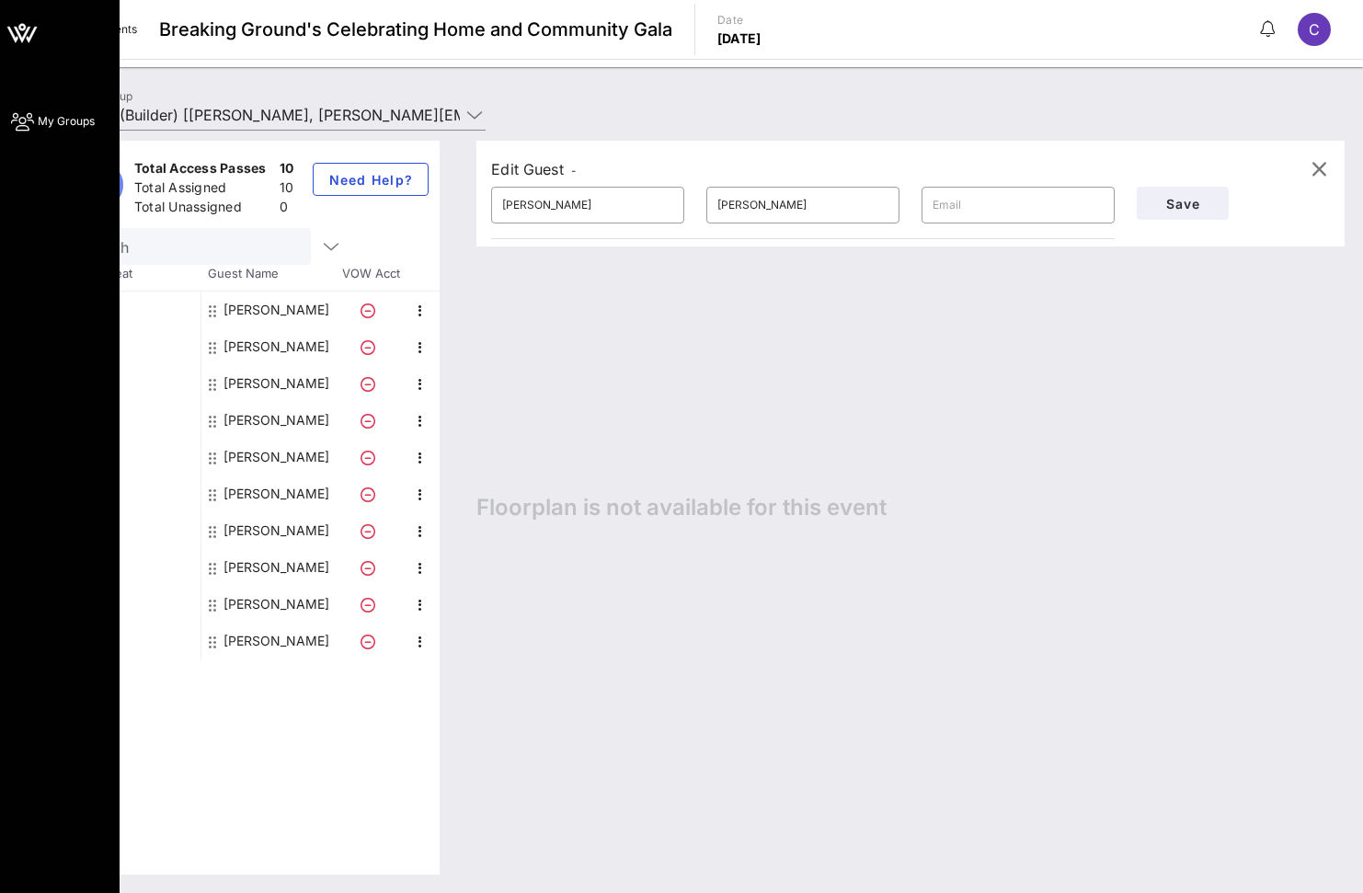
click at [18, 599] on div "My Groups" at bounding box center [60, 446] width 120 height 893
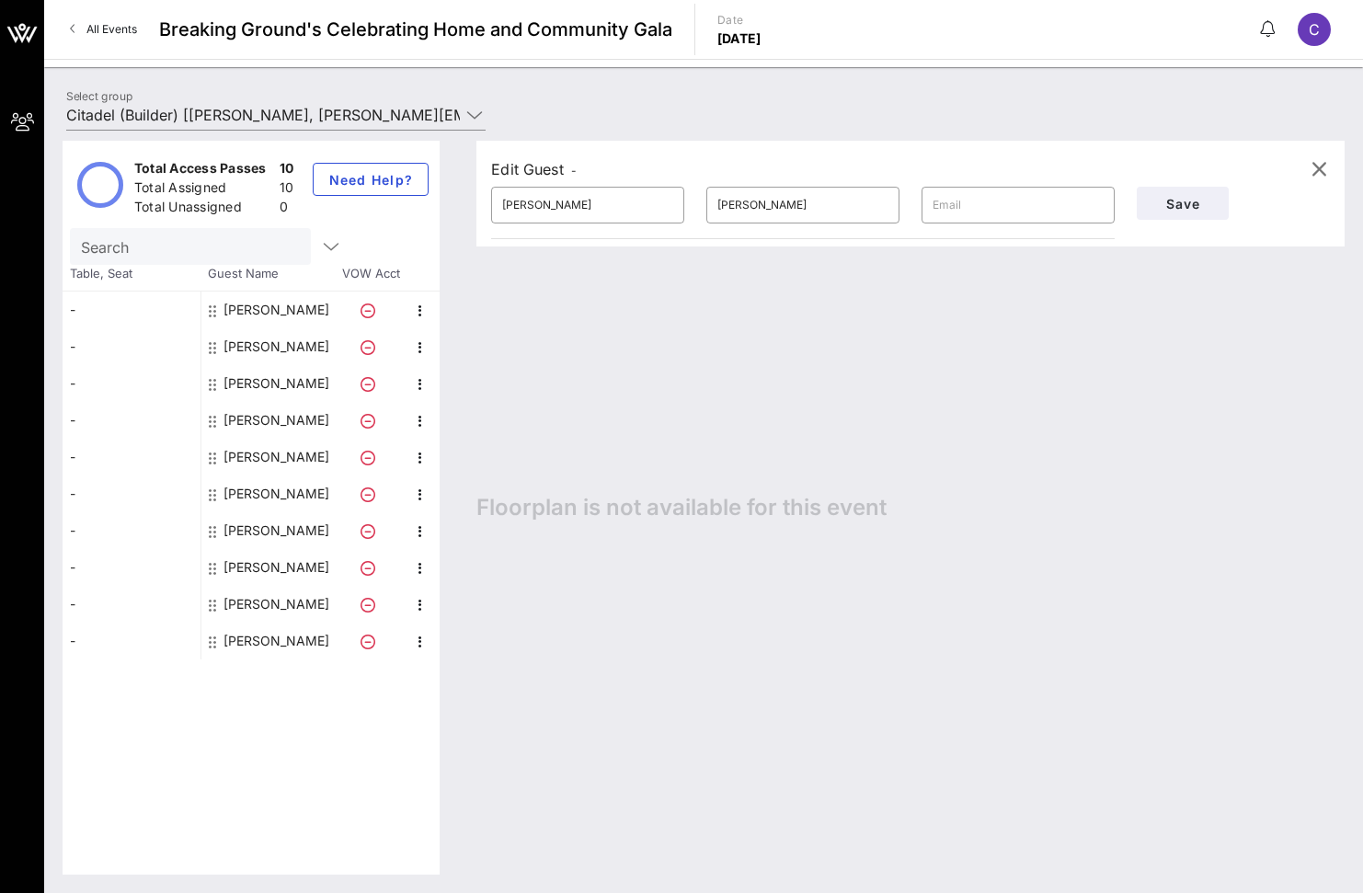
click at [1300, 32] on div "C" at bounding box center [1314, 29] width 33 height 33
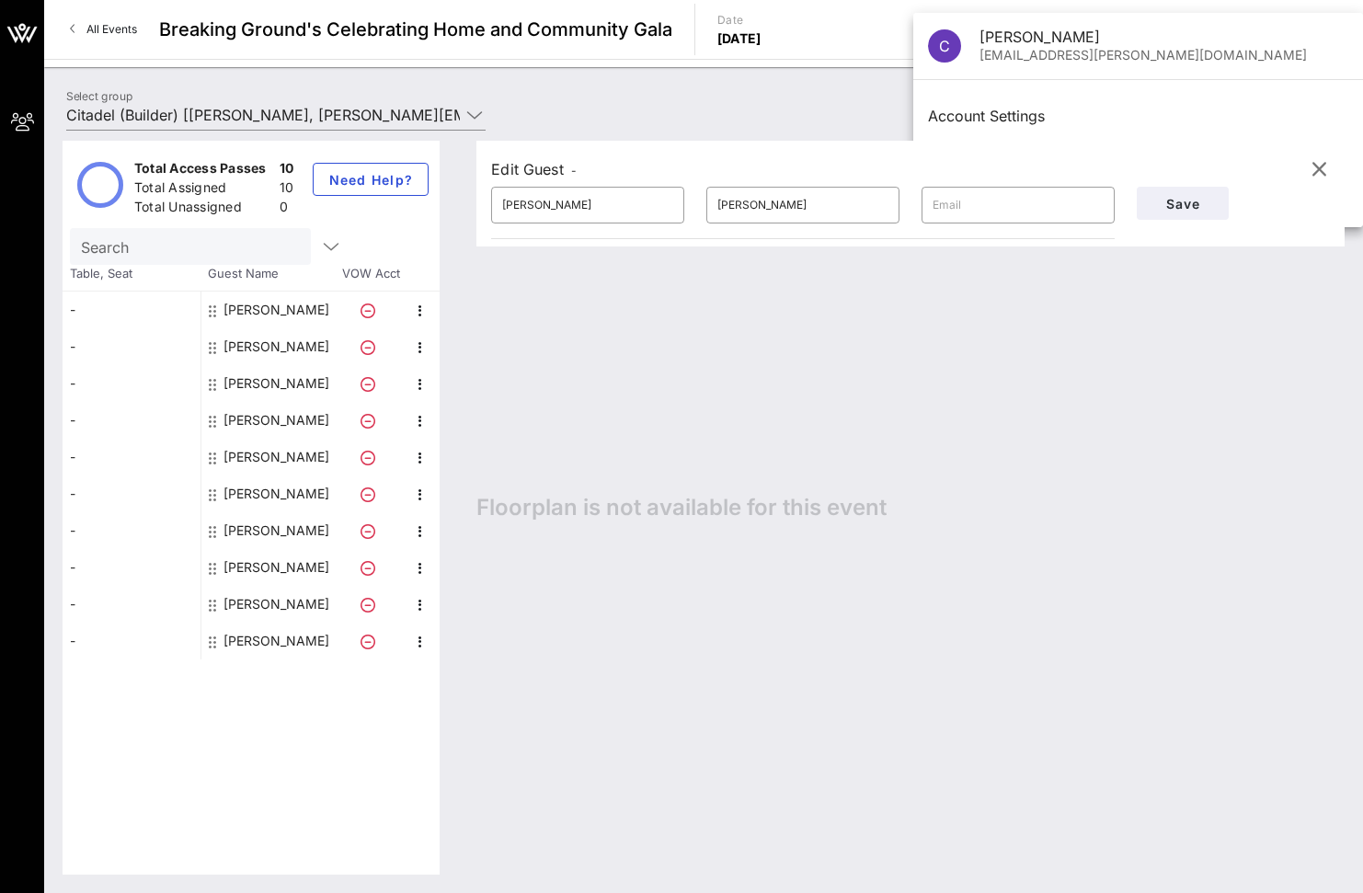
click at [1175, 388] on div "Edit Guest - ​ Luke ​ [PERSON_NAME] ​ Save Floorplan is not available for this …" at bounding box center [901, 508] width 887 height 734
